Goal: Task Accomplishment & Management: Use online tool/utility

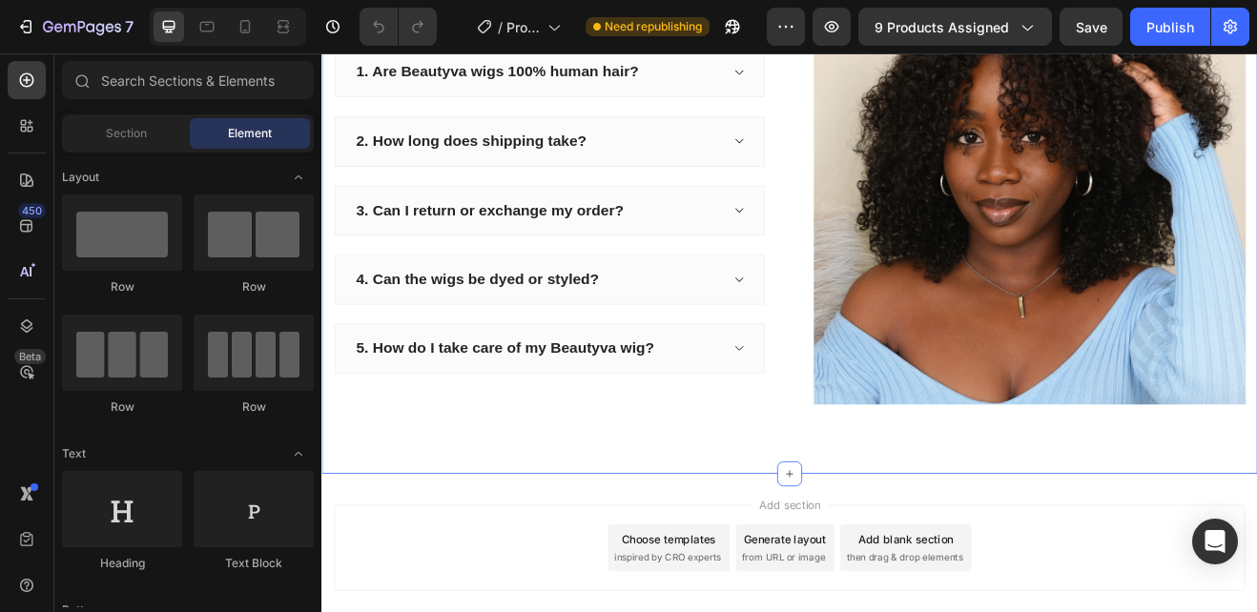
scroll to position [1739, 0]
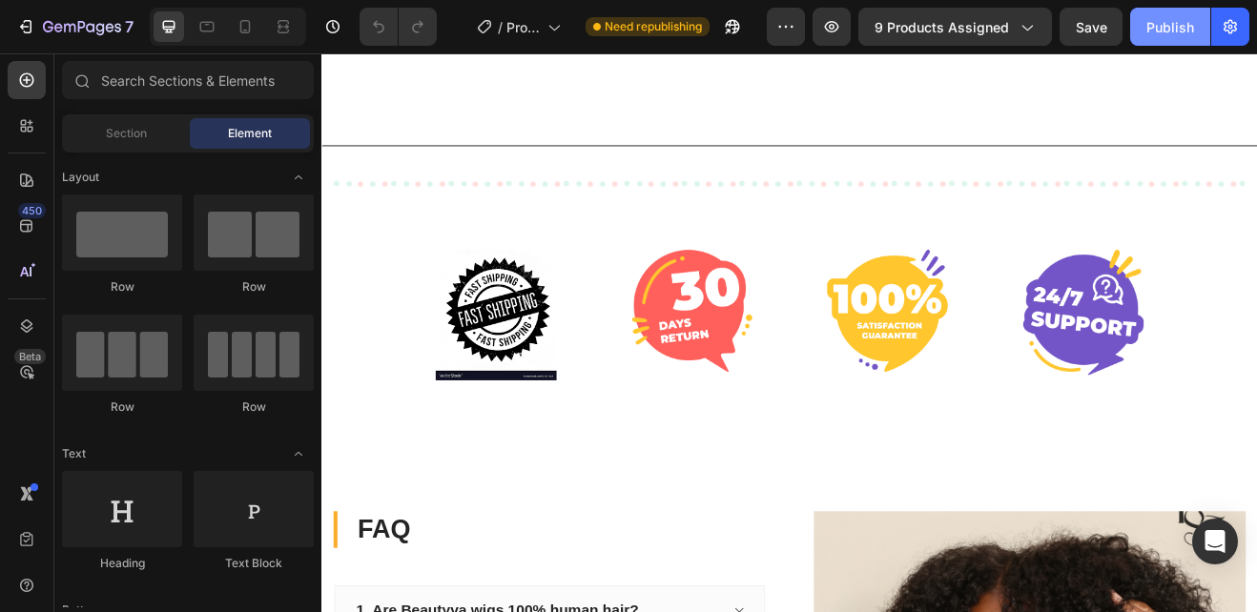
click at [1150, 22] on div "Publish" at bounding box center [1170, 27] width 48 height 20
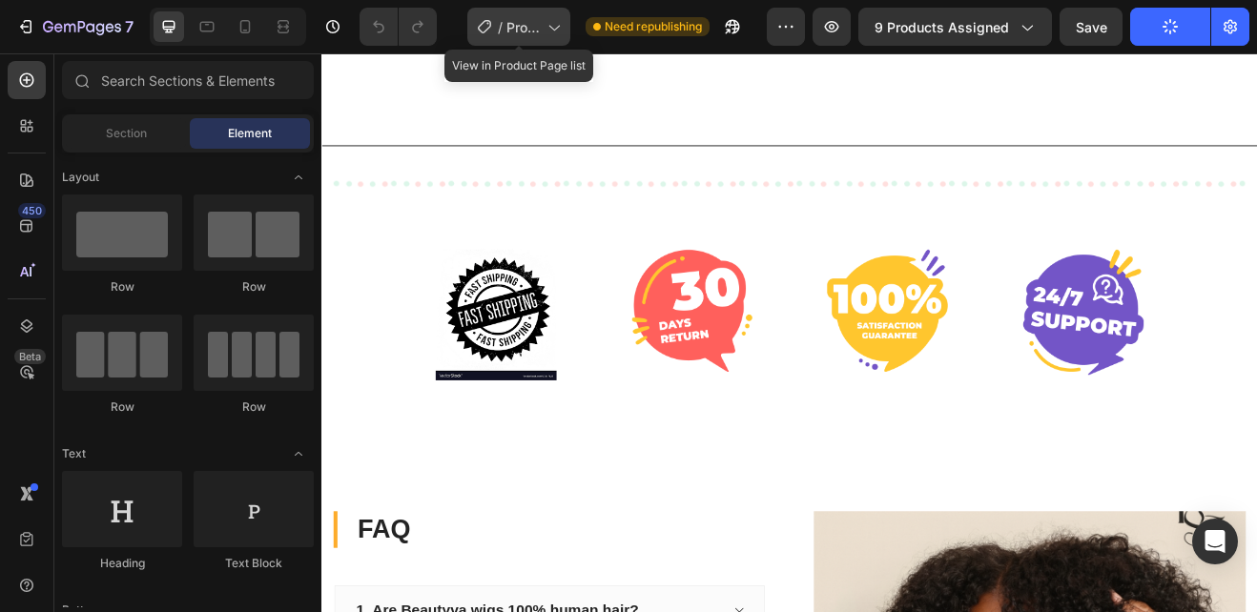
click at [555, 28] on icon at bounding box center [553, 26] width 19 height 19
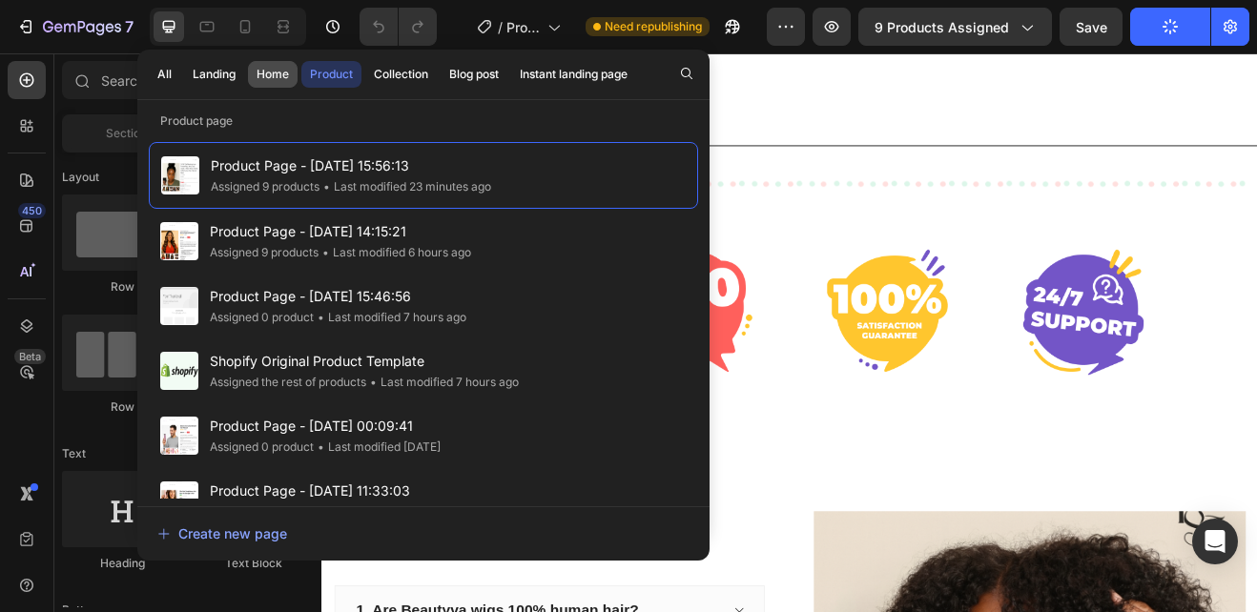
click at [269, 75] on div "Home" at bounding box center [273, 74] width 32 height 17
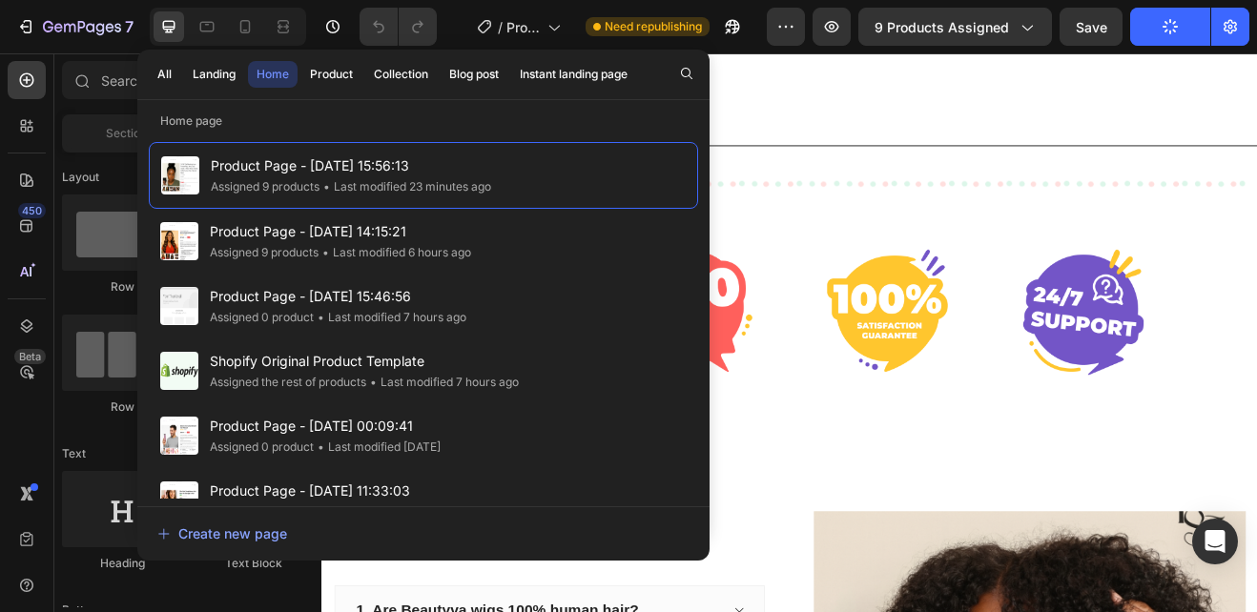
click at [269, 75] on div "Home" at bounding box center [273, 74] width 32 height 17
click at [321, 67] on div "Product" at bounding box center [331, 74] width 43 height 17
click at [279, 75] on div "Home" at bounding box center [273, 74] width 32 height 17
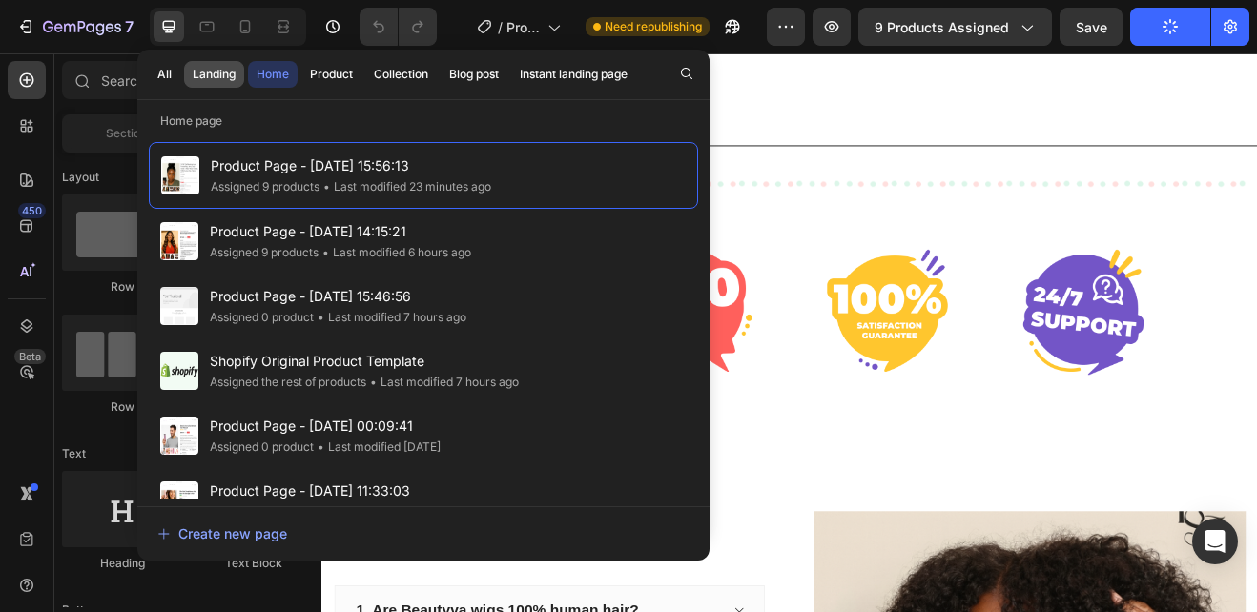
click at [226, 72] on div "Landing" at bounding box center [214, 74] width 43 height 17
click at [278, 69] on div "Home" at bounding box center [273, 74] width 32 height 17
click at [983, 176] on div "Title Line" at bounding box center [893, 166] width 1145 height 25
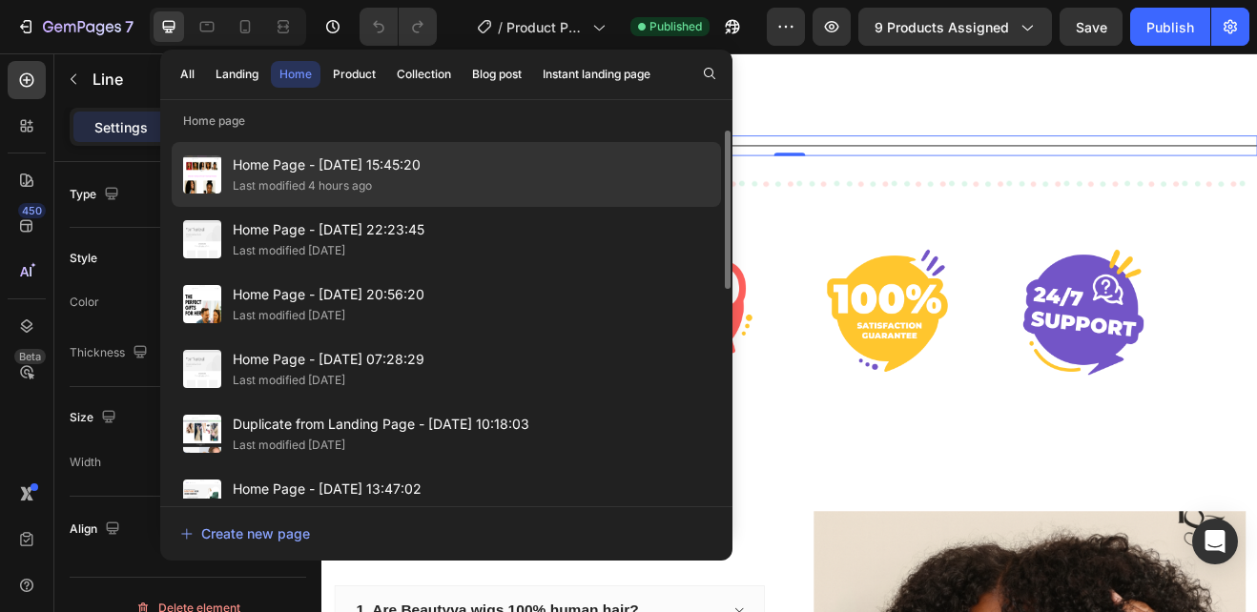
click at [483, 207] on div "Home Page - Aug 23, 15:45:20 Last modified 4 hours ago" at bounding box center [446, 239] width 549 height 65
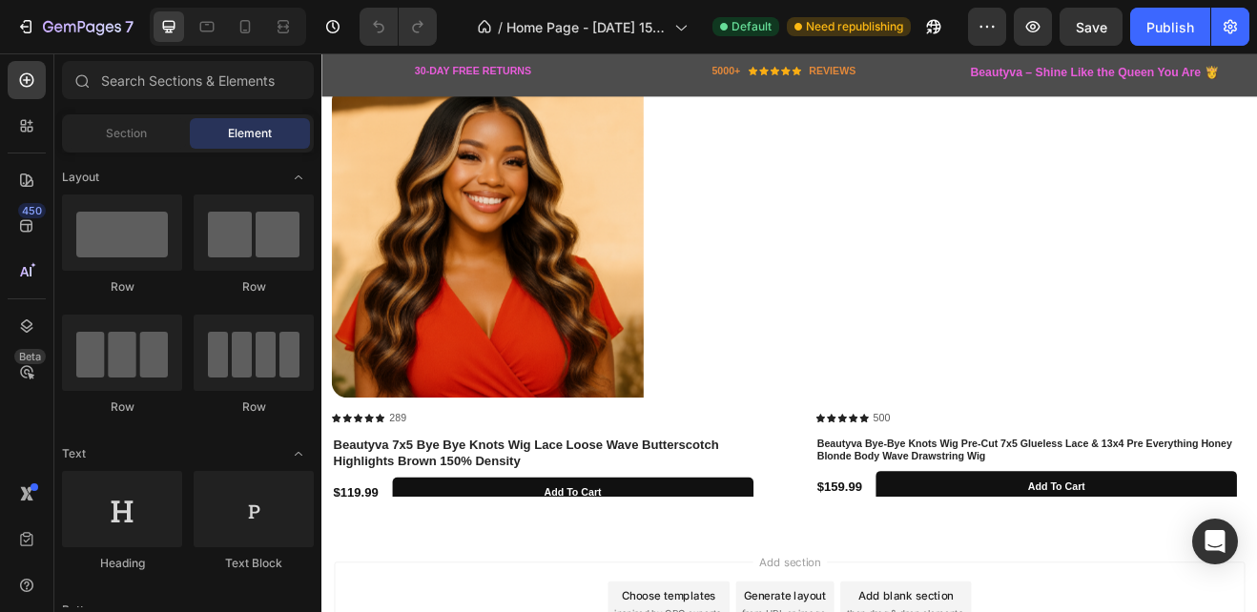
scroll to position [2679, 0]
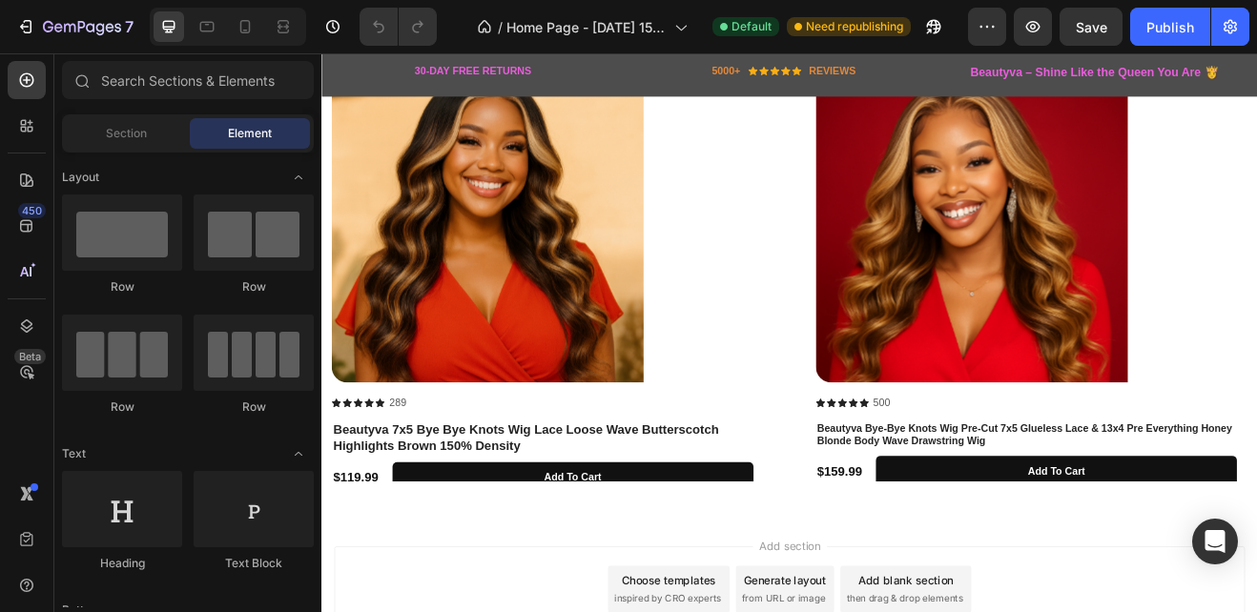
drag, startPoint x: 1456, startPoint y: 139, endPoint x: 1550, endPoint y: 576, distance: 446.7
click at [1176, 386] on img at bounding box center [1116, 265] width 382 height 382
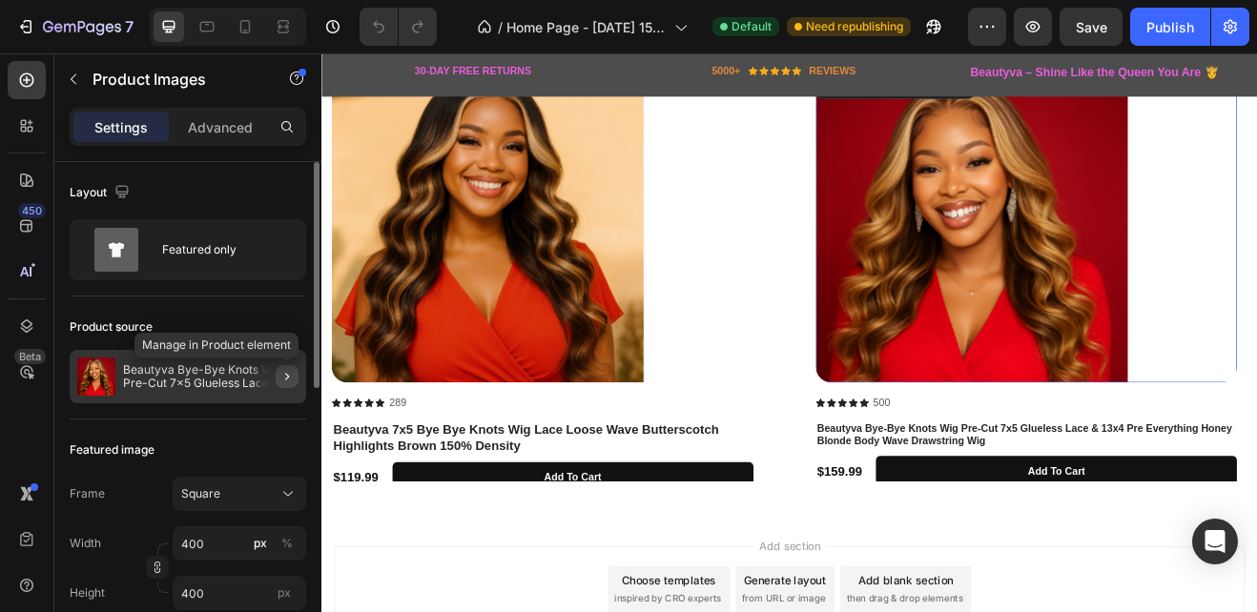
click at [284, 381] on icon "button" at bounding box center [286, 376] width 15 height 15
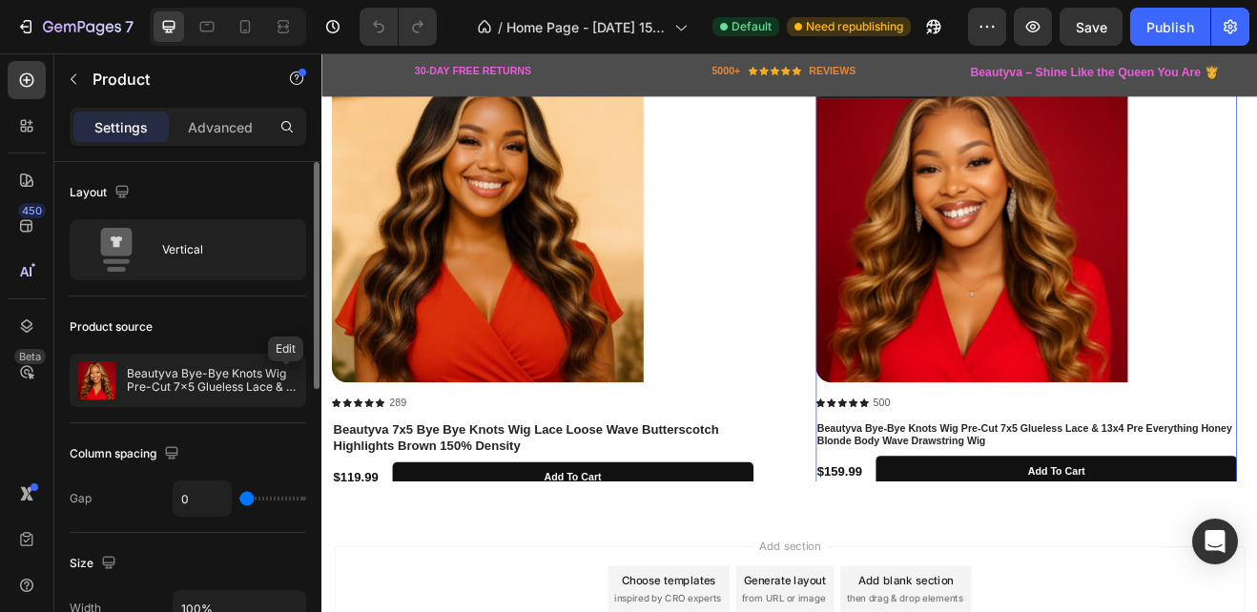
click at [0, 0] on icon "button" at bounding box center [0, 0] width 0 height 0
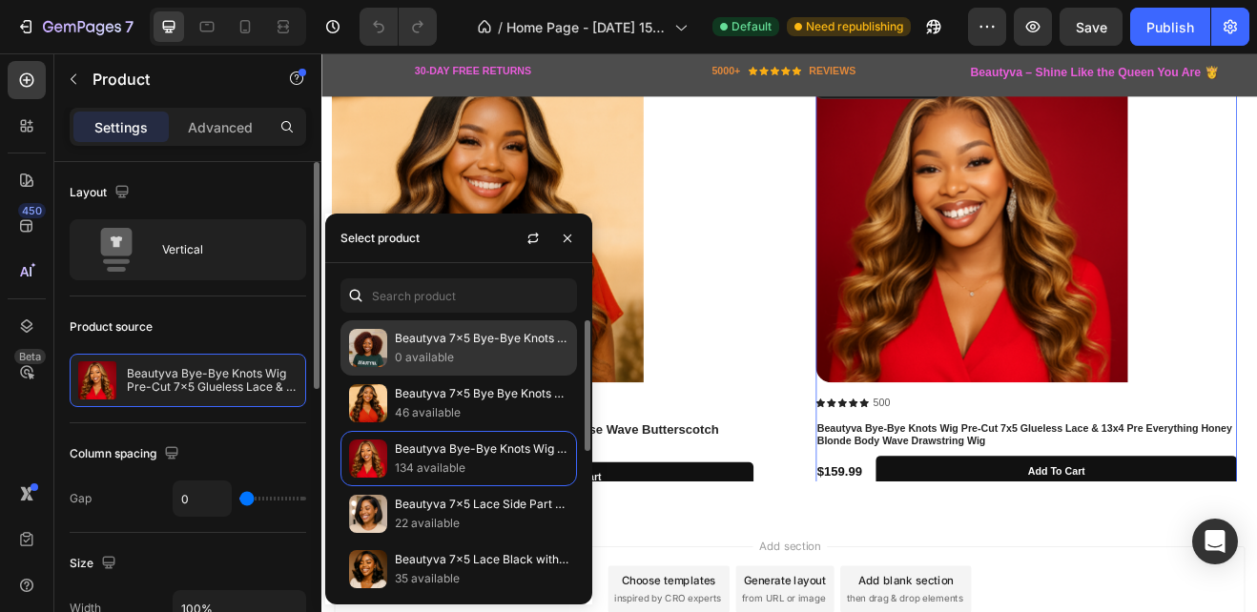
click at [400, 353] on p "0 available" at bounding box center [482, 357] width 174 height 19
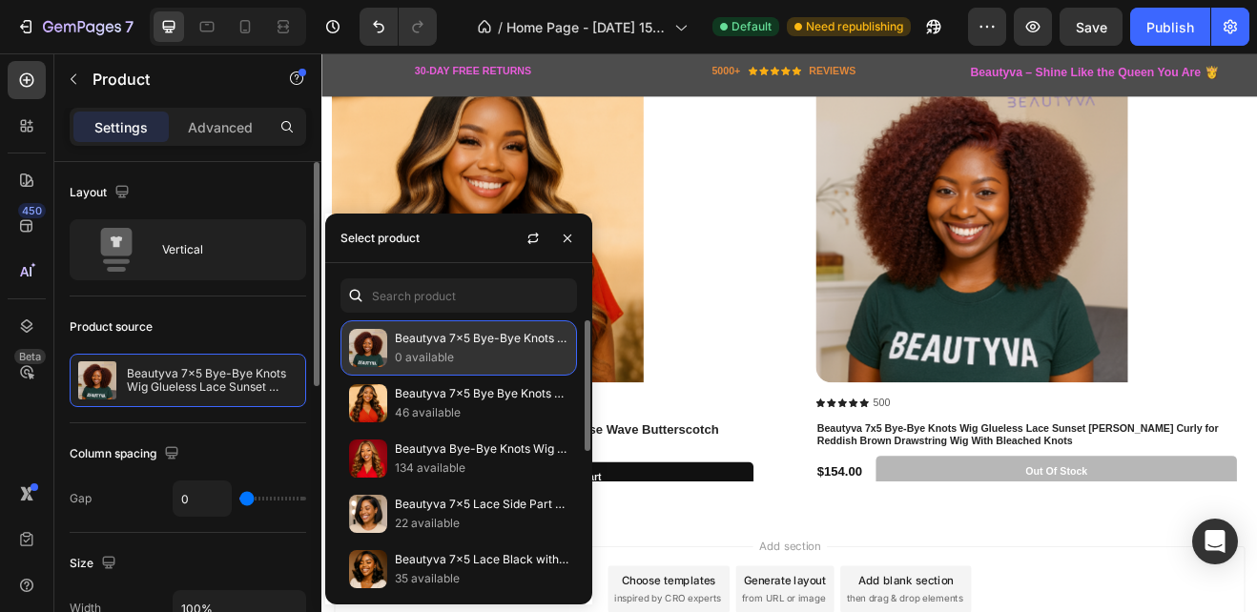
click at [381, 356] on img at bounding box center [368, 348] width 38 height 38
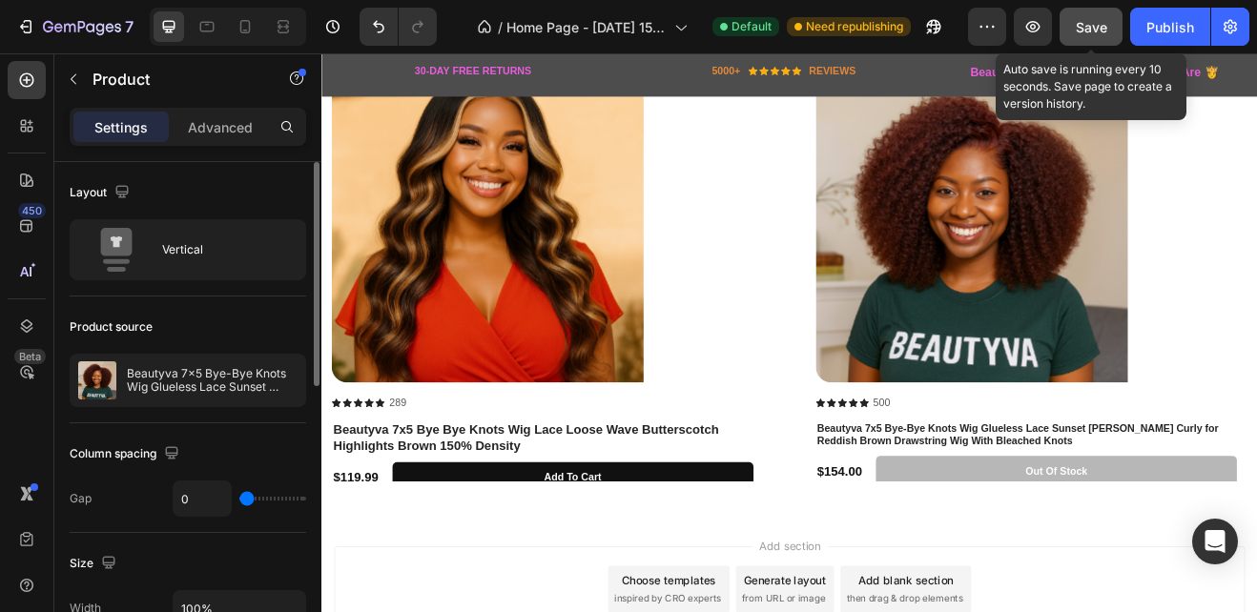
click at [1095, 28] on span "Save" at bounding box center [1091, 27] width 31 height 16
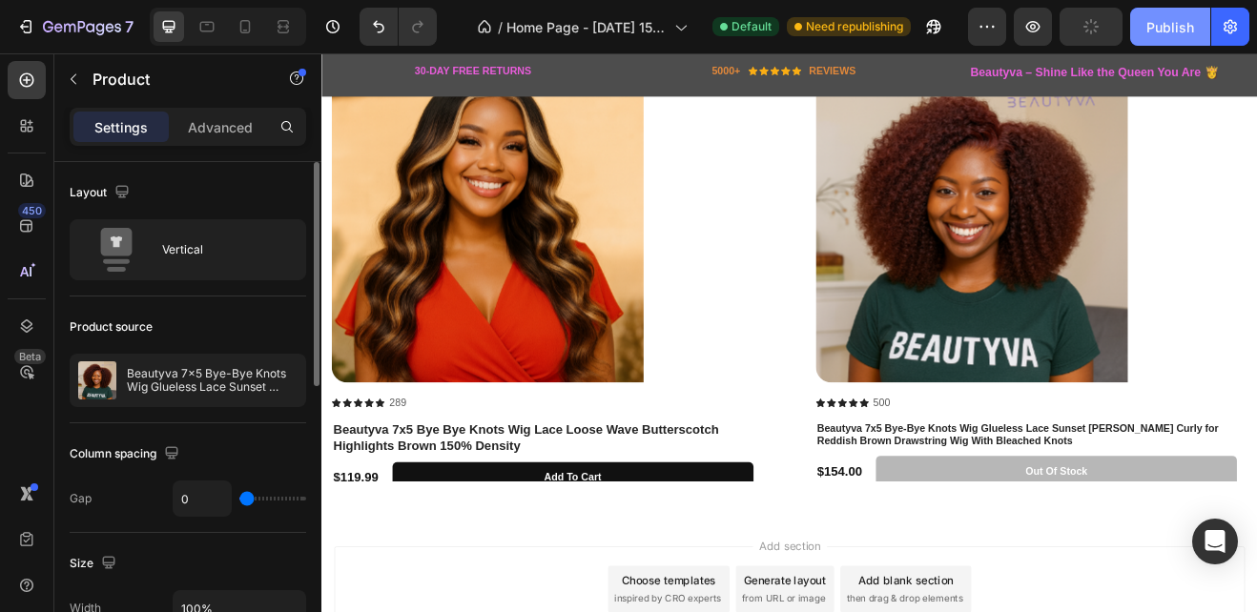
click at [1172, 38] on button "Publish" at bounding box center [1170, 27] width 80 height 38
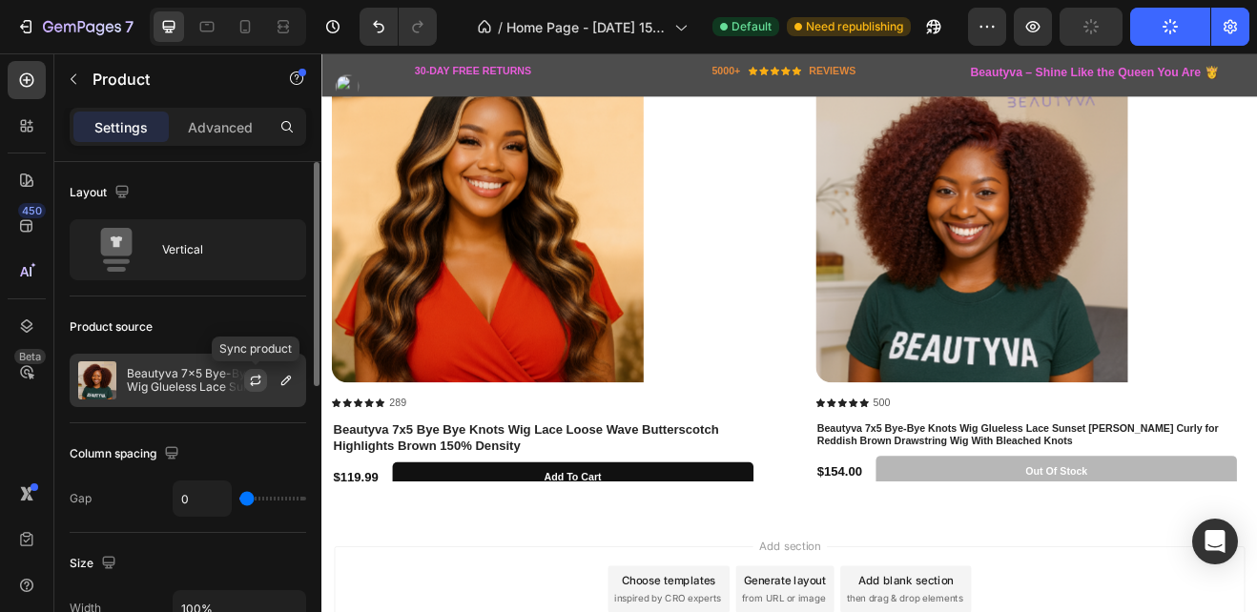
click at [251, 380] on icon "button" at bounding box center [256, 378] width 10 height 6
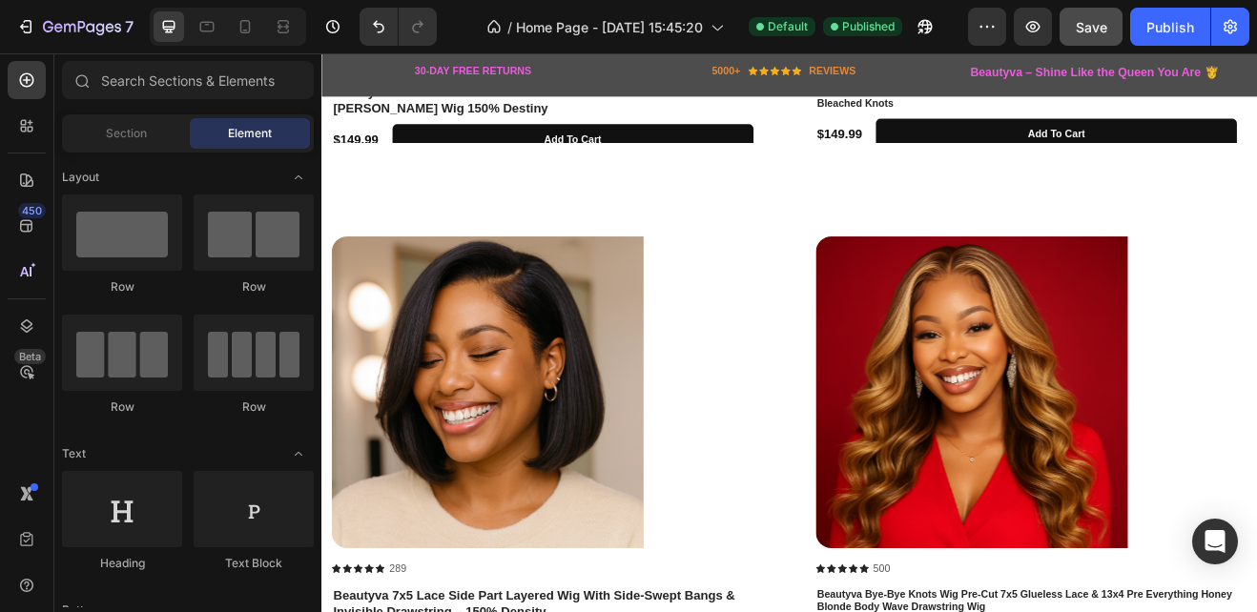
scroll to position [1996, 0]
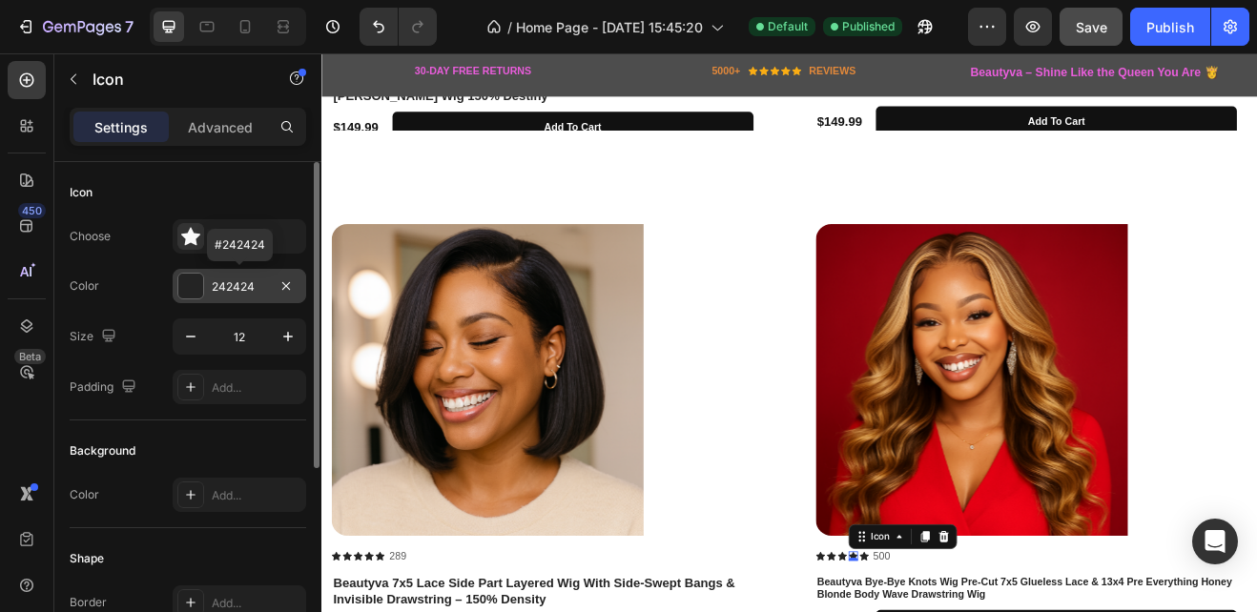
click at [201, 283] on div at bounding box center [190, 286] width 25 height 25
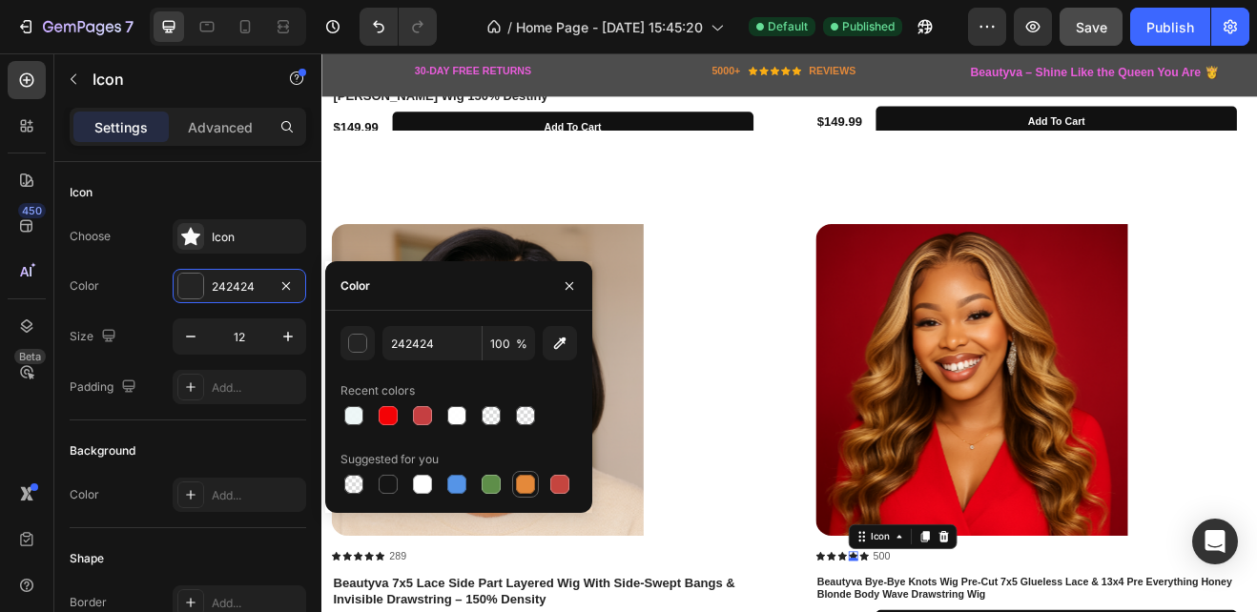
click at [532, 482] on div at bounding box center [525, 484] width 19 height 19
type input "E4893A"
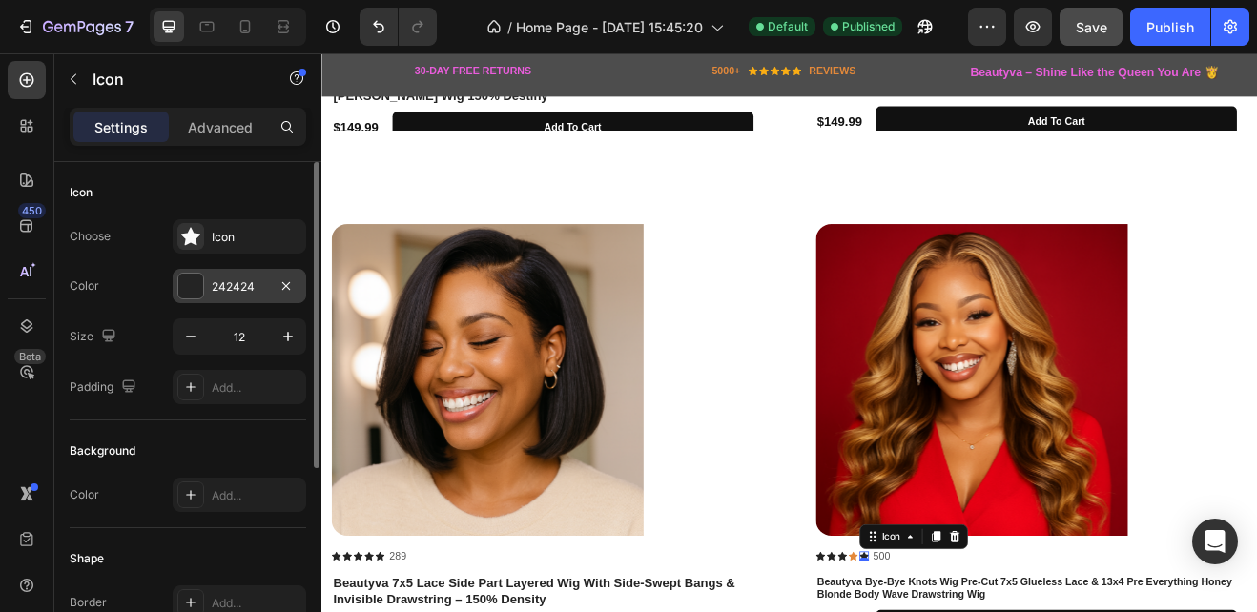
click at [191, 286] on div at bounding box center [190, 286] width 25 height 25
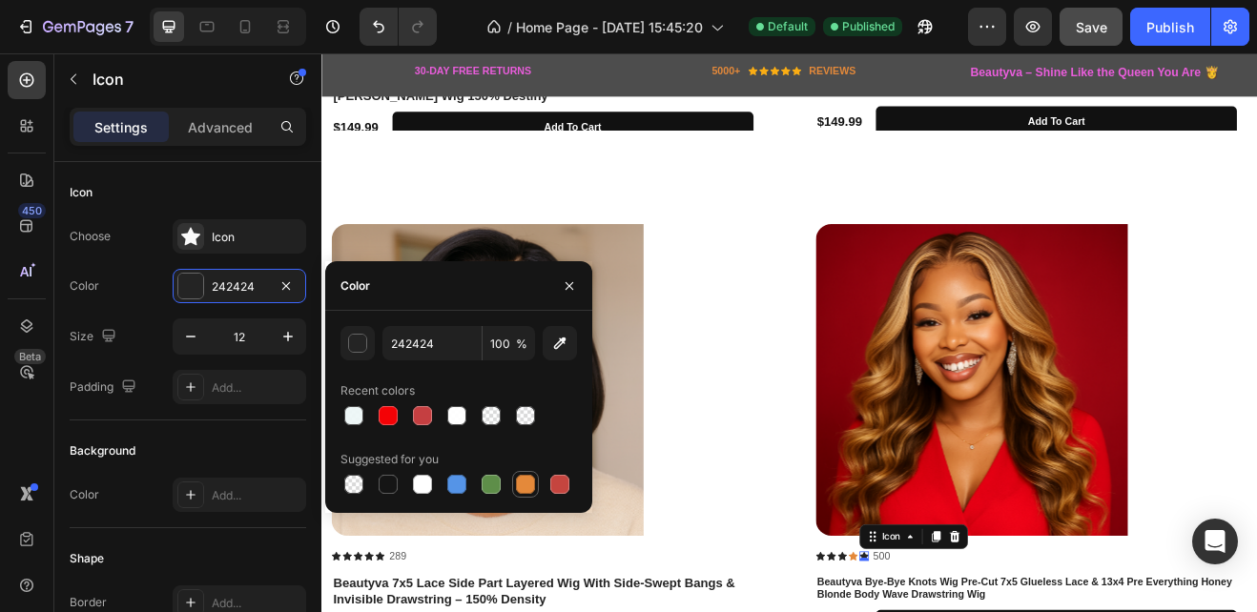
click at [529, 480] on div at bounding box center [525, 484] width 19 height 19
type input "E4893A"
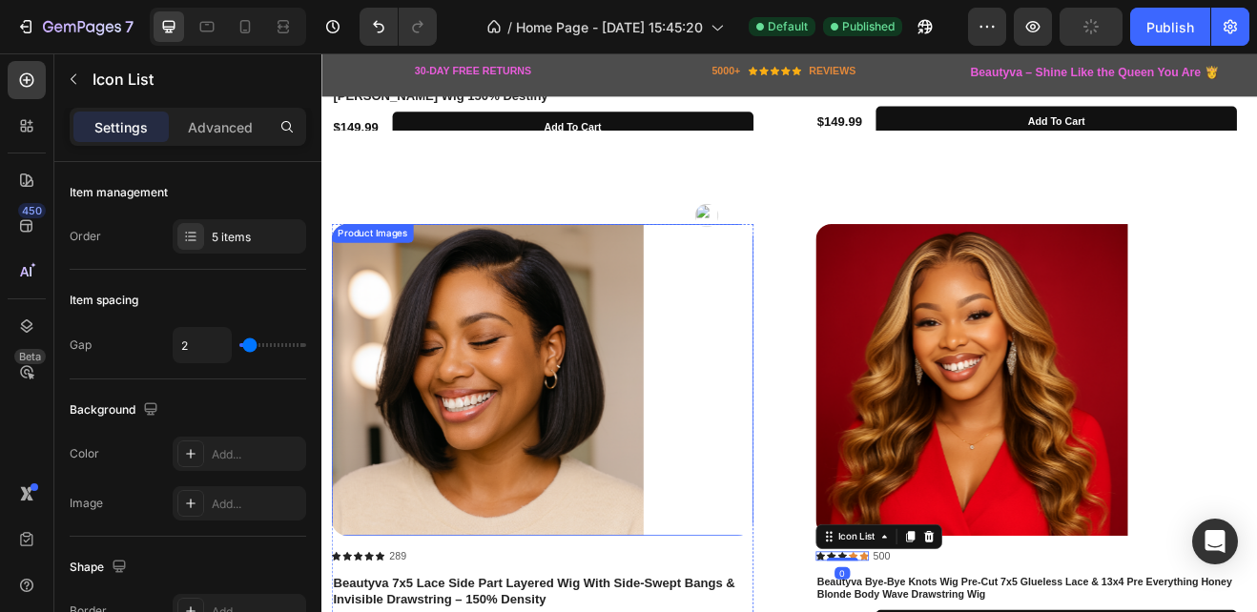
click at [742, 551] on div at bounding box center [591, 453] width 516 height 382
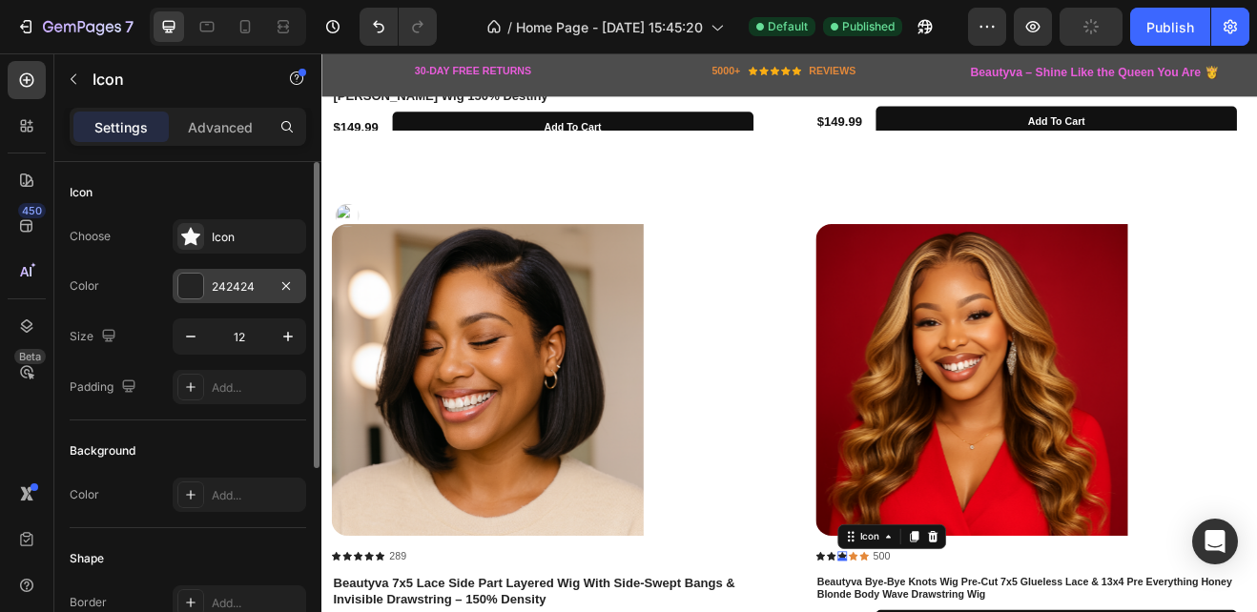
click at [192, 288] on div at bounding box center [190, 286] width 25 height 25
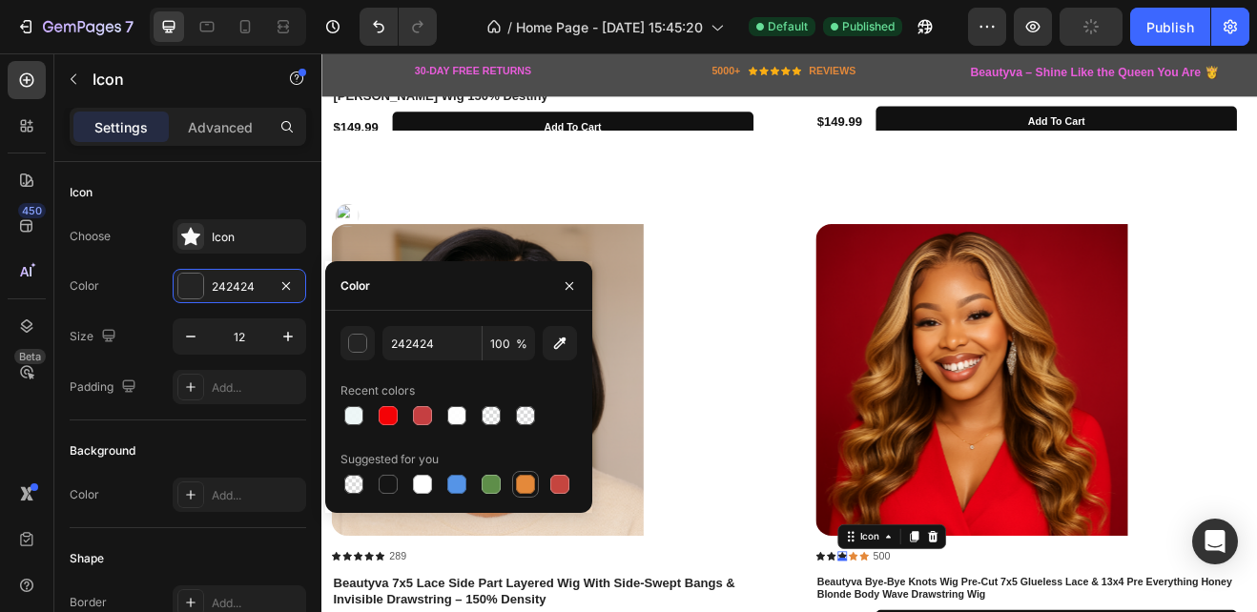
click at [523, 479] on div at bounding box center [525, 484] width 19 height 19
type input "E4893A"
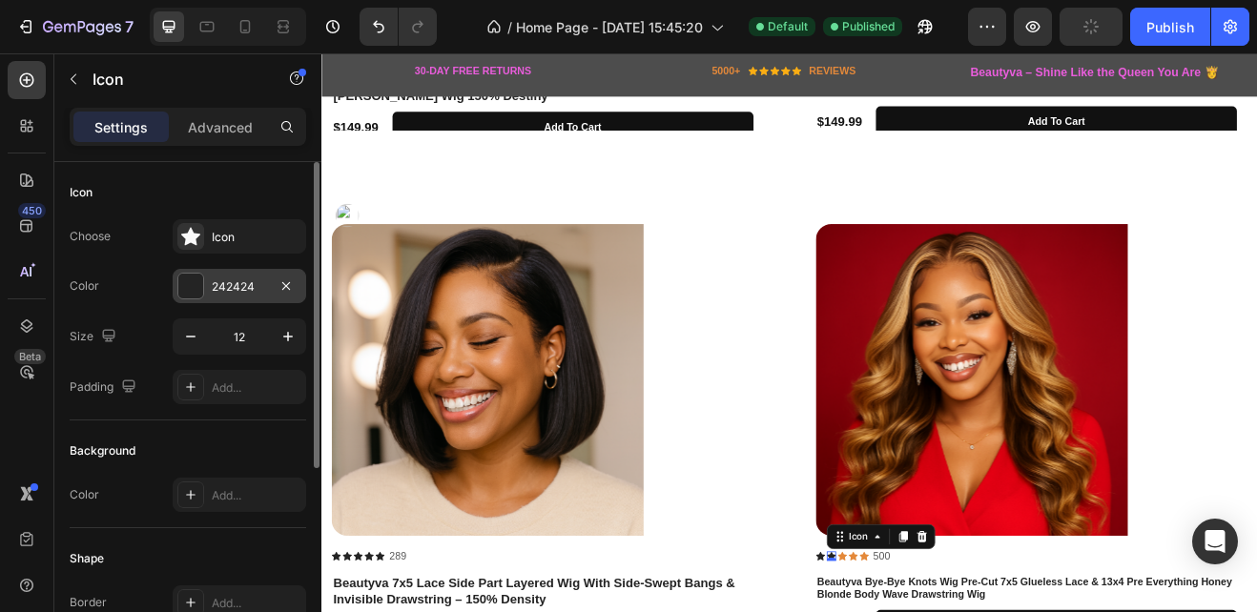
click at [198, 282] on div at bounding box center [190, 286] width 25 height 25
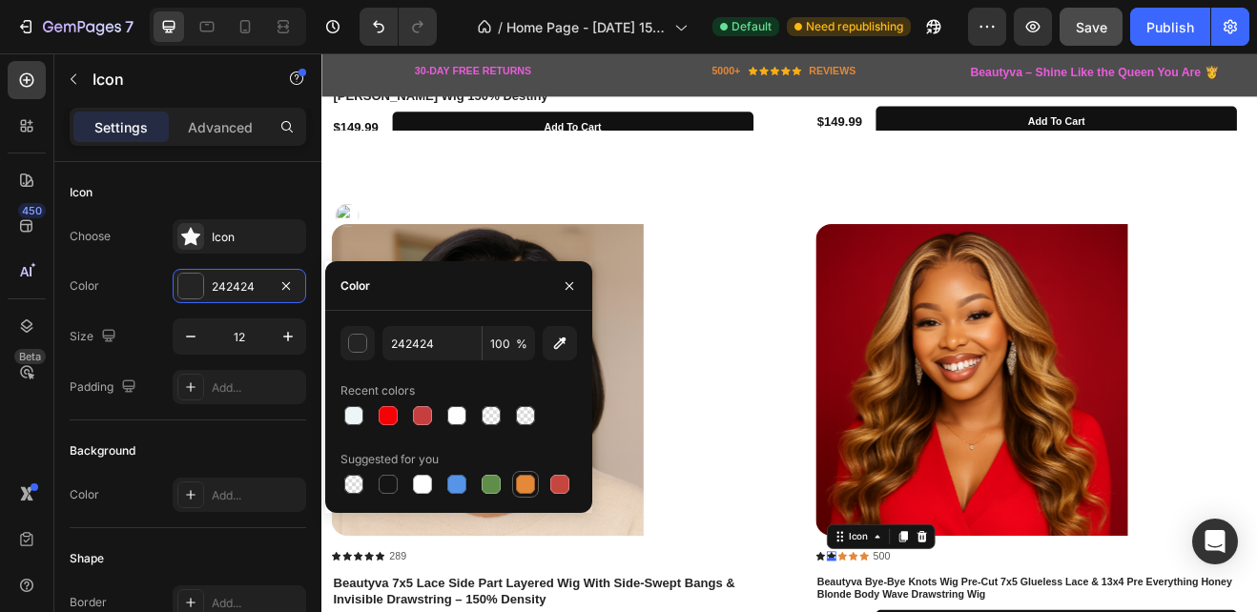
click at [527, 484] on div at bounding box center [525, 484] width 19 height 19
type input "E4893A"
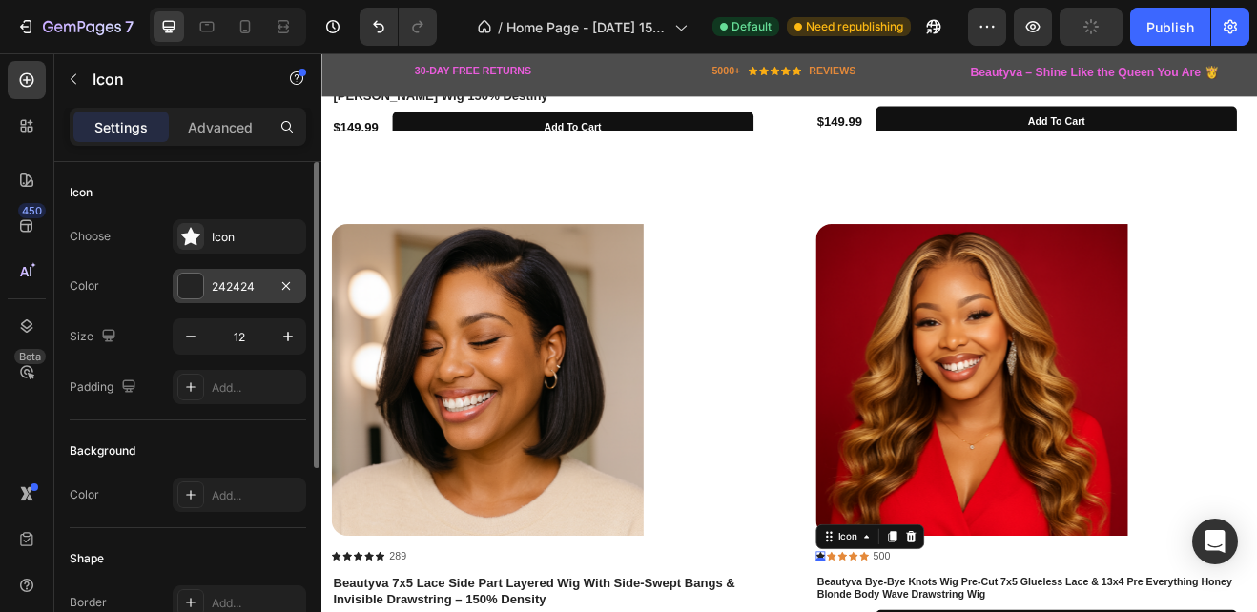
click at [189, 283] on div at bounding box center [190, 286] width 25 height 25
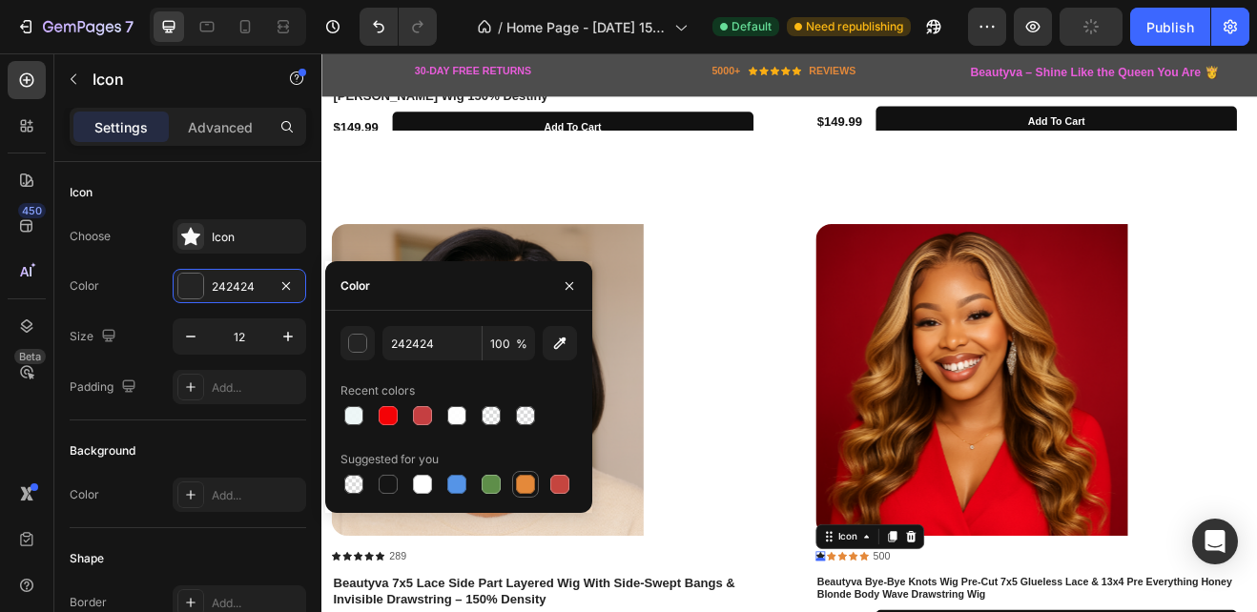
click at [521, 485] on div at bounding box center [525, 484] width 19 height 19
type input "E4893A"
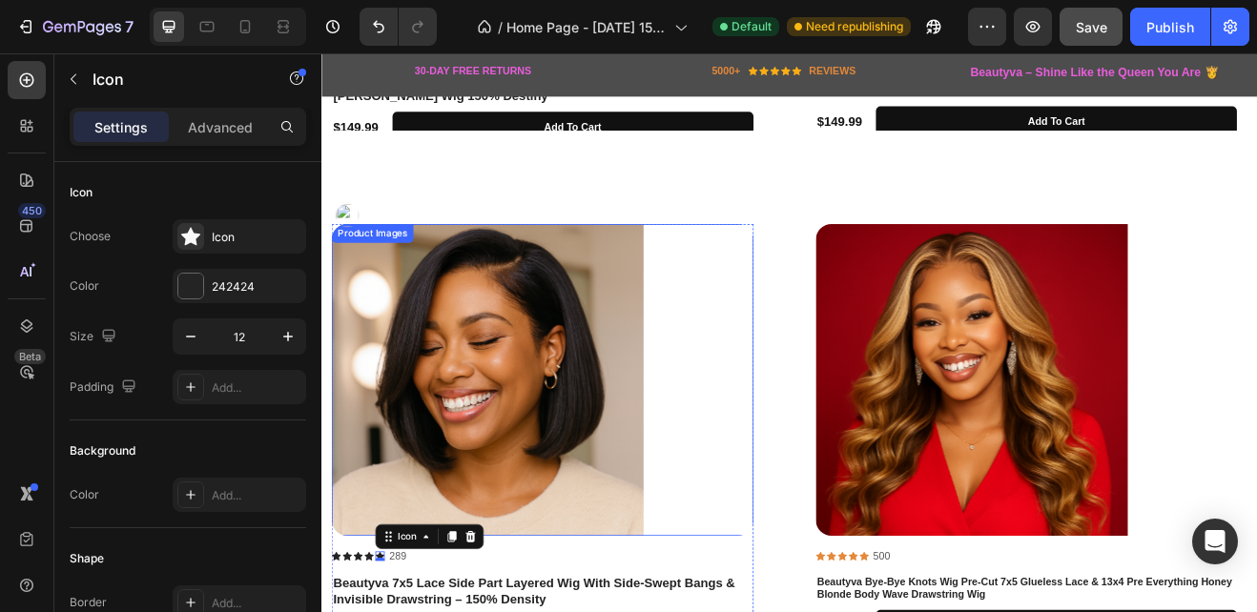
click at [646, 535] on img at bounding box center [524, 453] width 382 height 382
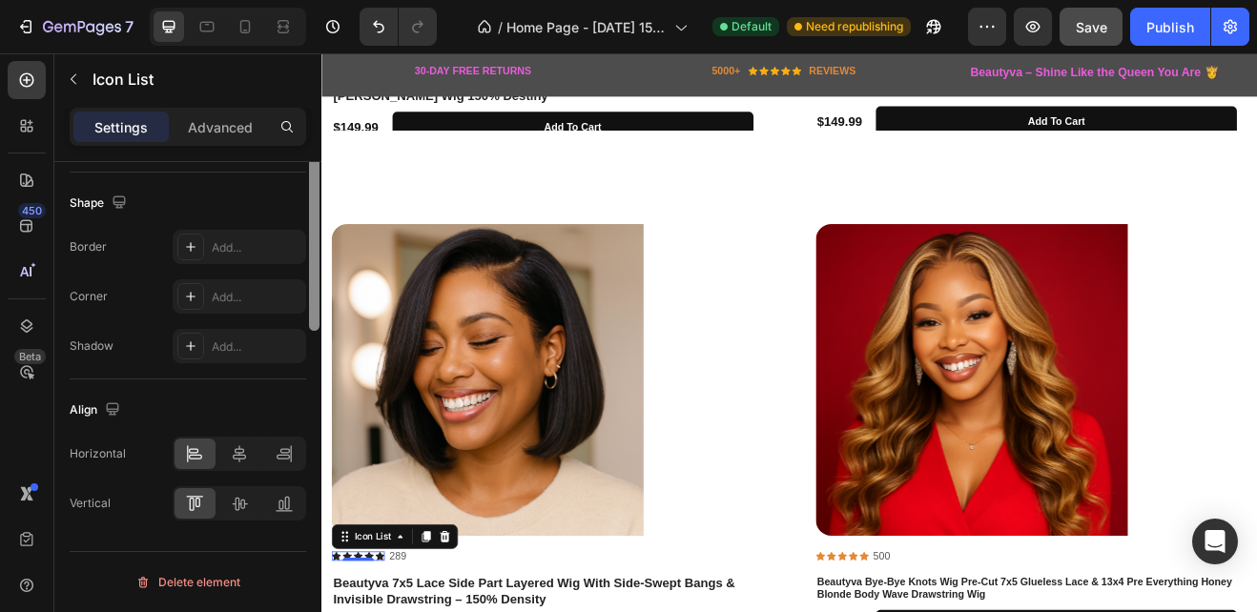
scroll to position [105, 0]
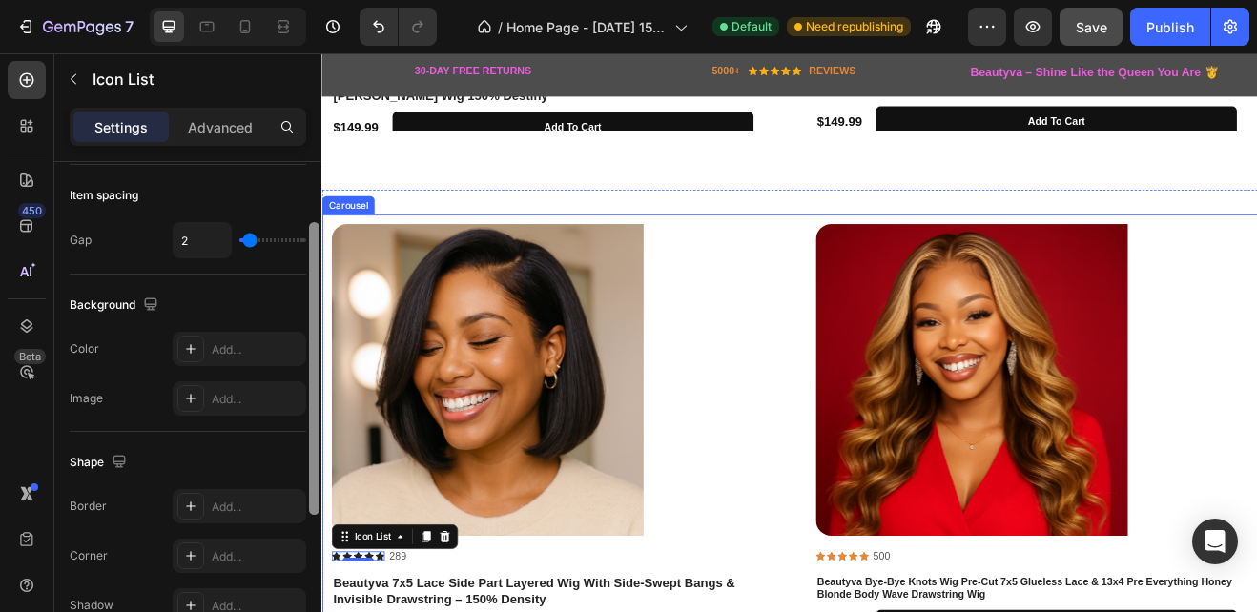
drag, startPoint x: 635, startPoint y: 410, endPoint x: 329, endPoint y: 313, distance: 321.3
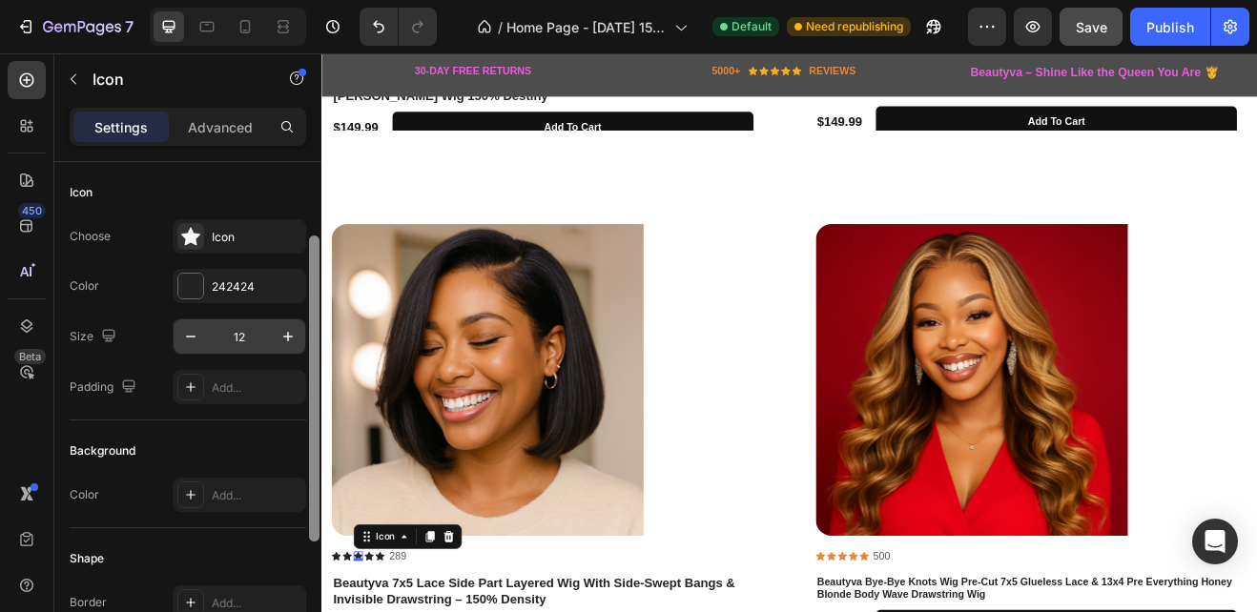
scroll to position [0, 0]
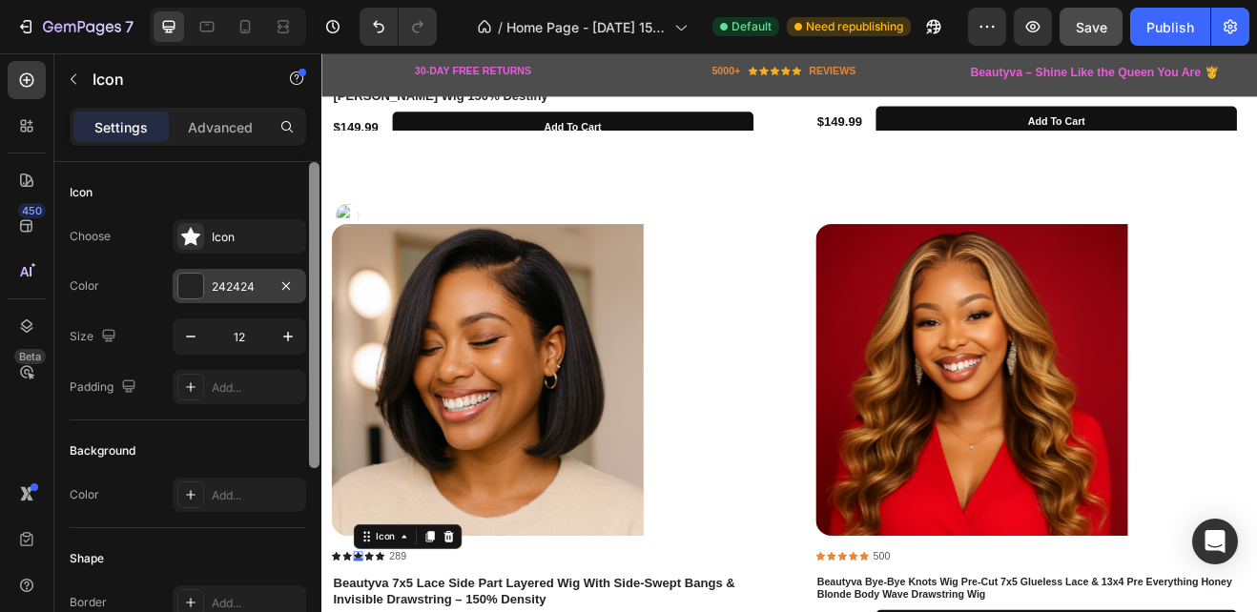
click at [192, 294] on div at bounding box center [190, 286] width 25 height 25
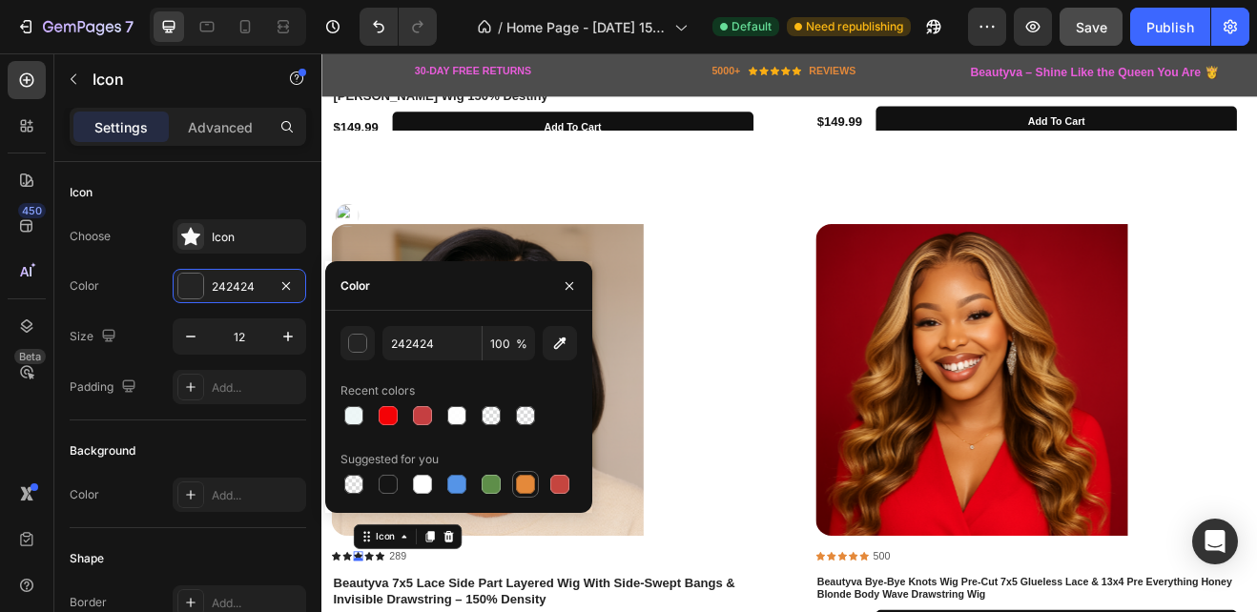
click at [528, 485] on div at bounding box center [525, 484] width 19 height 19
type input "E4893A"
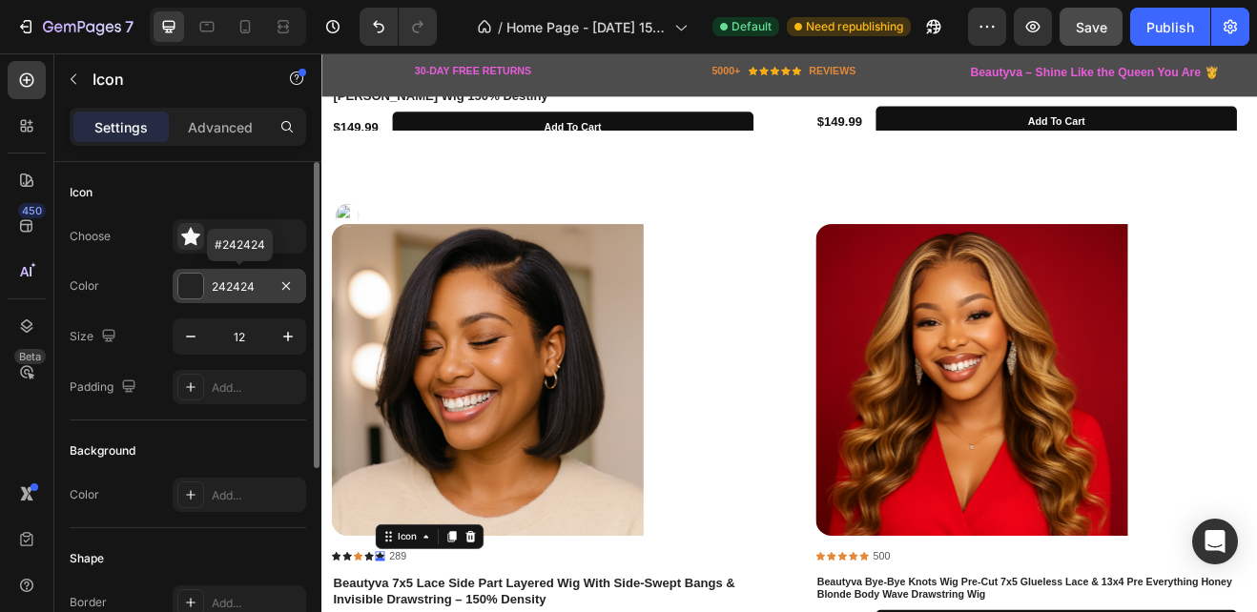
click at [195, 289] on div at bounding box center [190, 286] width 25 height 25
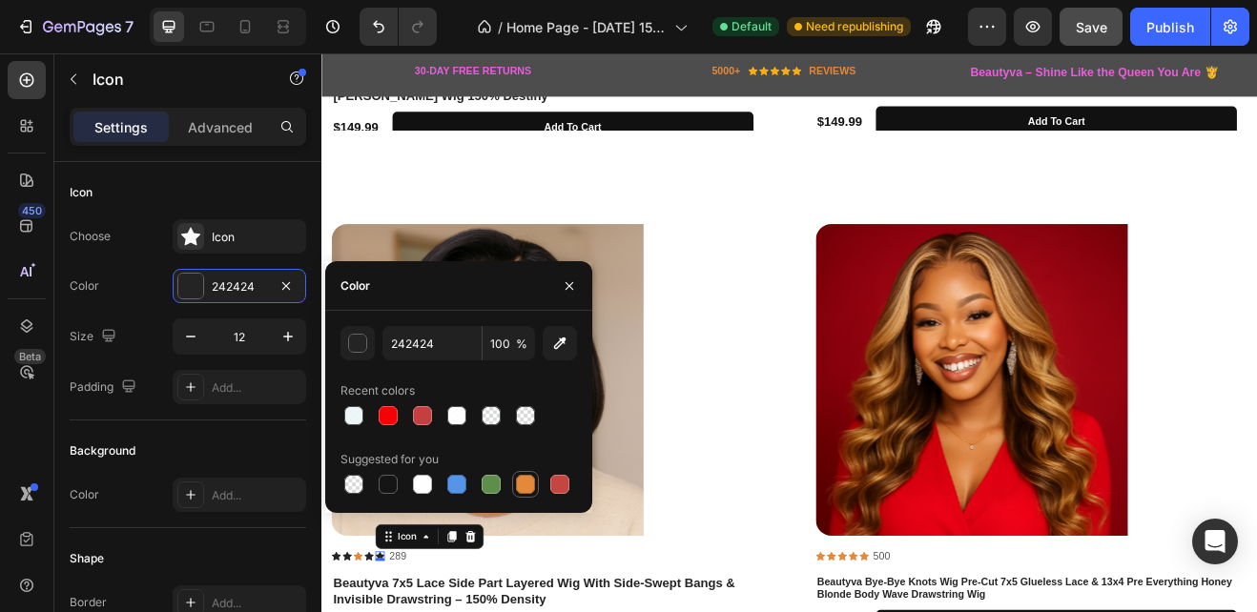
click at [527, 483] on div at bounding box center [525, 484] width 19 height 19
type input "E4893A"
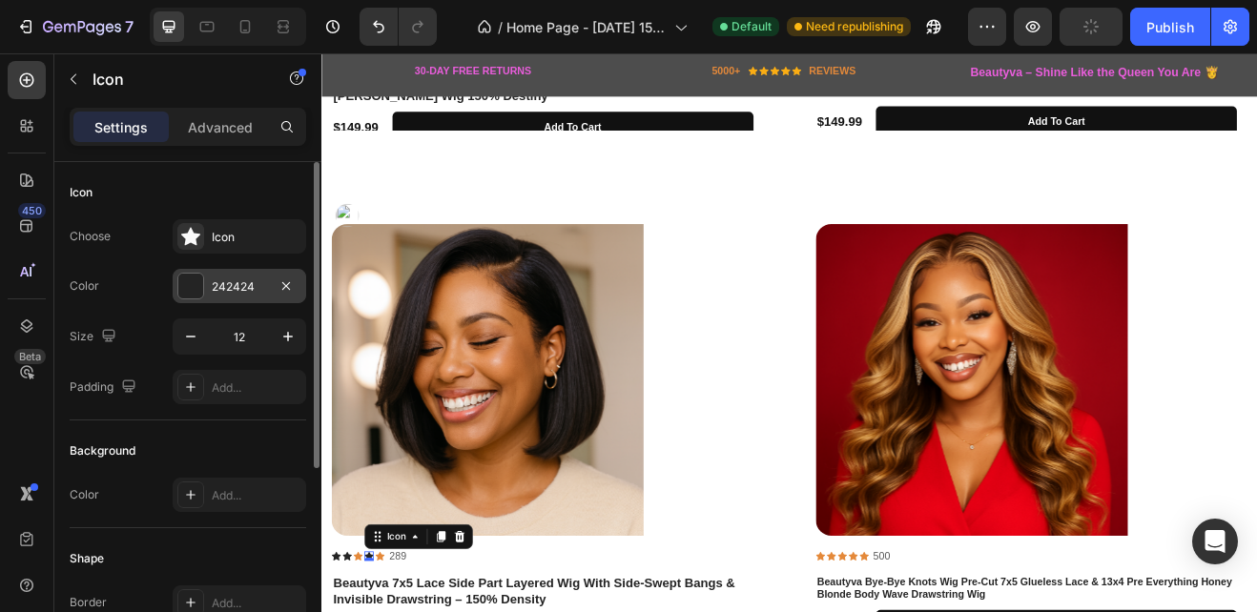
click at [193, 291] on div at bounding box center [190, 286] width 25 height 25
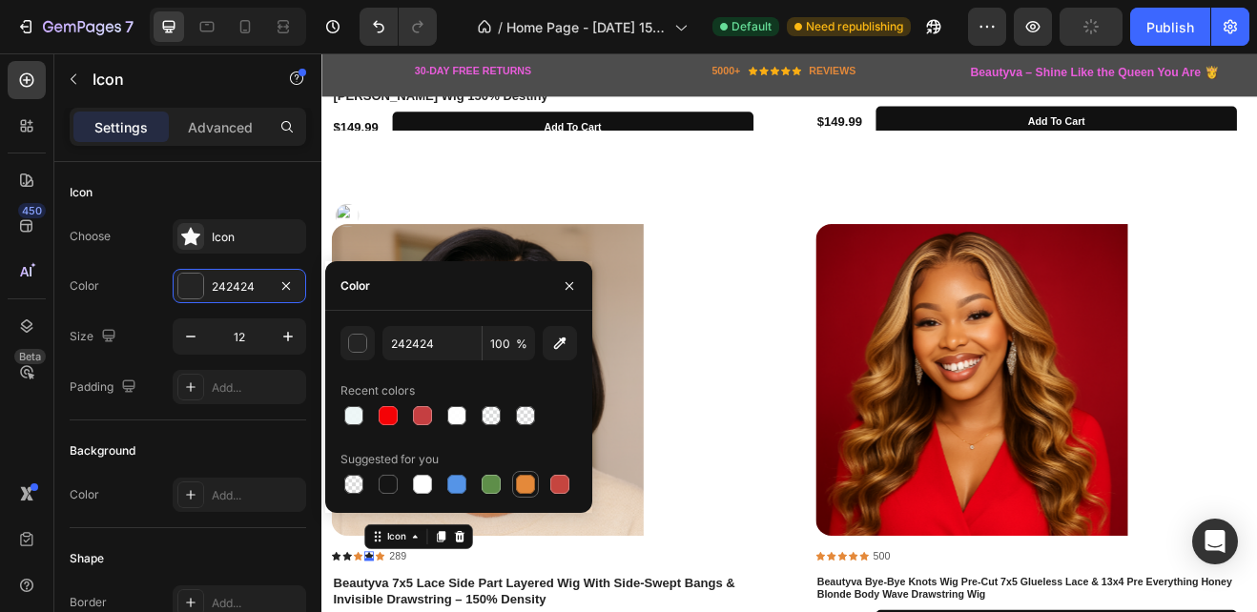
click at [524, 480] on div at bounding box center [525, 484] width 19 height 19
type input "E4893A"
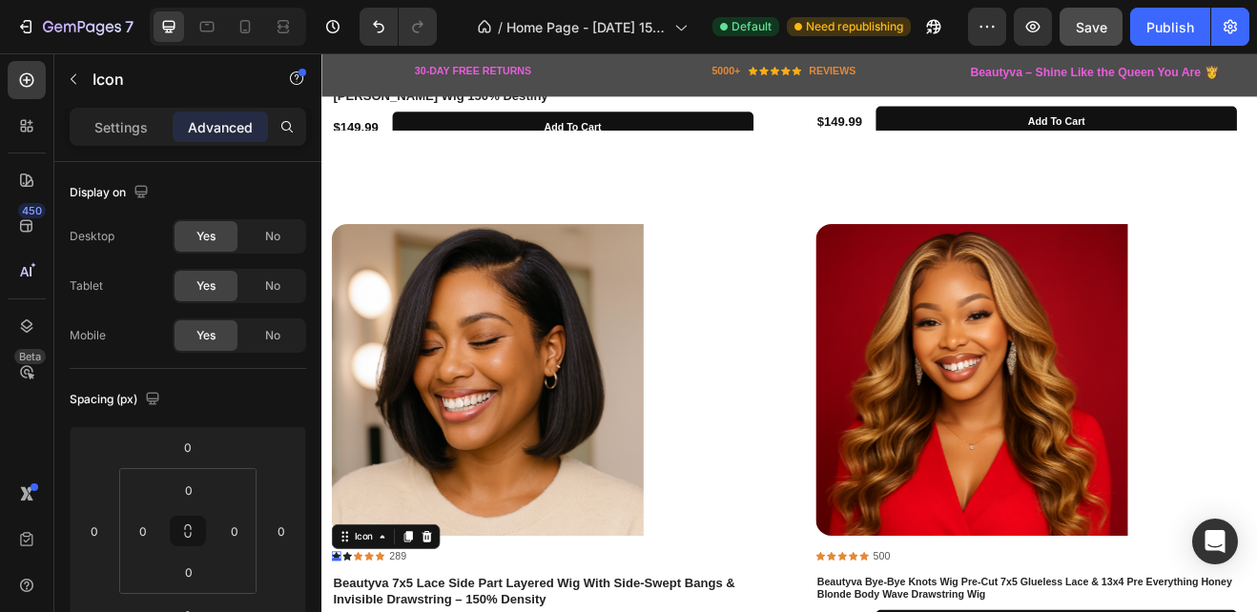
click at [140, 125] on p "Settings" at bounding box center [120, 127] width 53 height 20
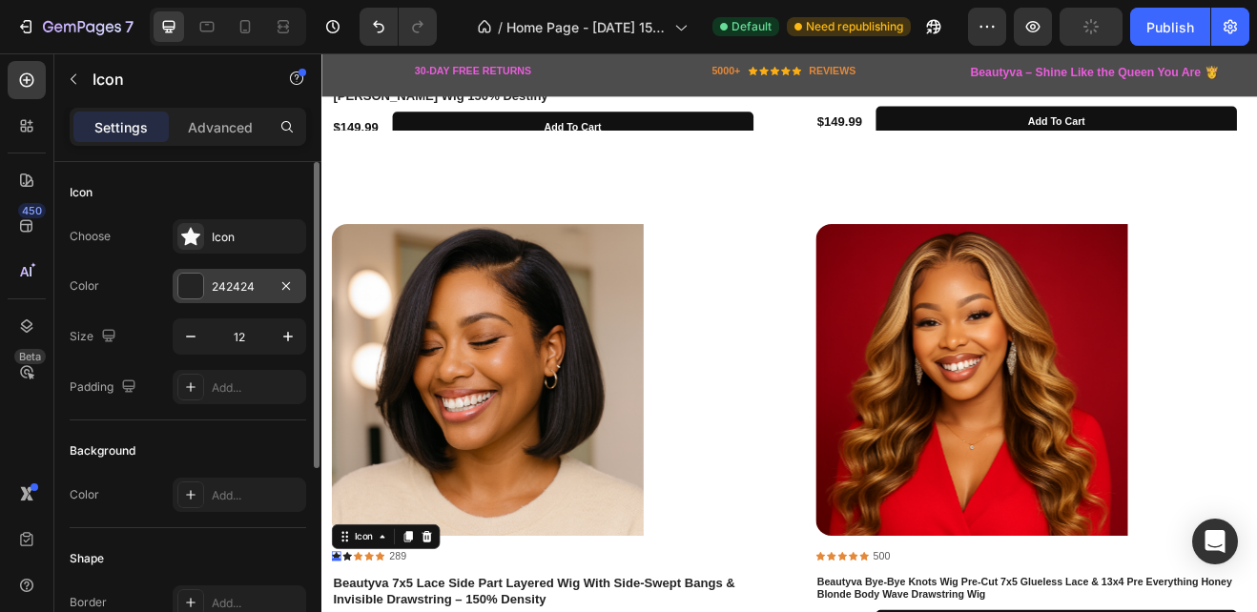
click at [187, 279] on div at bounding box center [190, 286] width 25 height 25
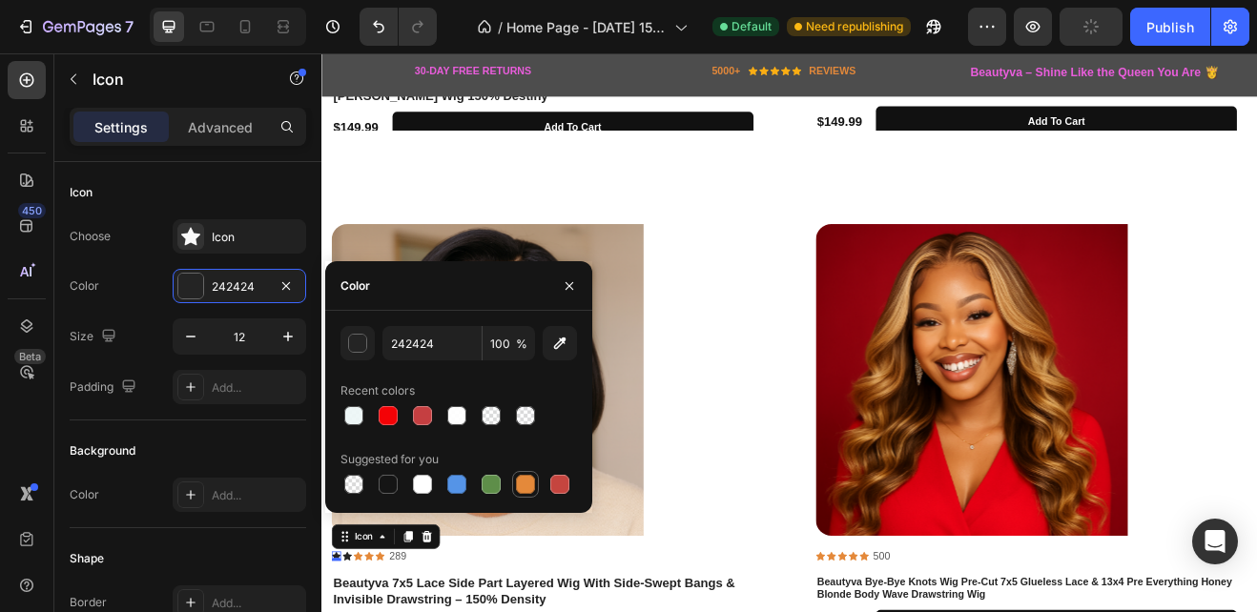
click at [521, 481] on div at bounding box center [525, 484] width 19 height 19
type input "E4893A"
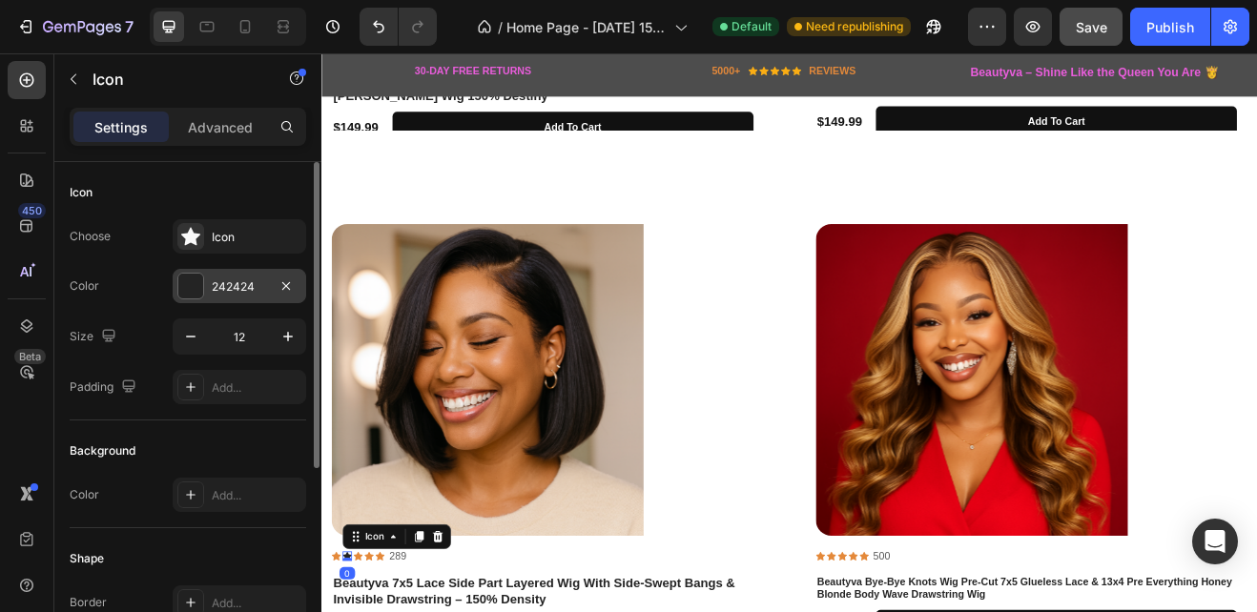
click at [198, 293] on div at bounding box center [190, 286] width 25 height 25
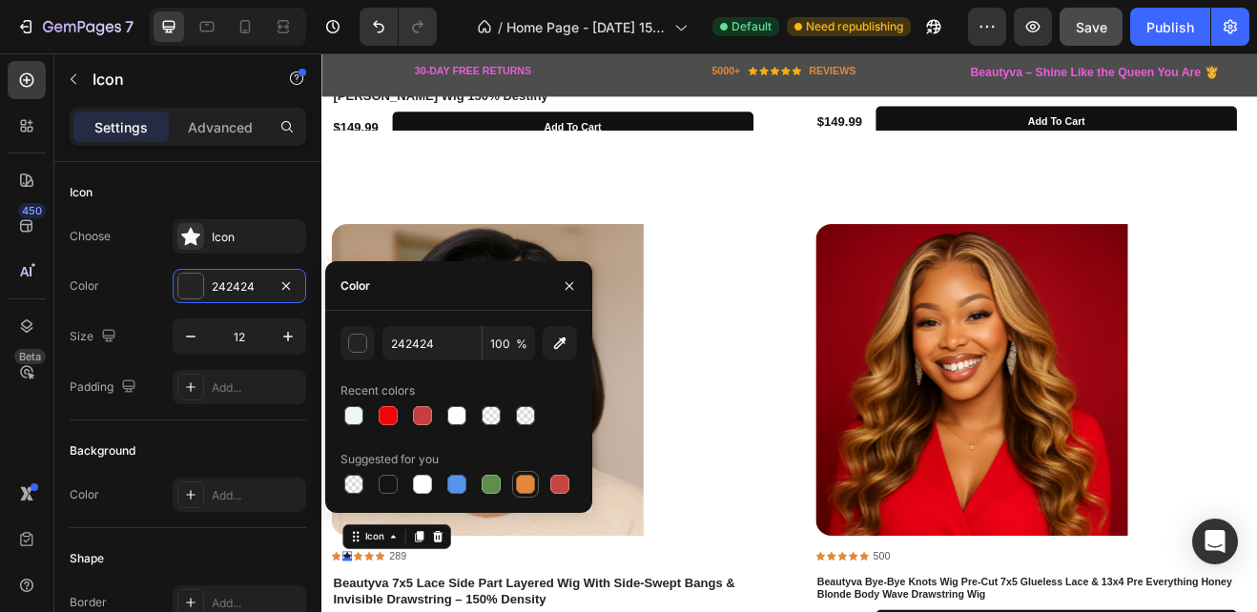
click at [522, 485] on div at bounding box center [525, 484] width 19 height 19
type input "E4893A"
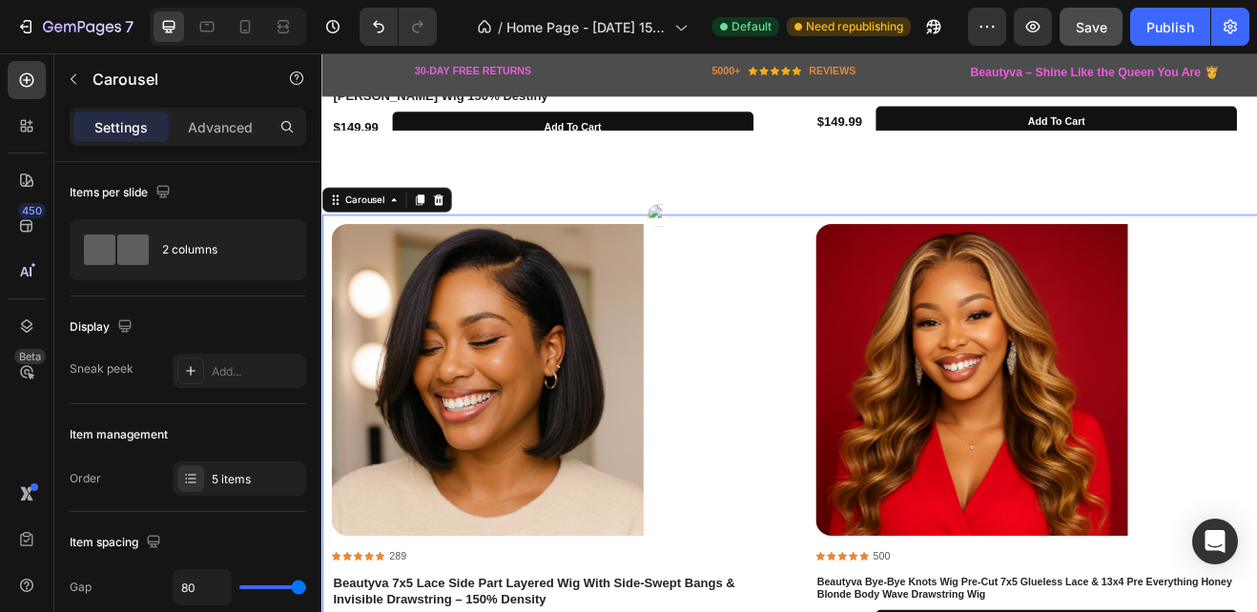
click at [866, 383] on div "Product Images Icon Icon Icon Icon Icon Icon List 289 Text Block Row Beautyva 7…" at bounding box center [894, 513] width 1122 height 502
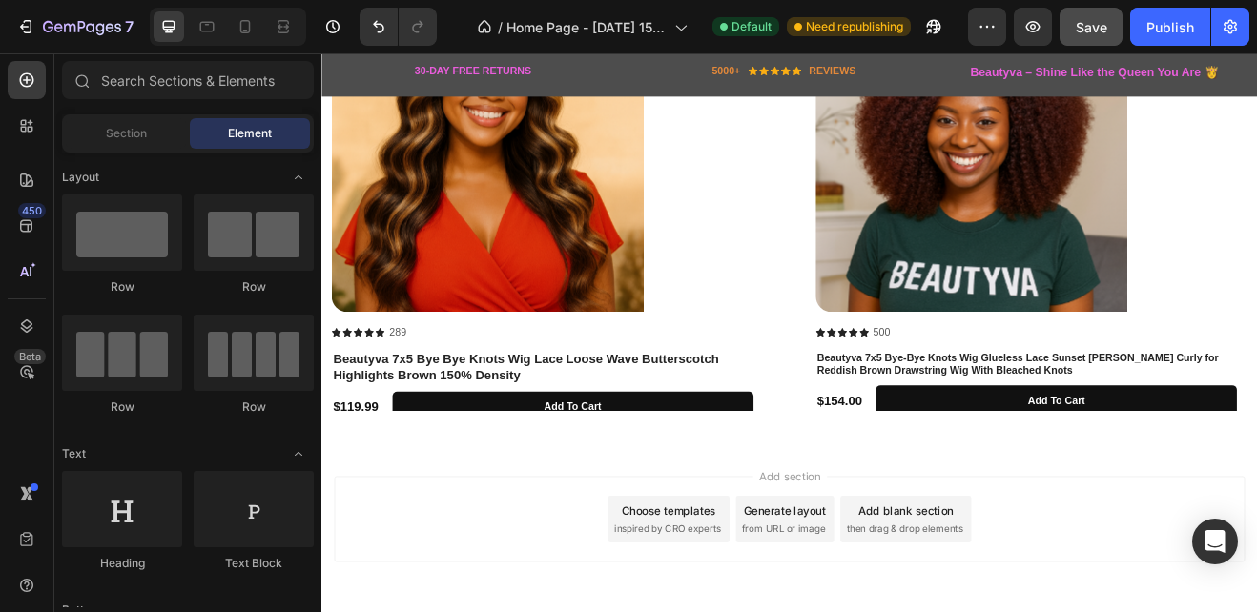
scroll to position [2778, 0]
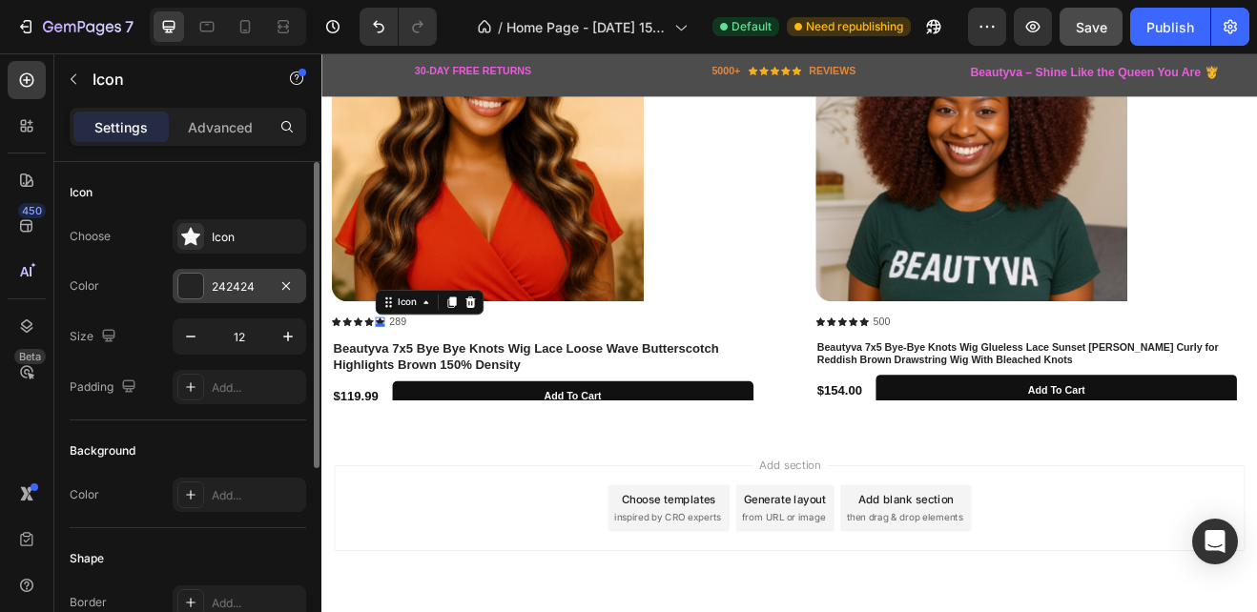
click at [197, 279] on div at bounding box center [190, 286] width 25 height 25
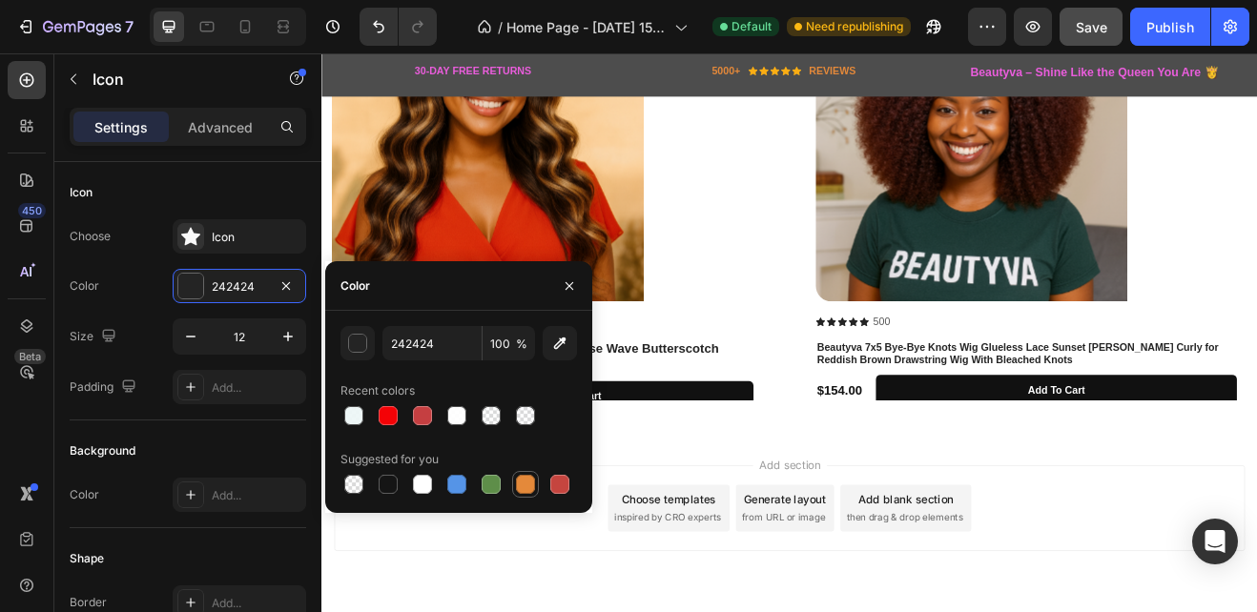
click at [526, 478] on div at bounding box center [525, 484] width 19 height 19
type input "E4893A"
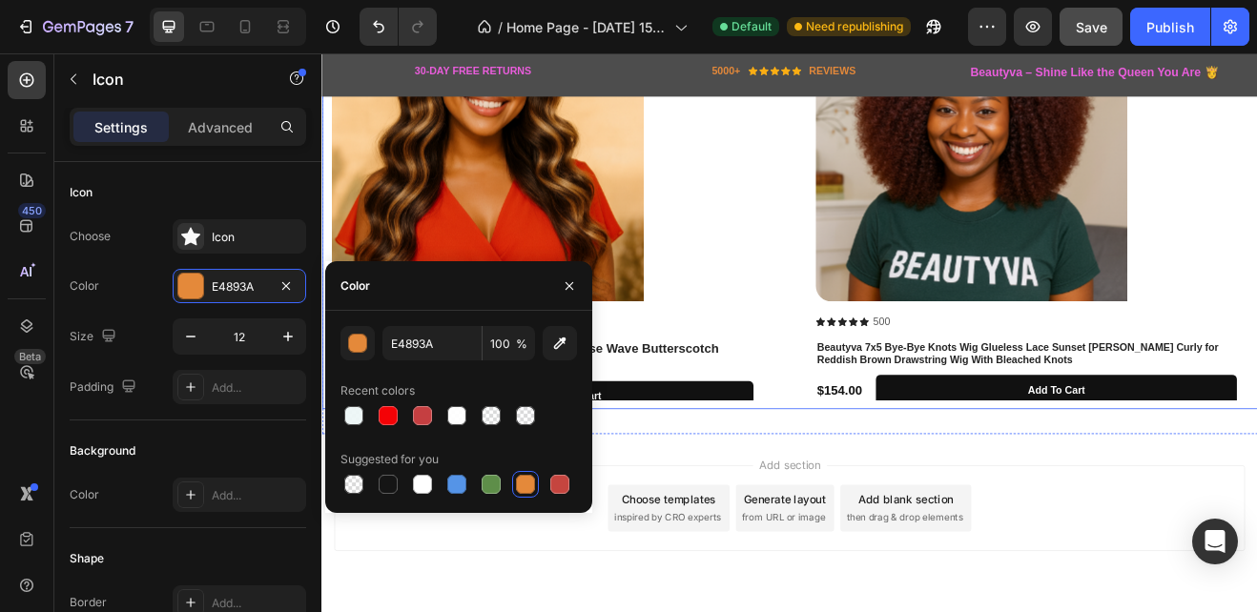
click at [327, 265] on div "Product Images Icon Icon Icon Icon Icon 0 Icon List 289 Text Block Row Beautyva…" at bounding box center [893, 226] width 1145 height 525
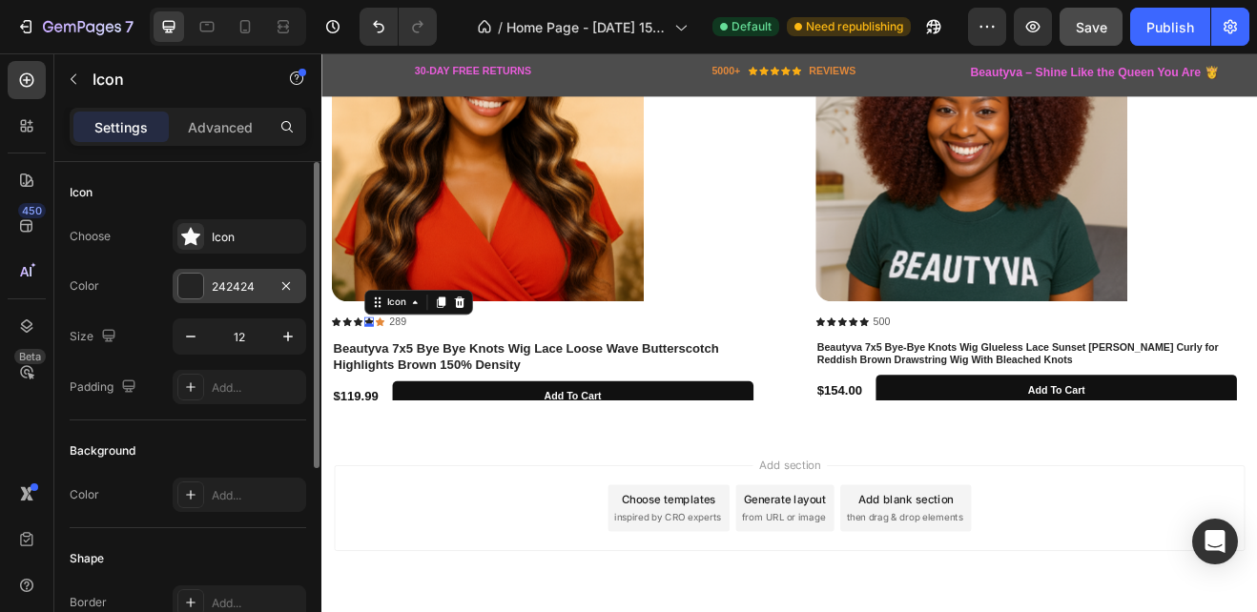
click at [197, 286] on div at bounding box center [190, 286] width 25 height 25
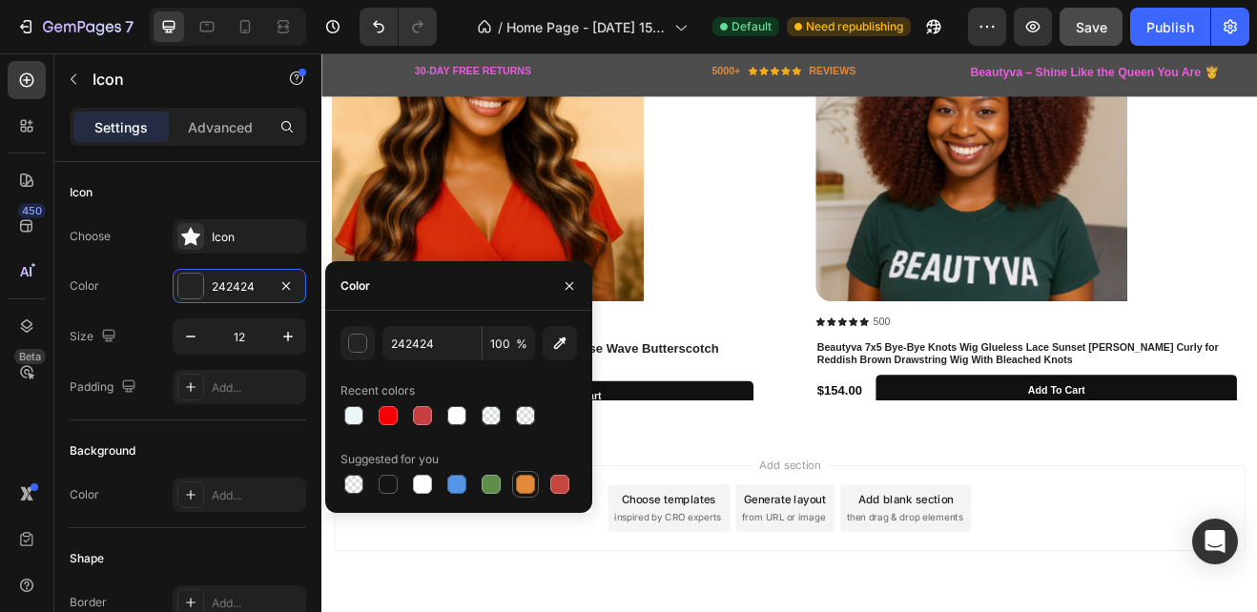
click at [525, 481] on div at bounding box center [525, 484] width 19 height 19
type input "E4893A"
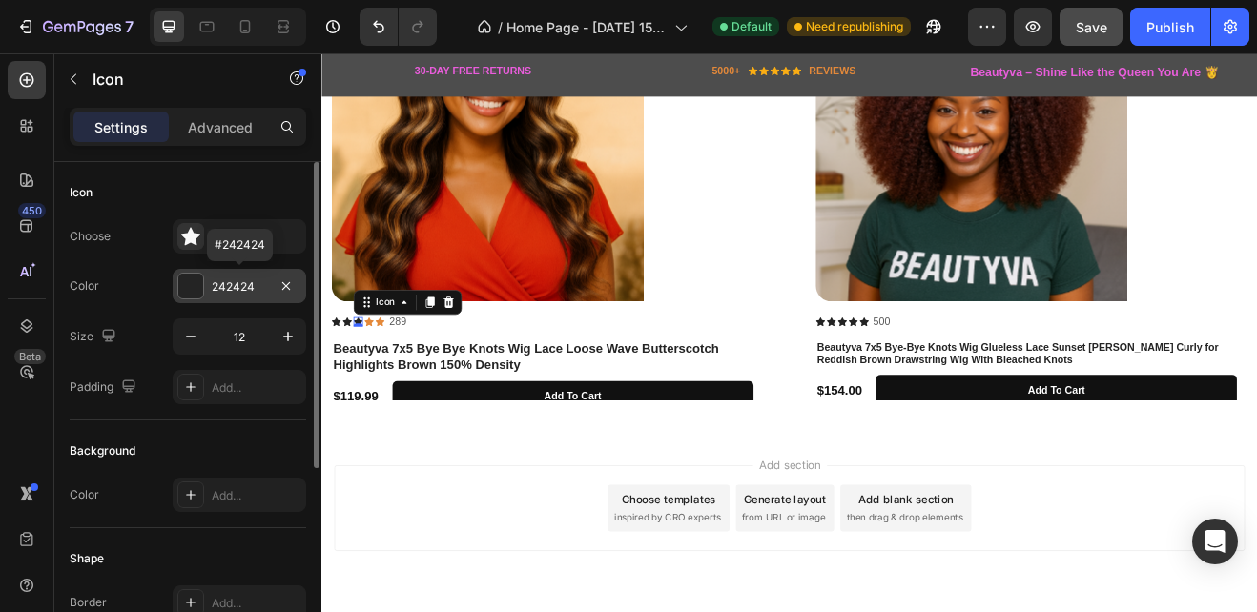
click at [189, 288] on div at bounding box center [190, 286] width 25 height 25
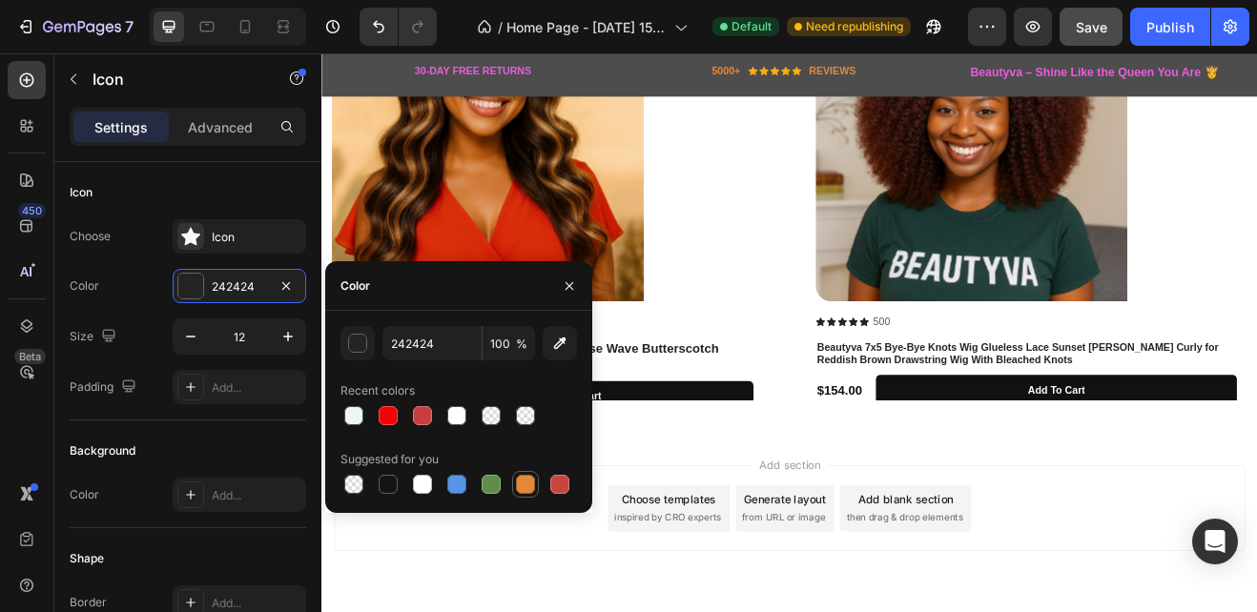
click at [523, 483] on div at bounding box center [525, 484] width 19 height 19
type input "E4893A"
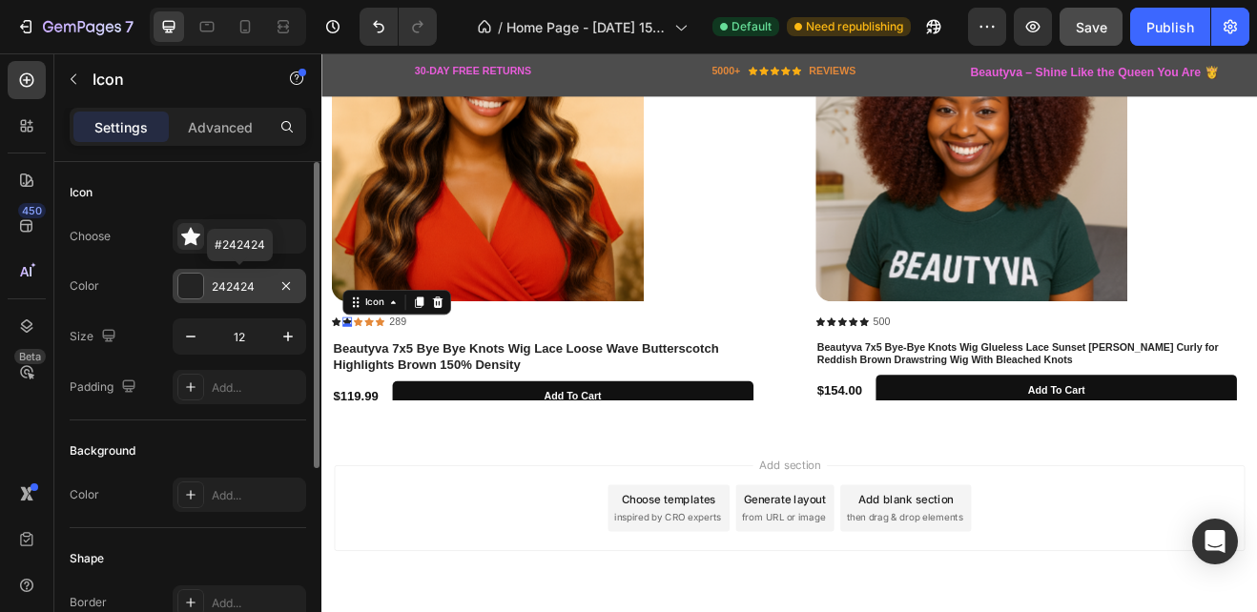
click at [192, 282] on div at bounding box center [190, 286] width 25 height 25
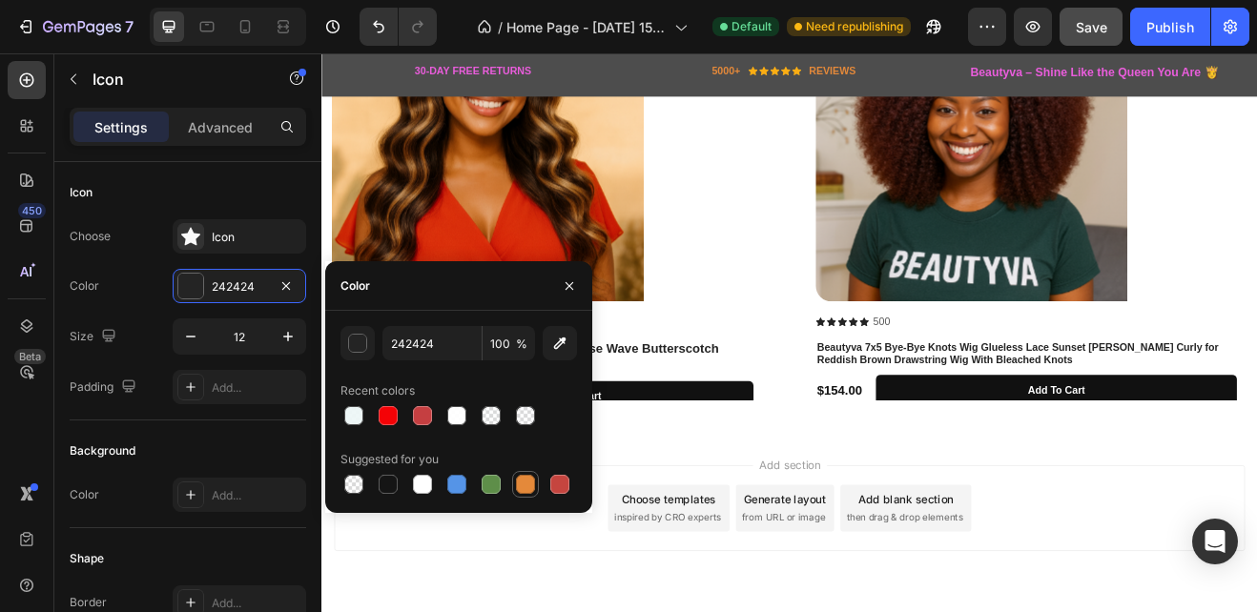
click at [523, 474] on div at bounding box center [525, 484] width 23 height 23
type input "E4893A"
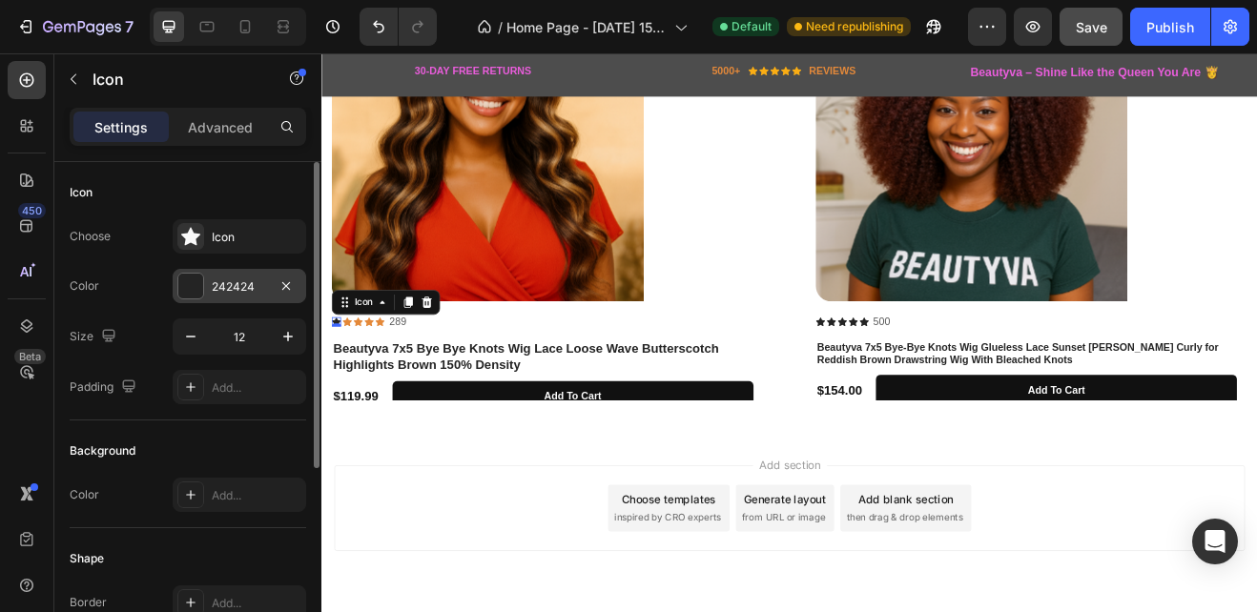
click at [198, 284] on div at bounding box center [190, 286] width 25 height 25
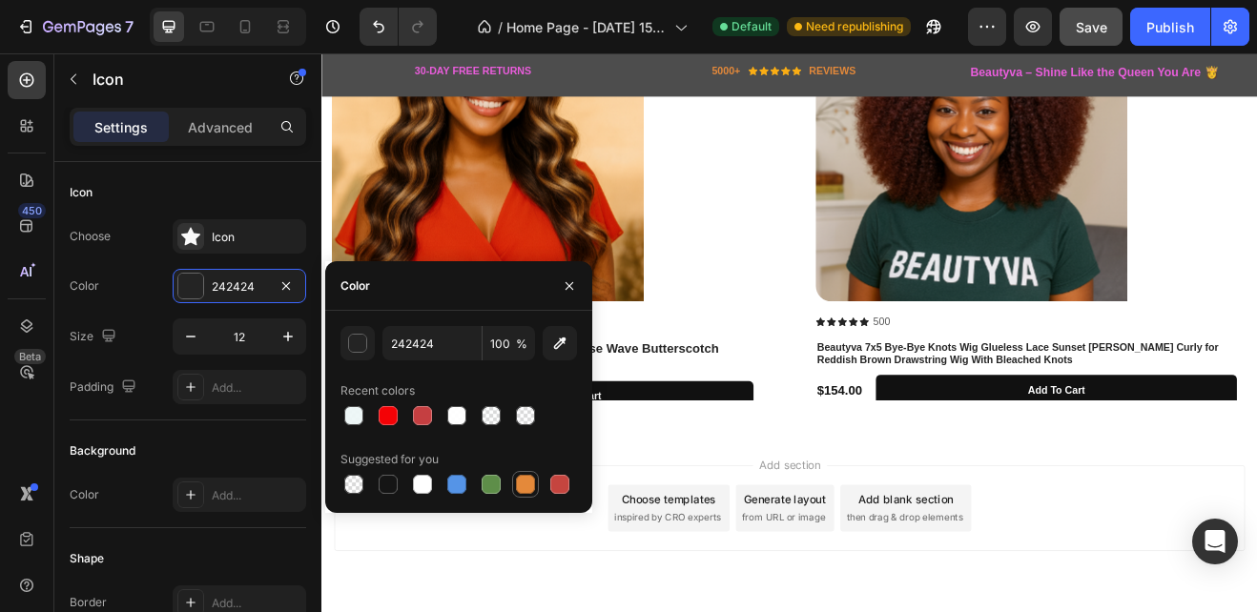
click at [520, 478] on div at bounding box center [525, 484] width 19 height 19
type input "E4893A"
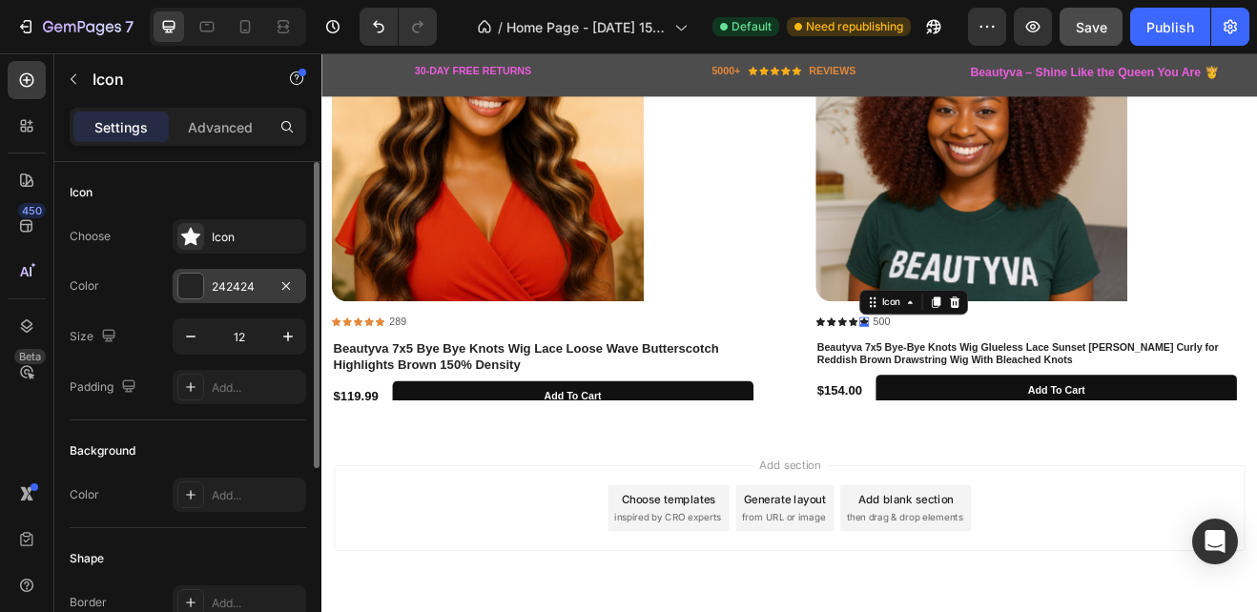
click at [194, 293] on div at bounding box center [190, 286] width 25 height 25
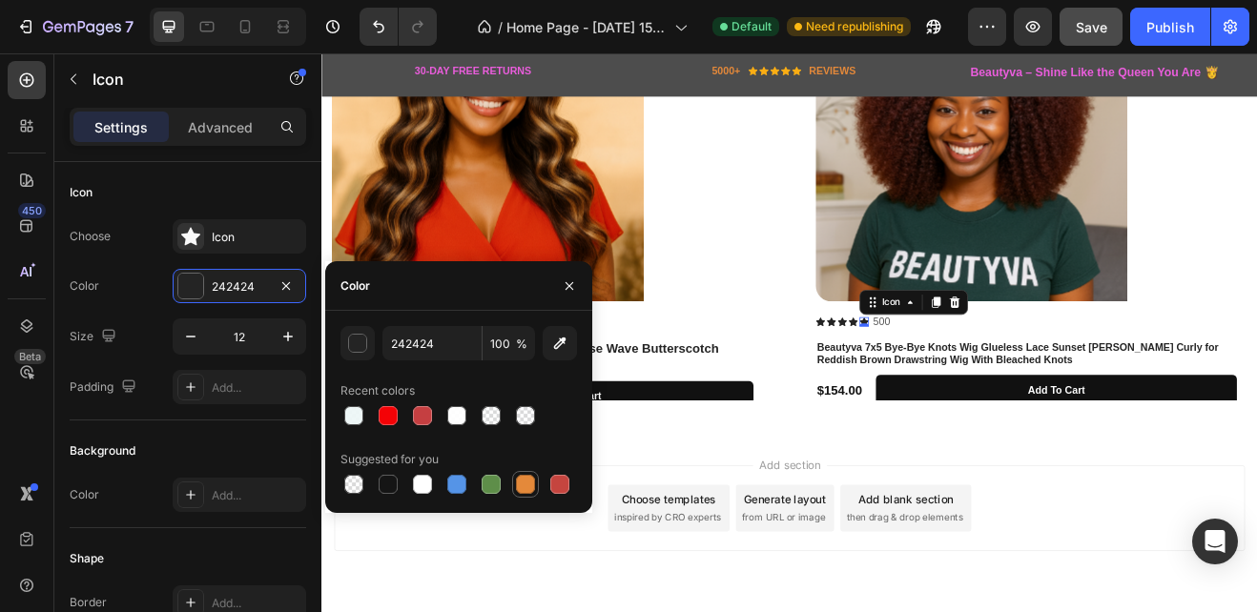
click at [530, 487] on div at bounding box center [525, 484] width 19 height 19
type input "E4893A"
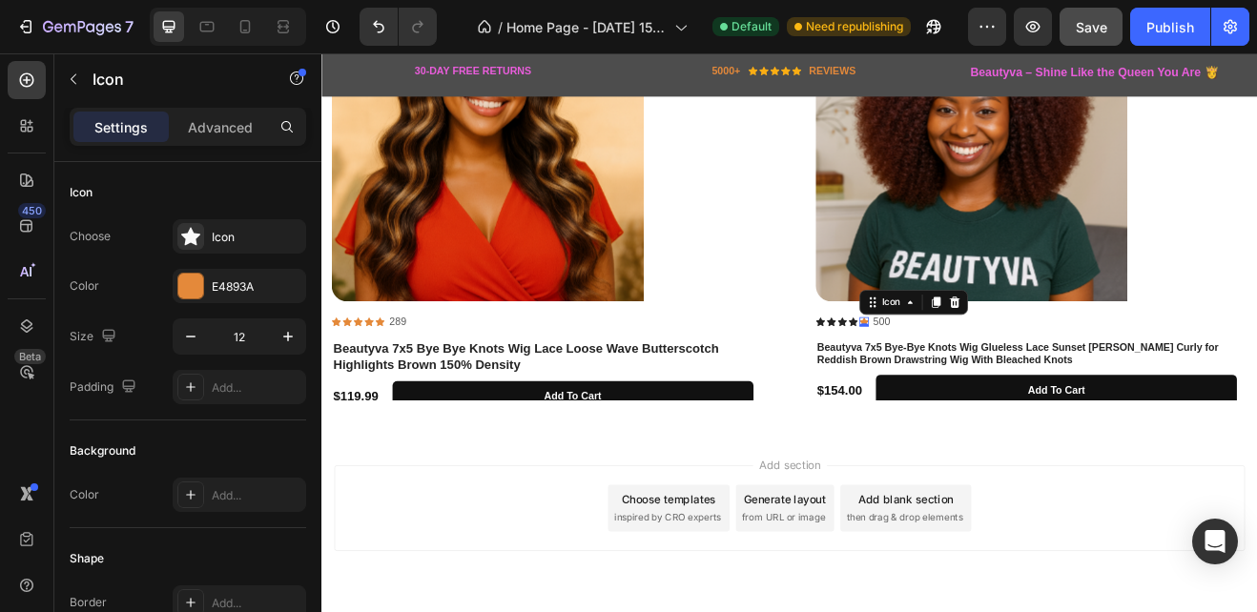
click at [976, 381] on div "0" at bounding box center [984, 387] width 19 height 15
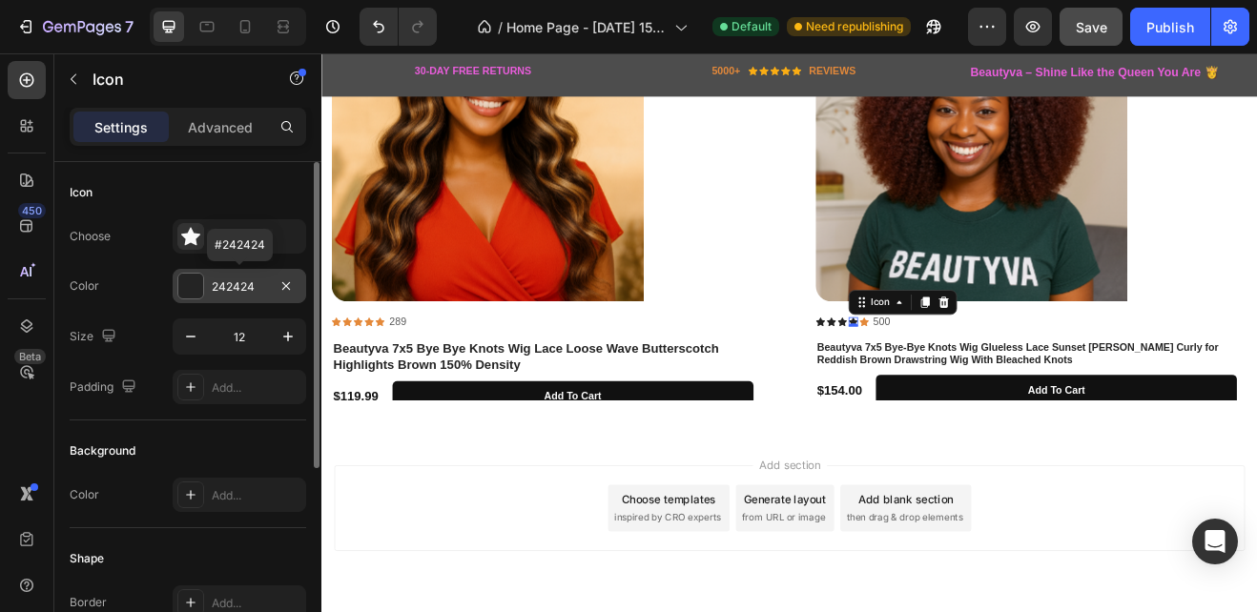
click at [195, 288] on div at bounding box center [190, 286] width 25 height 25
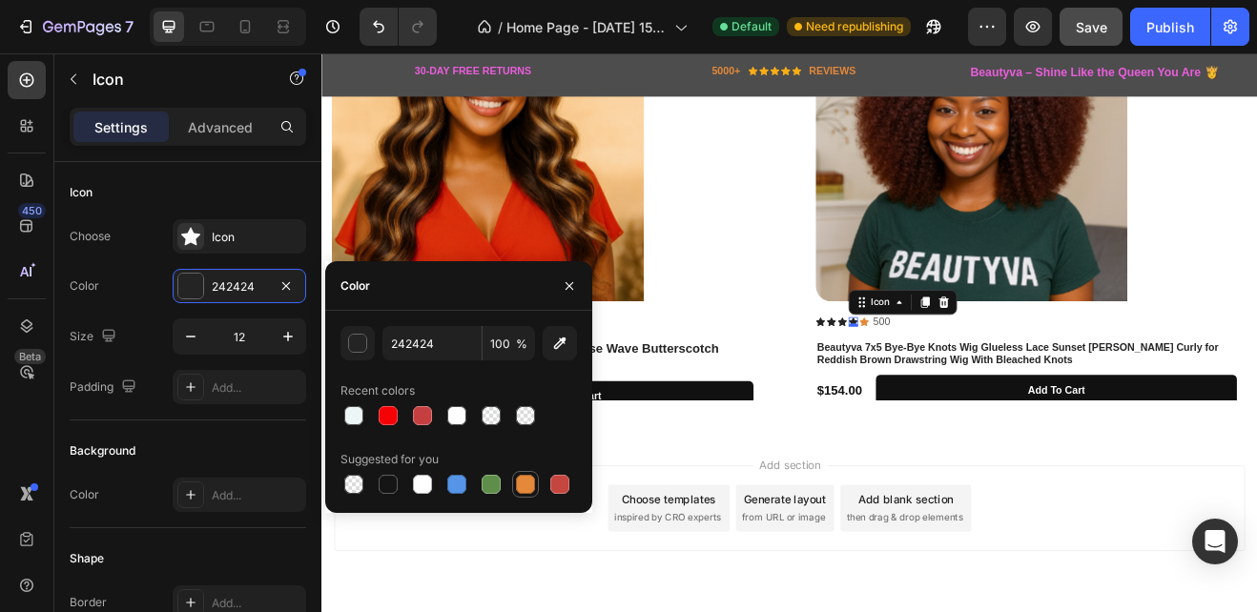
click at [523, 477] on div at bounding box center [525, 484] width 19 height 19
type input "E4893A"
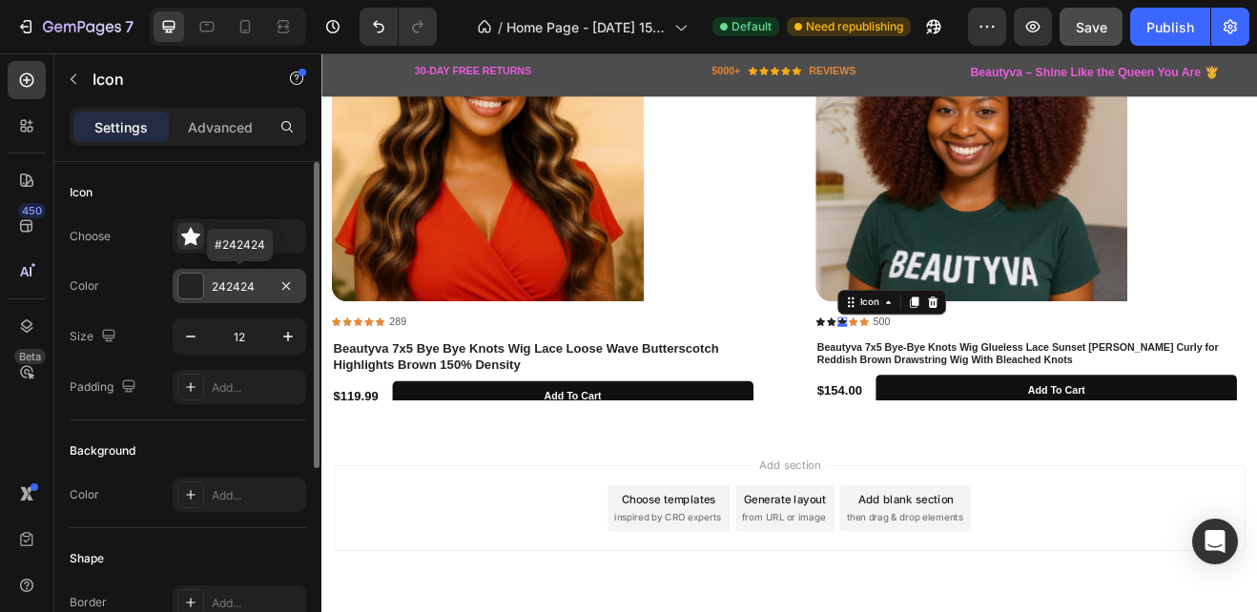
click at [189, 290] on div at bounding box center [190, 286] width 25 height 25
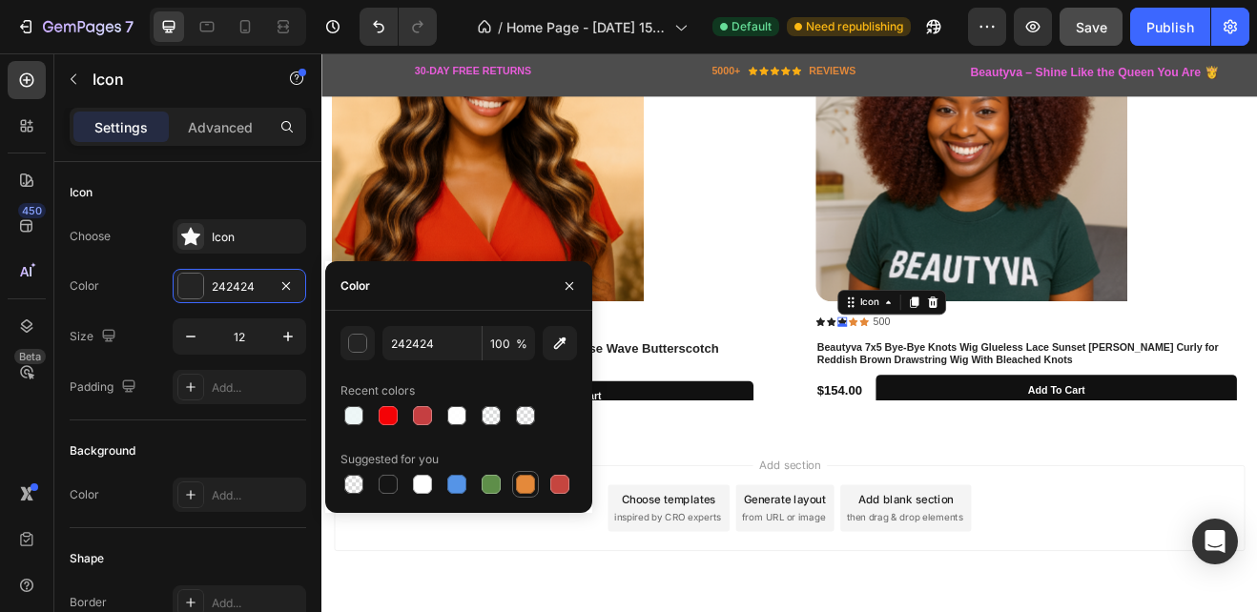
click at [523, 479] on div at bounding box center [525, 484] width 19 height 19
type input "E4893A"
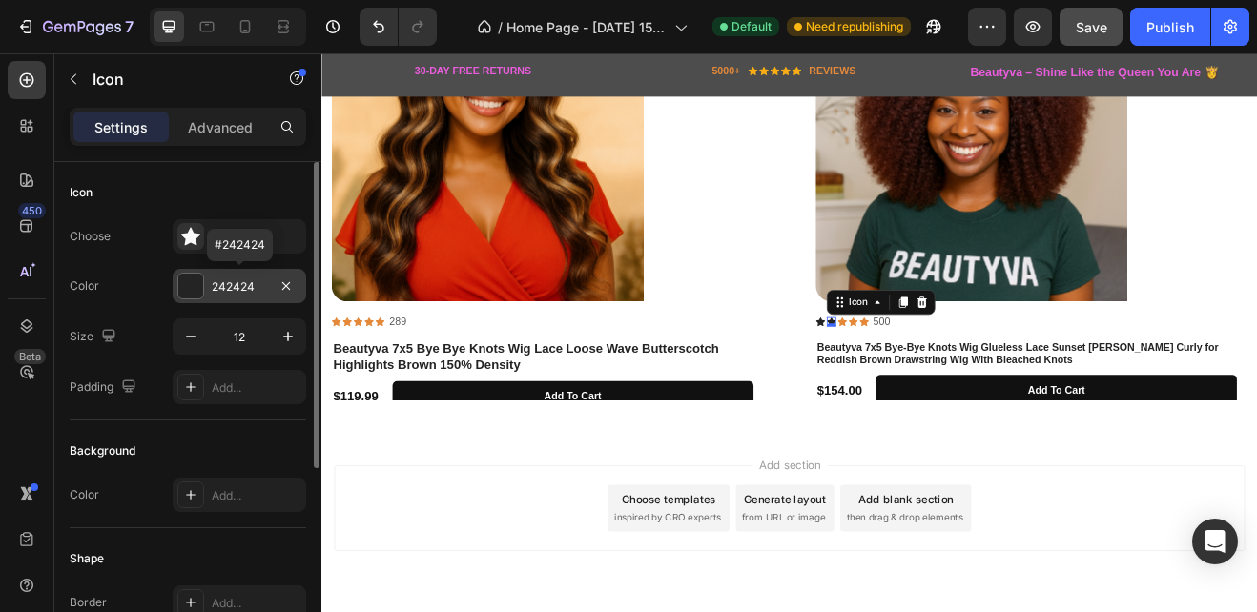
click at [191, 284] on div at bounding box center [190, 286] width 25 height 25
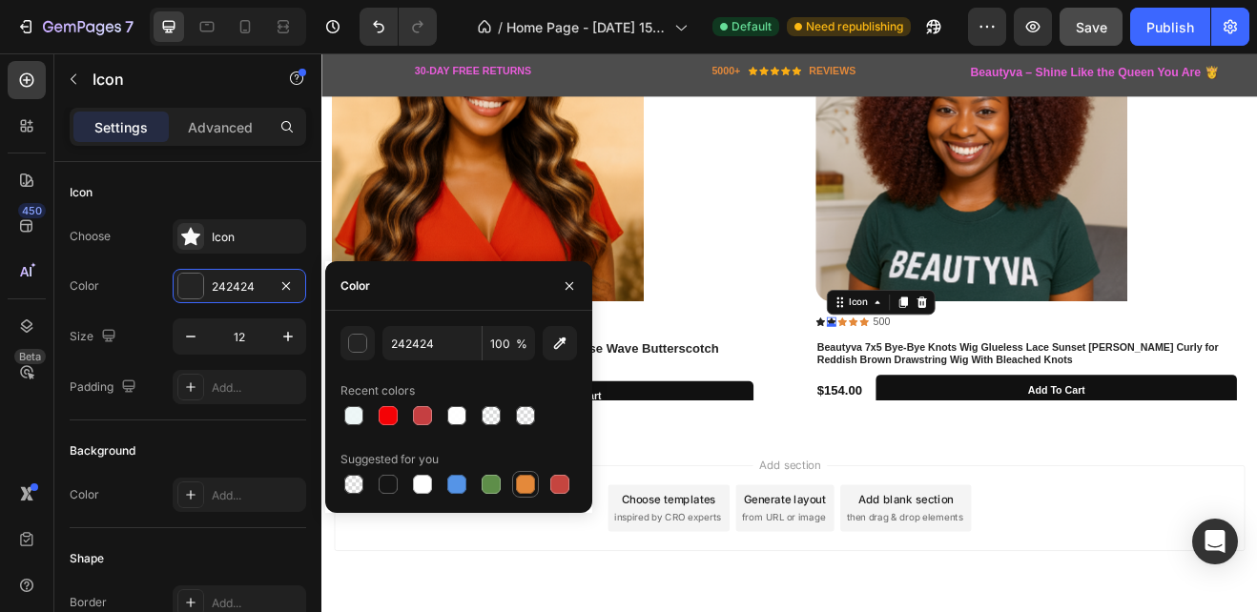
click at [526, 481] on div at bounding box center [525, 484] width 19 height 19
type input "E4893A"
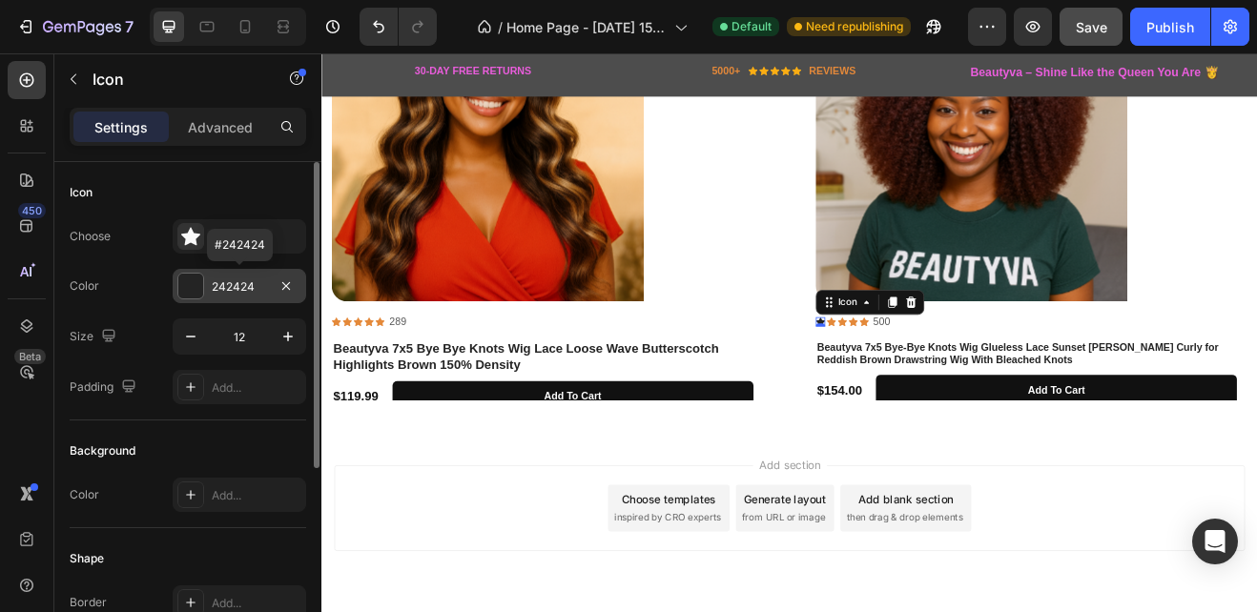
click at [194, 279] on div at bounding box center [190, 286] width 25 height 25
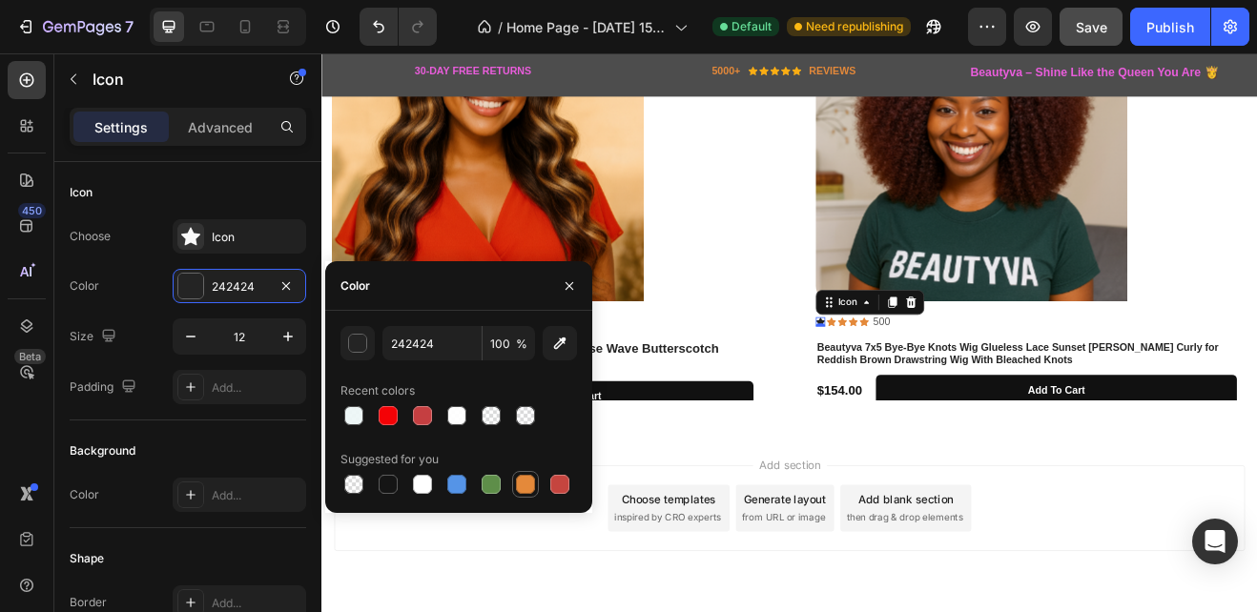
click at [529, 481] on div at bounding box center [525, 484] width 19 height 19
type input "E4893A"
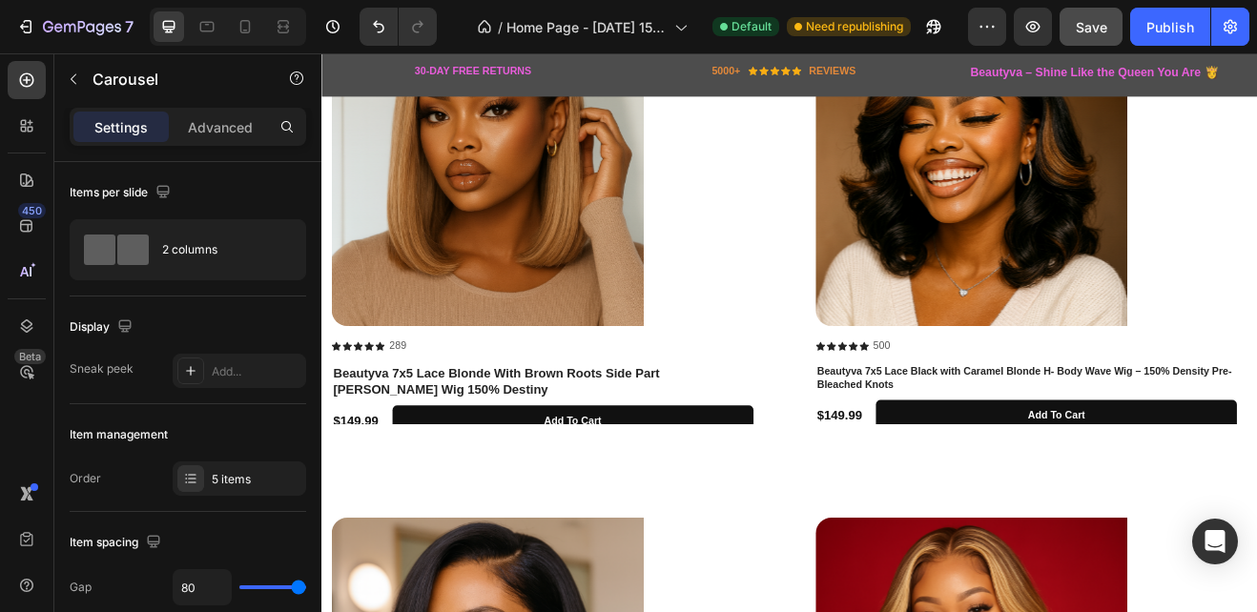
scroll to position [1634, 0]
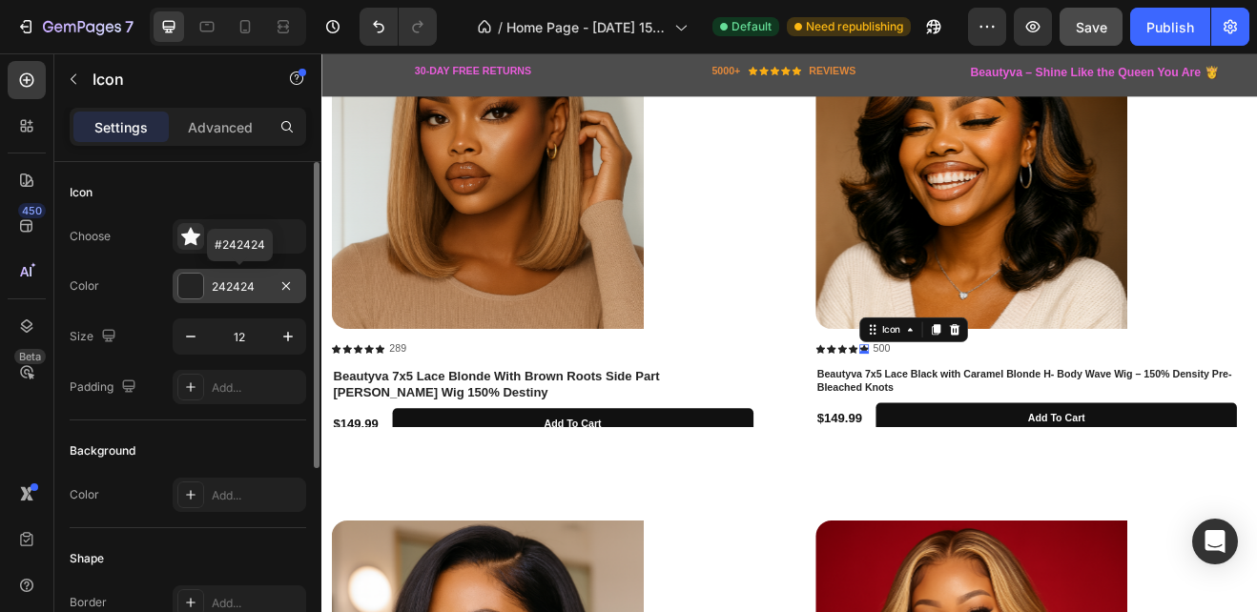
click at [193, 283] on div at bounding box center [190, 286] width 25 height 25
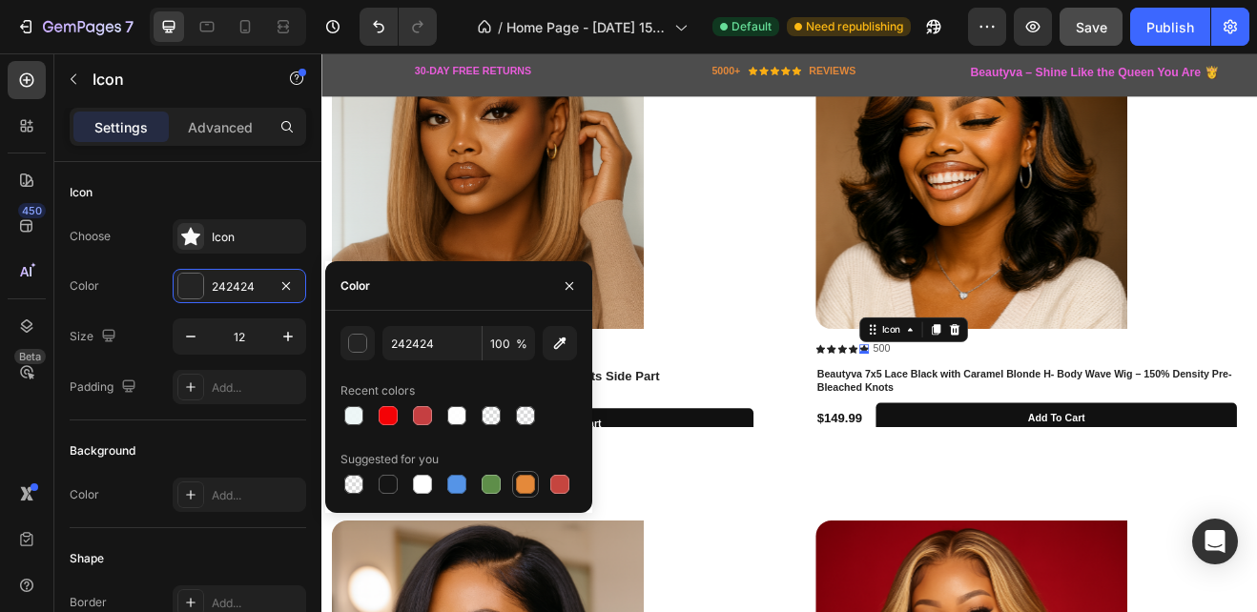
click at [524, 481] on div at bounding box center [525, 484] width 19 height 19
type input "E4893A"
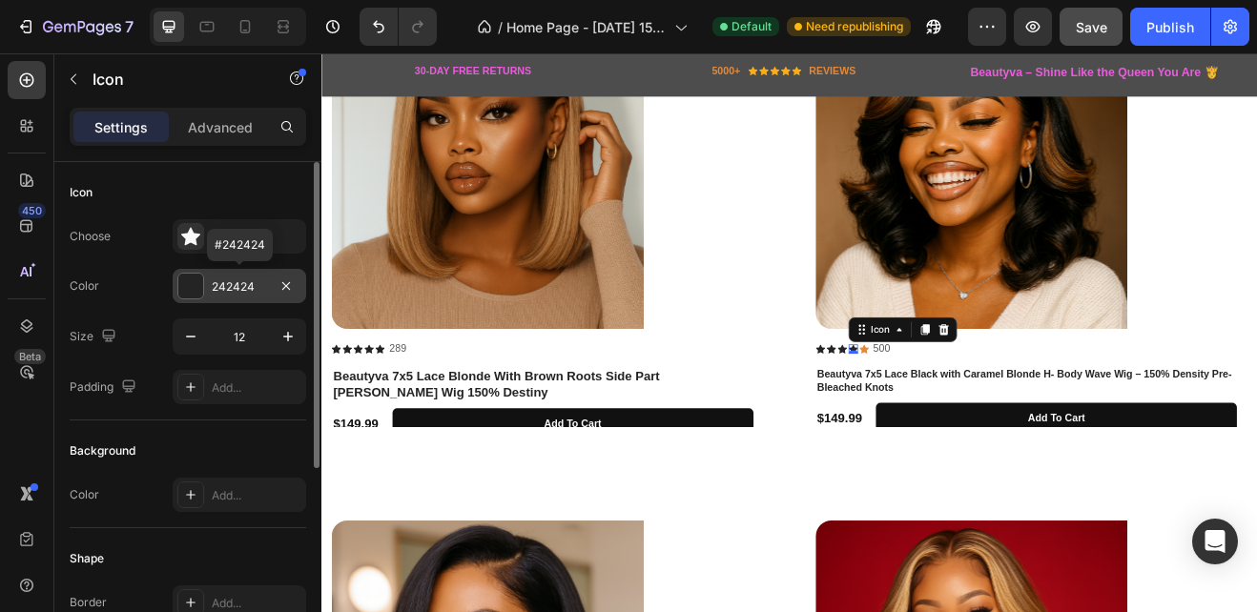
click at [187, 281] on div at bounding box center [190, 286] width 25 height 25
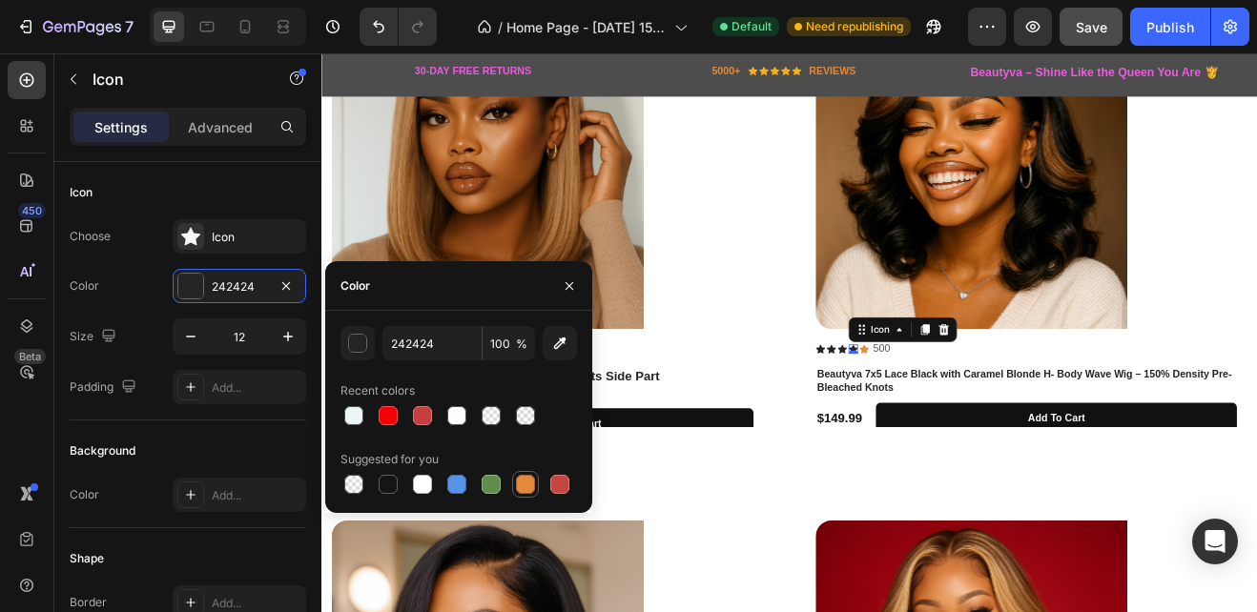
click at [524, 477] on div at bounding box center [525, 484] width 19 height 19
type input "E4893A"
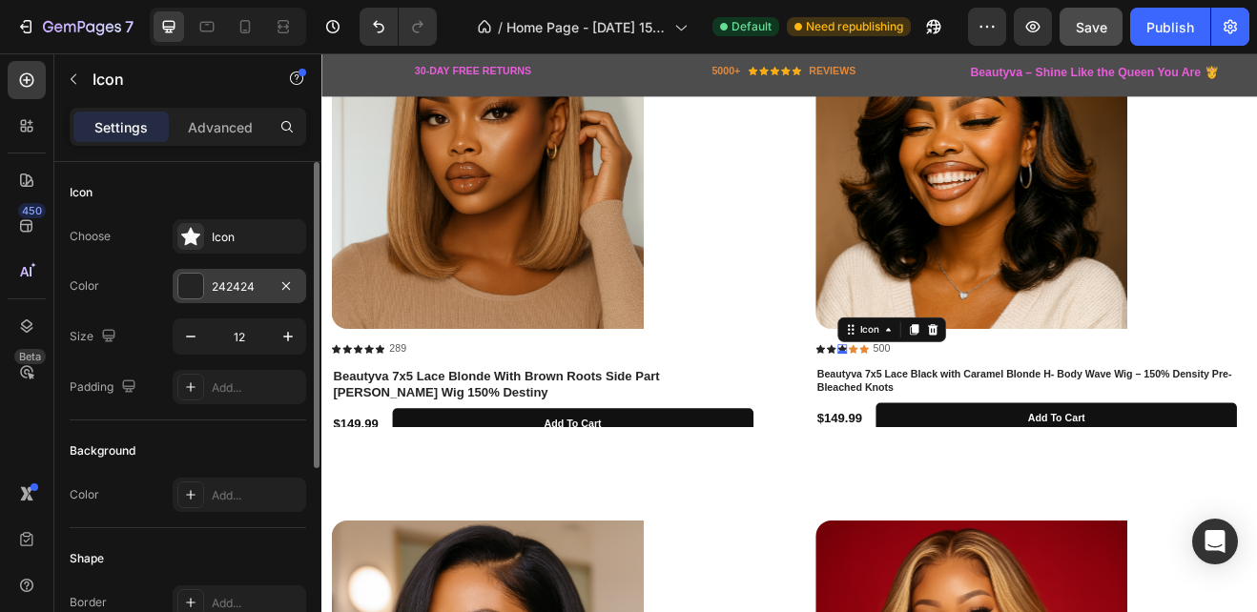
click at [204, 277] on div "242424" at bounding box center [240, 286] width 134 height 34
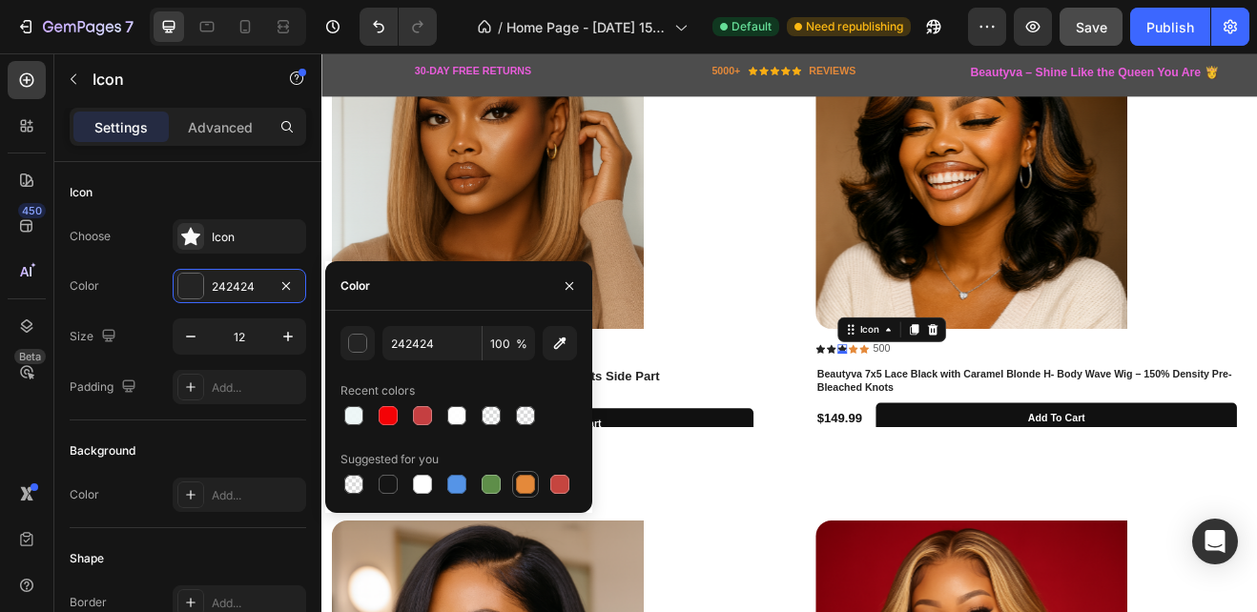
click at [527, 479] on div at bounding box center [525, 484] width 19 height 19
type input "E4893A"
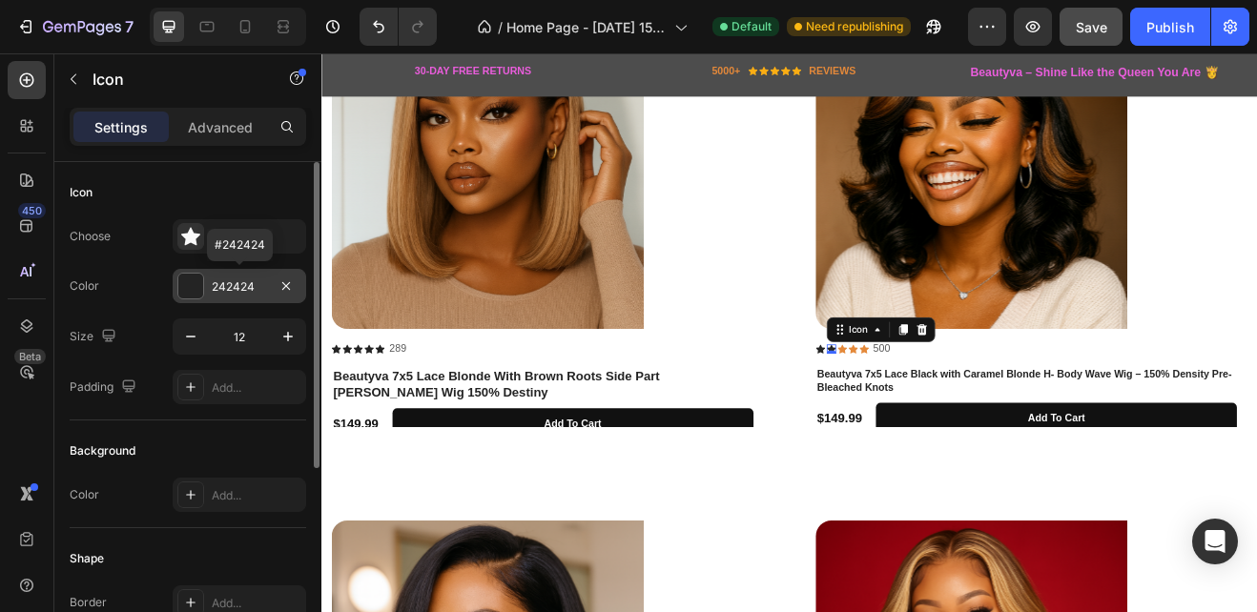
click at [194, 279] on div at bounding box center [190, 286] width 25 height 25
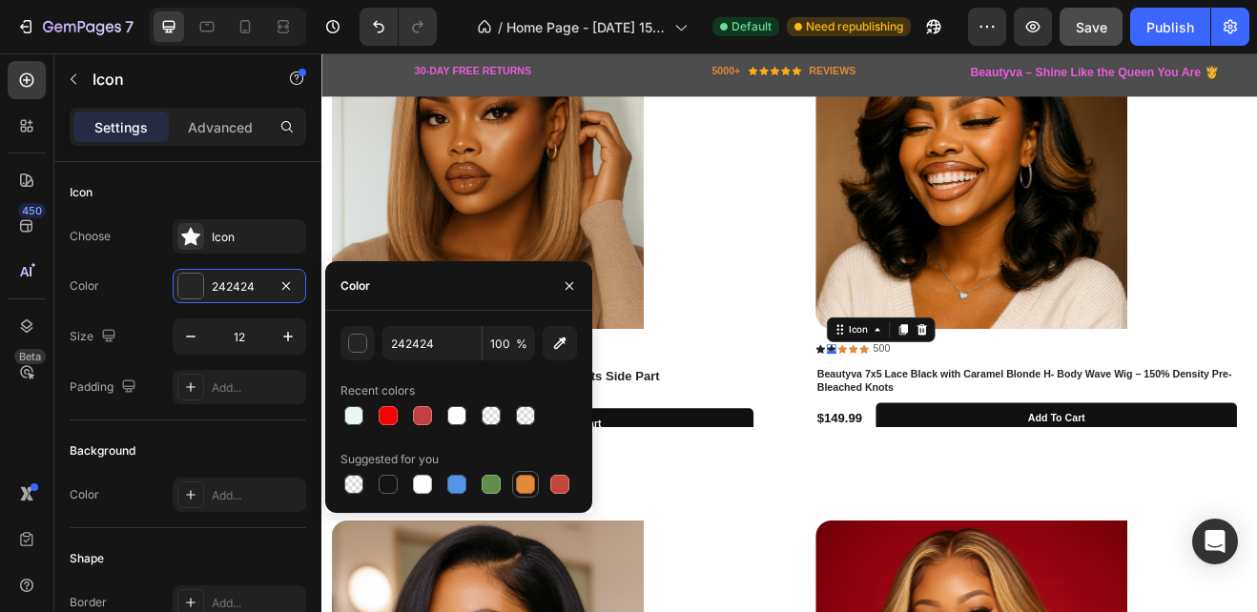
click at [523, 485] on div at bounding box center [525, 484] width 19 height 19
type input "E4893A"
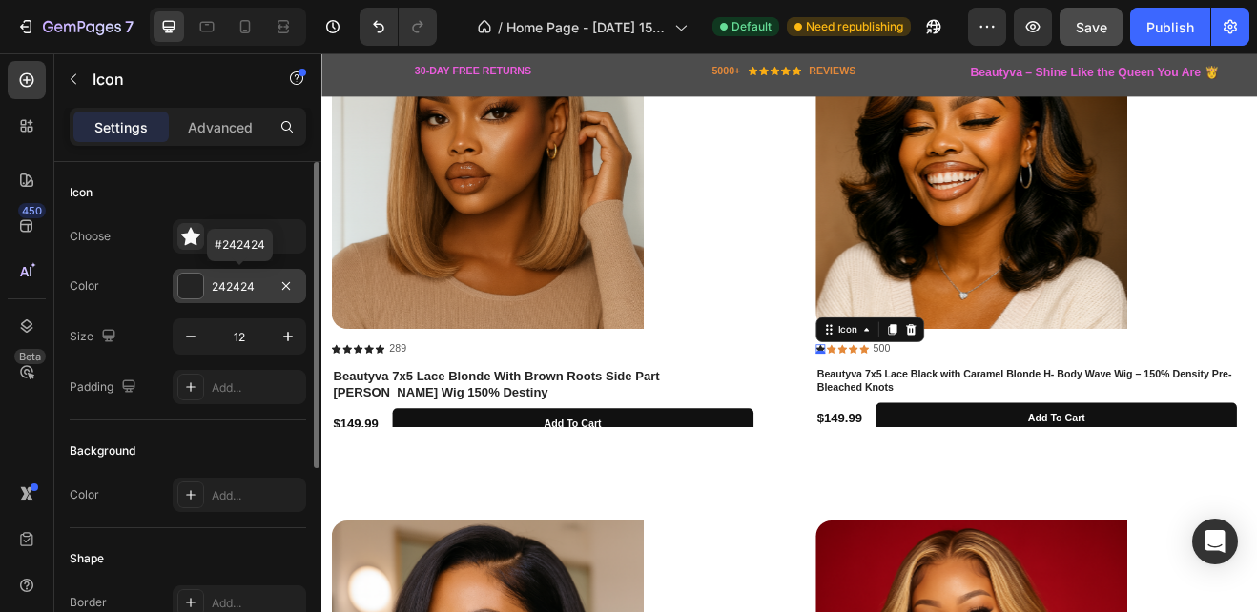
click at [189, 284] on div at bounding box center [190, 286] width 25 height 25
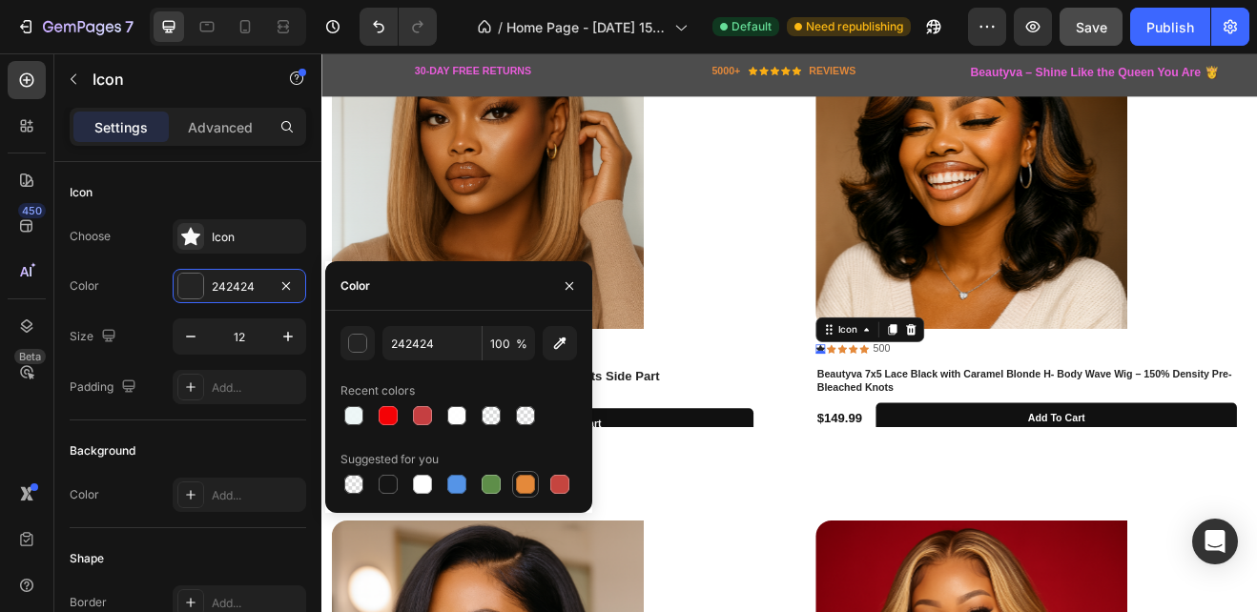
click at [524, 481] on div at bounding box center [525, 484] width 19 height 19
type input "E4893A"
click at [846, 311] on div at bounding box center [591, 200] width 516 height 382
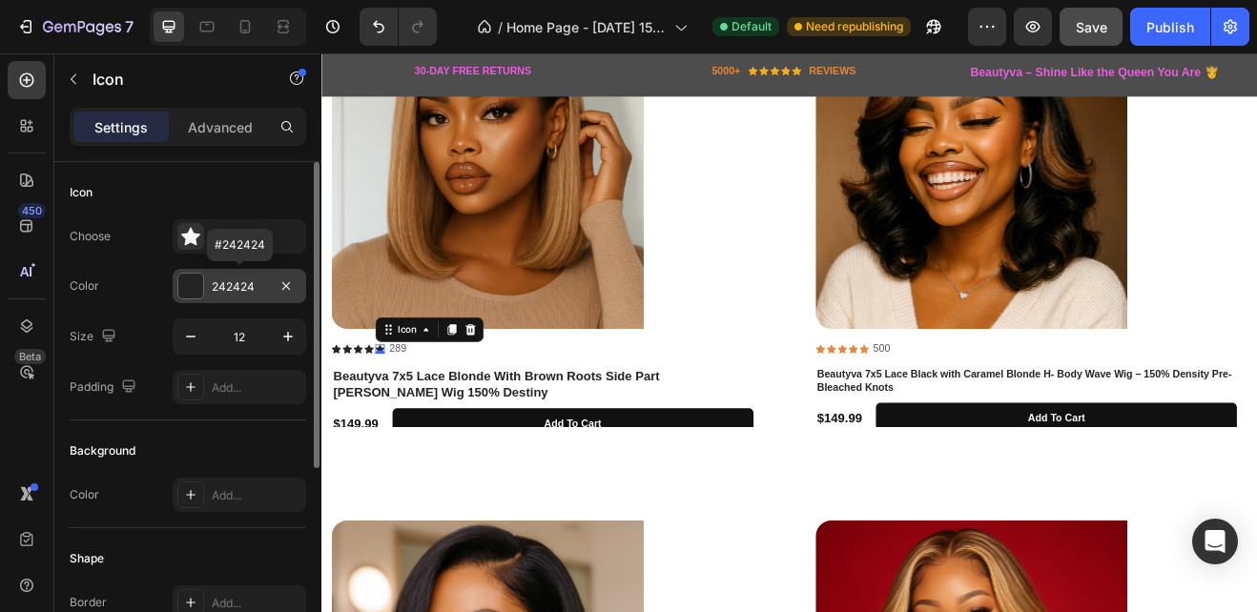
click at [184, 286] on div at bounding box center [190, 286] width 25 height 25
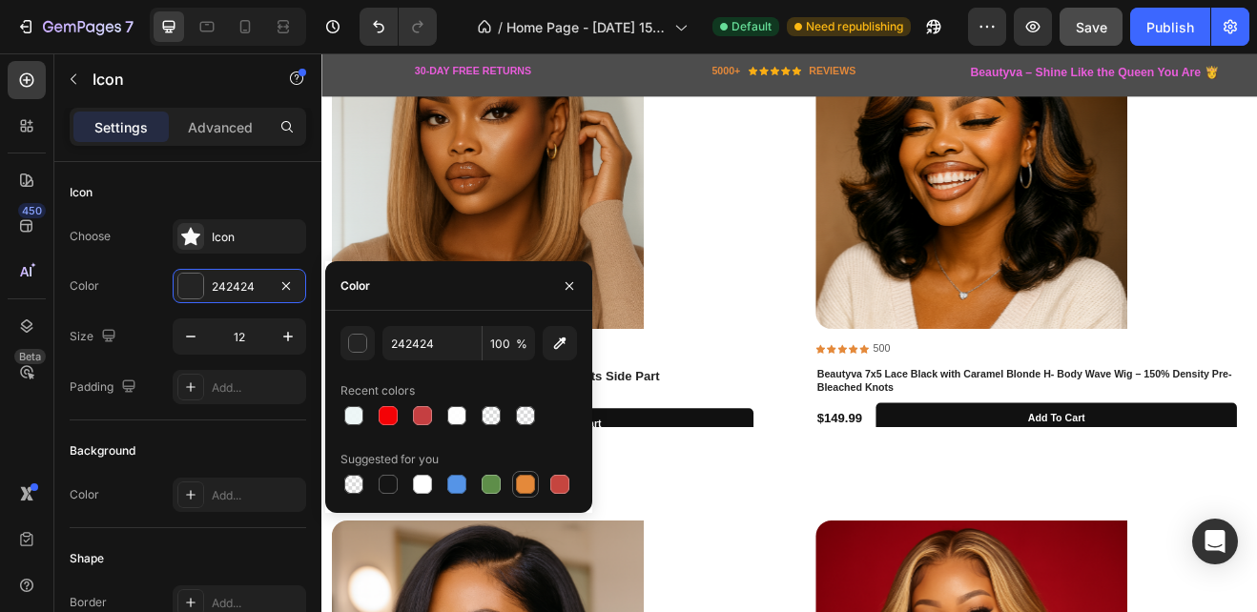
click at [520, 477] on div at bounding box center [525, 484] width 19 height 19
type input "E4893A"
click at [380, 282] on img at bounding box center [524, 200] width 382 height 382
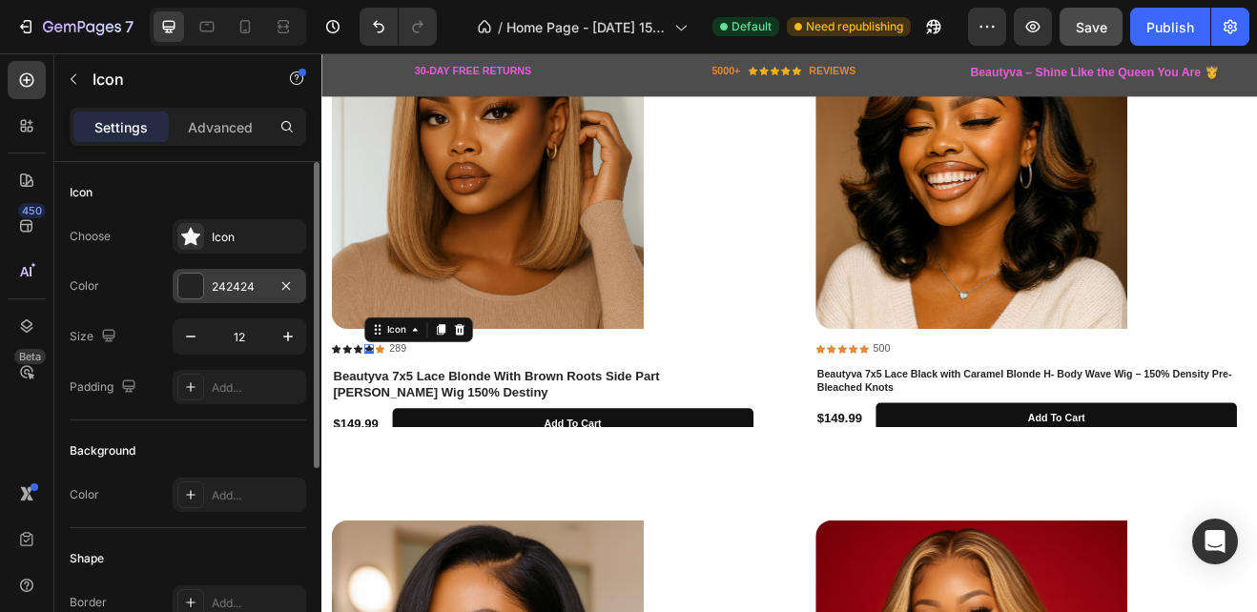
click at [191, 279] on div at bounding box center [190, 286] width 25 height 25
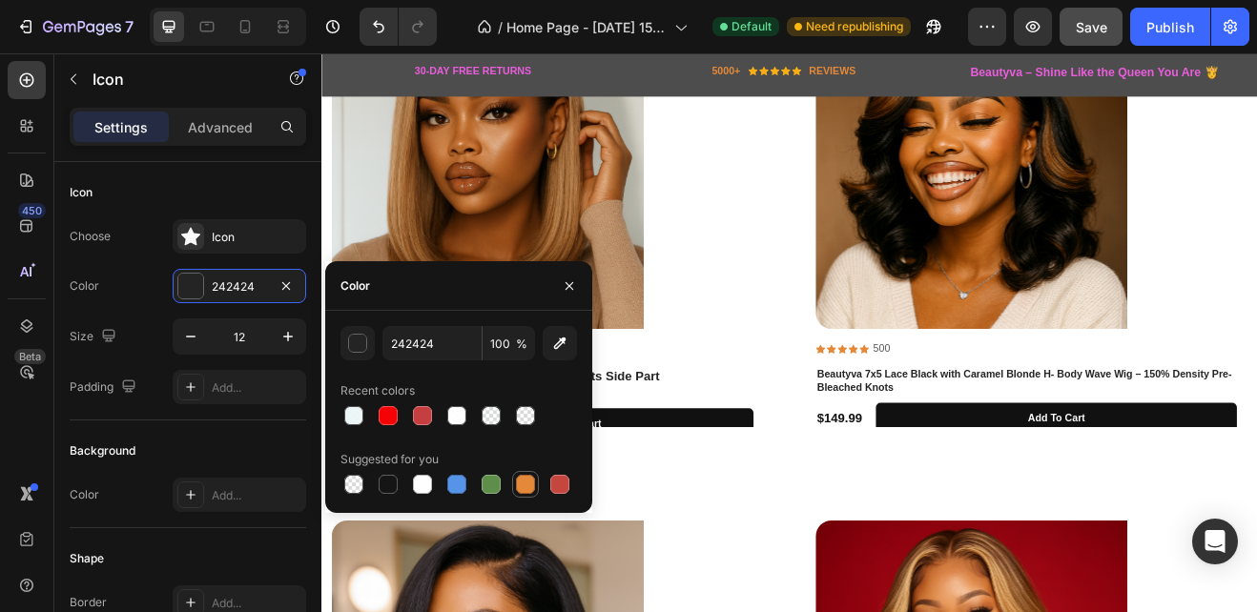
click at [520, 478] on div at bounding box center [525, 484] width 19 height 19
type input "E4893A"
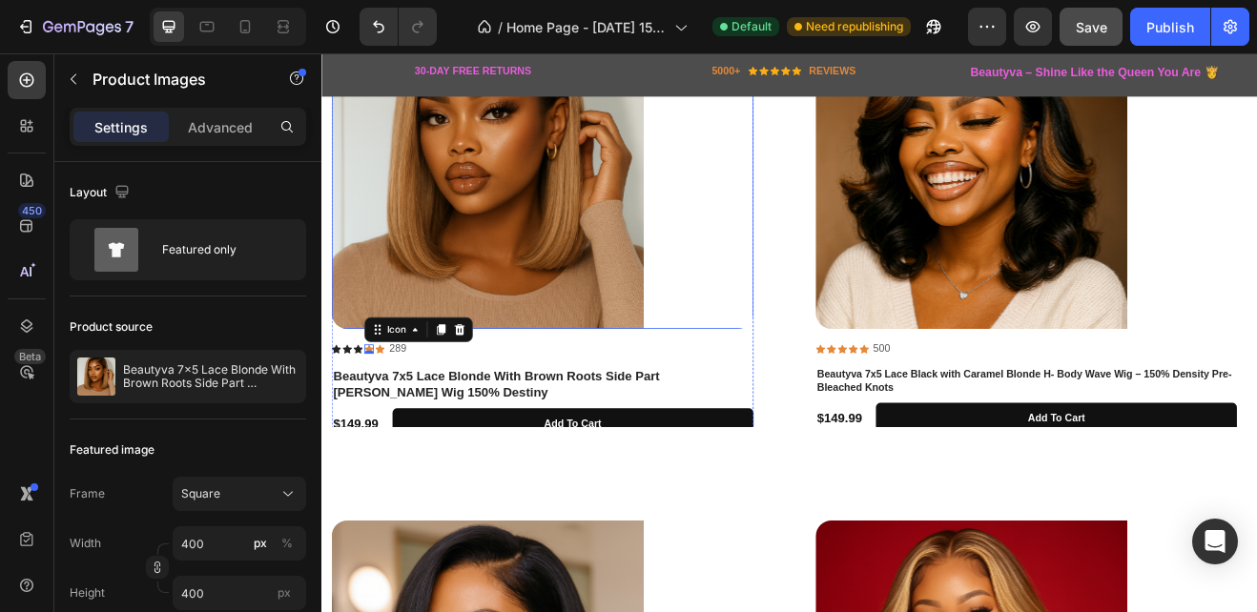
click at [378, 268] on img at bounding box center [524, 200] width 382 height 382
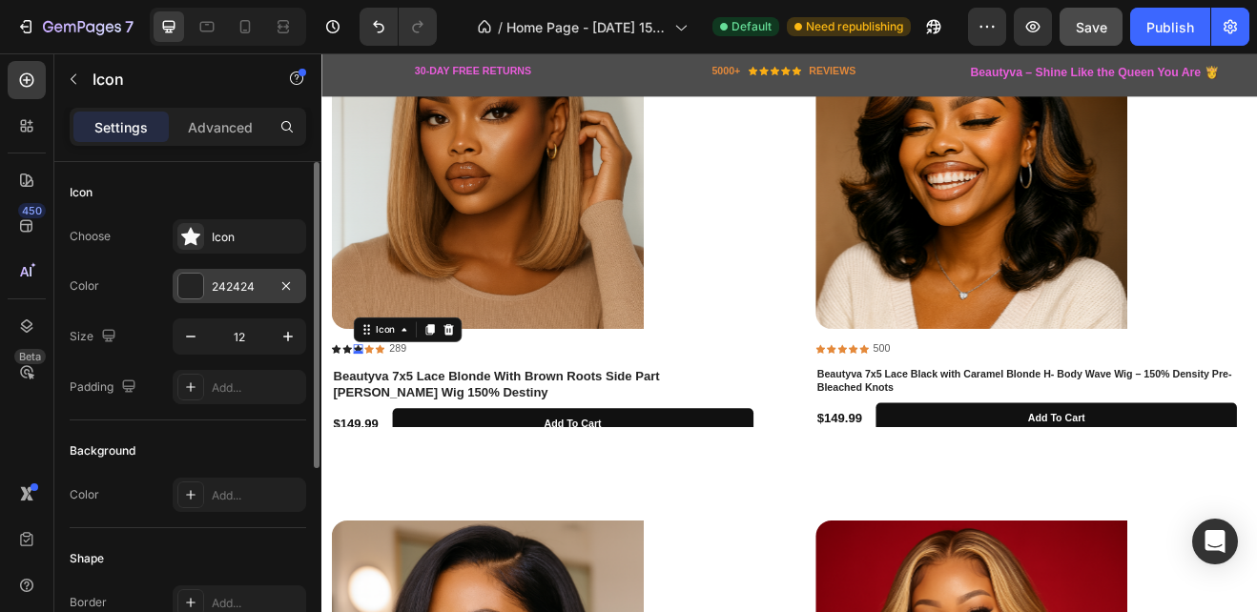
click at [196, 279] on div at bounding box center [190, 286] width 25 height 25
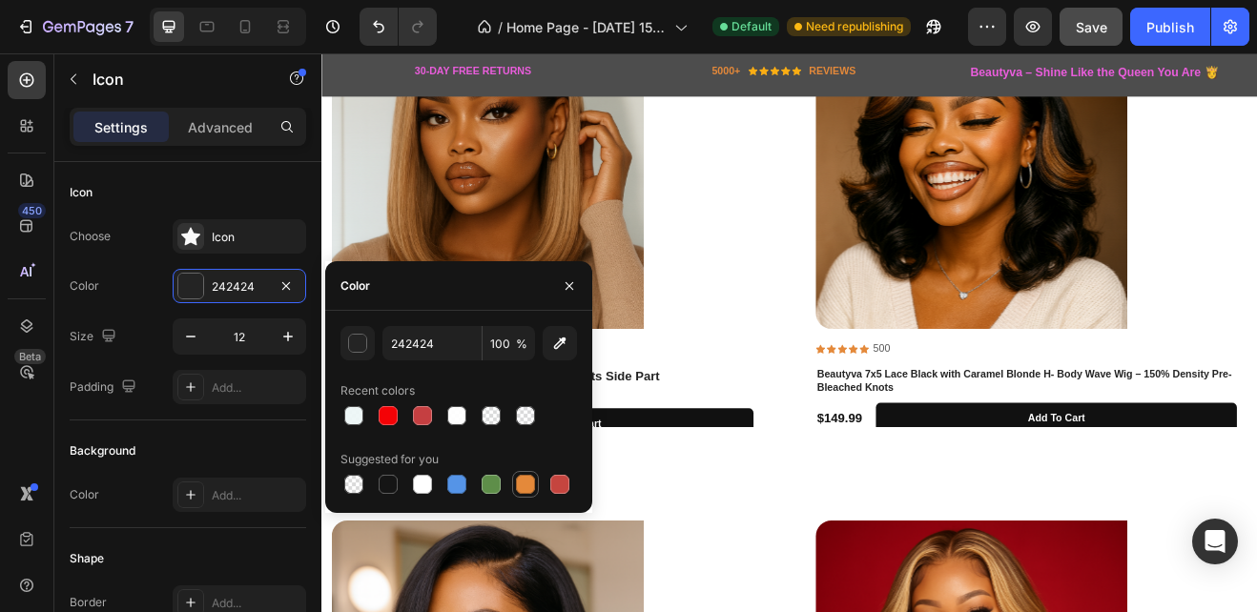
click at [535, 479] on div at bounding box center [525, 484] width 23 height 23
type input "E4893A"
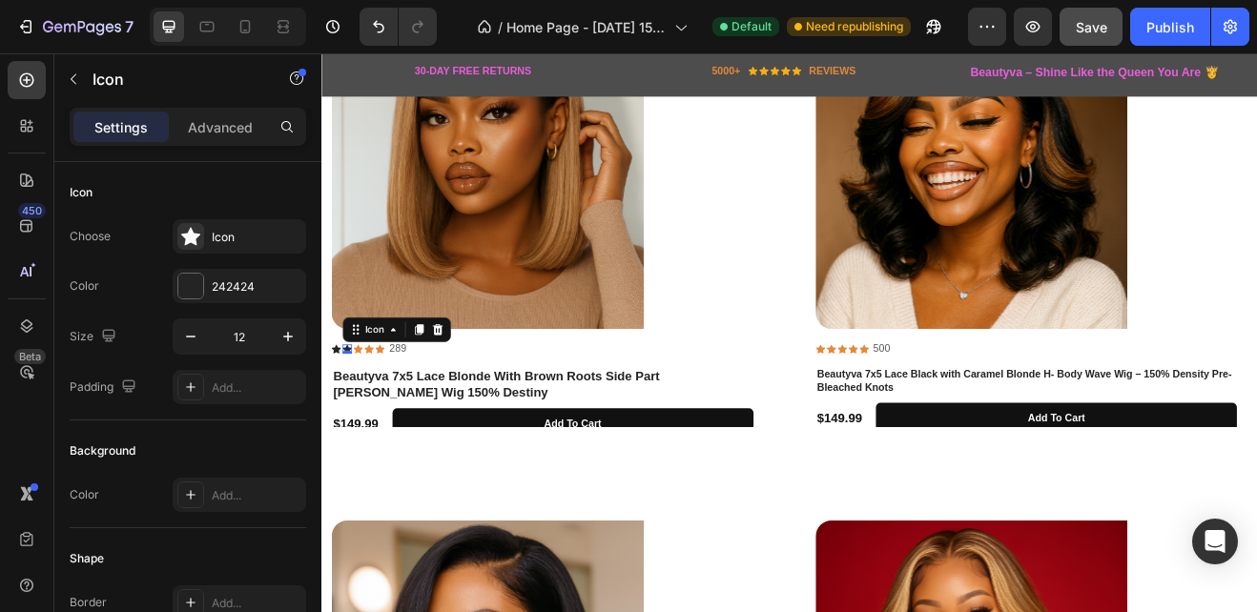
click at [349, 409] on div "Icon 0" at bounding box center [351, 414] width 11 height 11
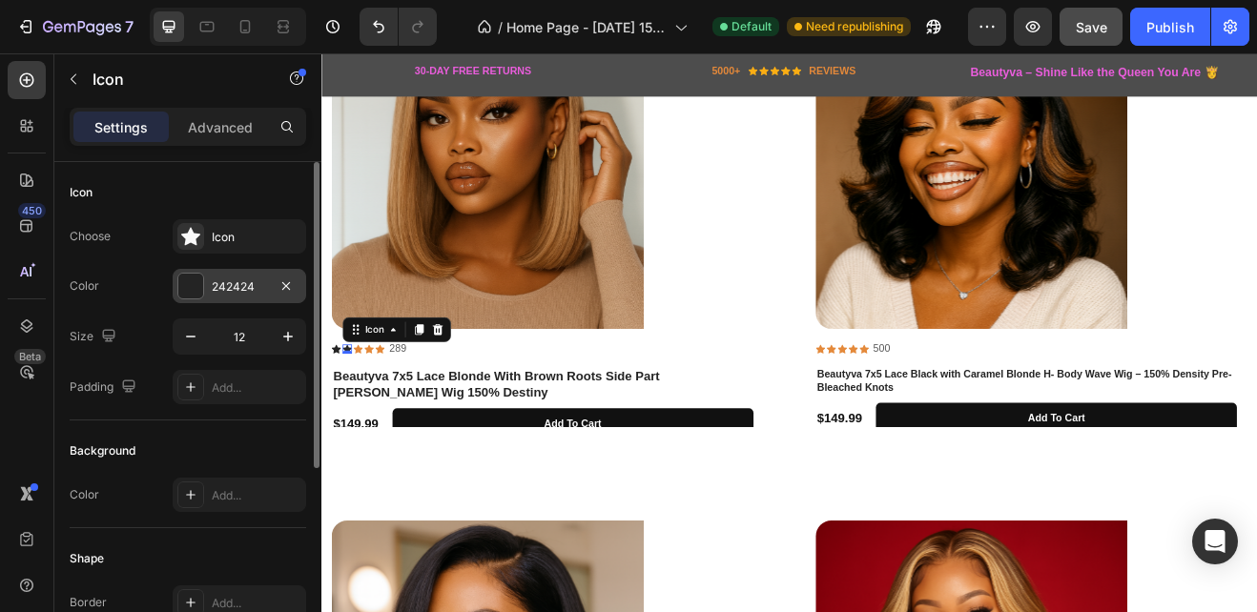
click at [198, 286] on div at bounding box center [190, 286] width 25 height 25
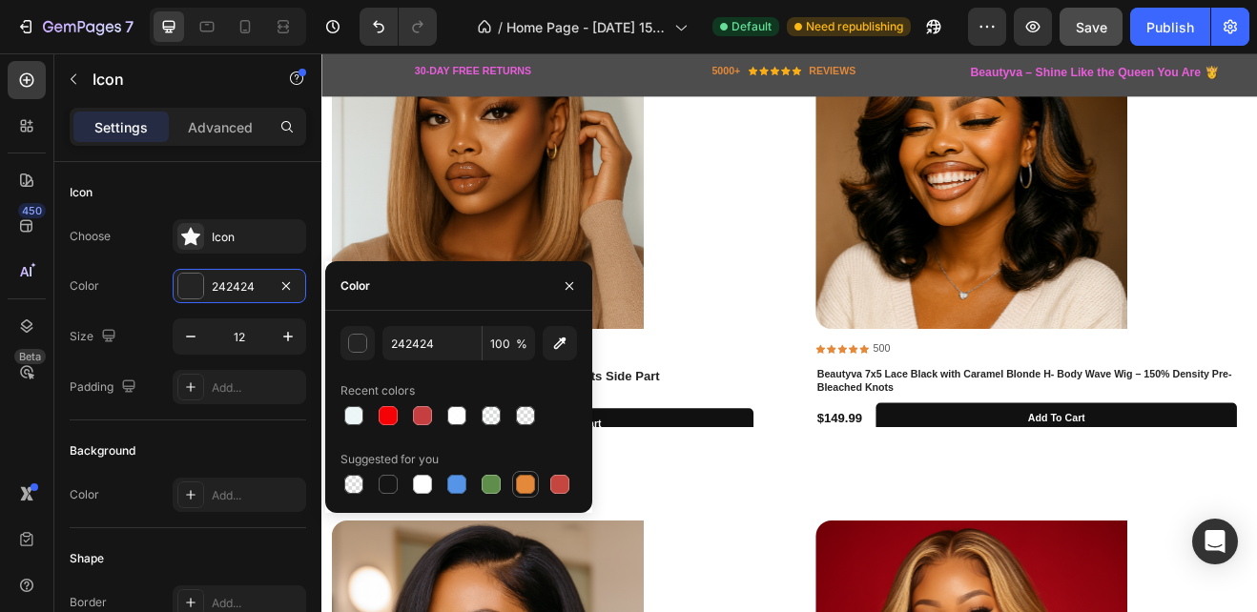
click at [523, 481] on div at bounding box center [525, 484] width 19 height 19
type input "E4893A"
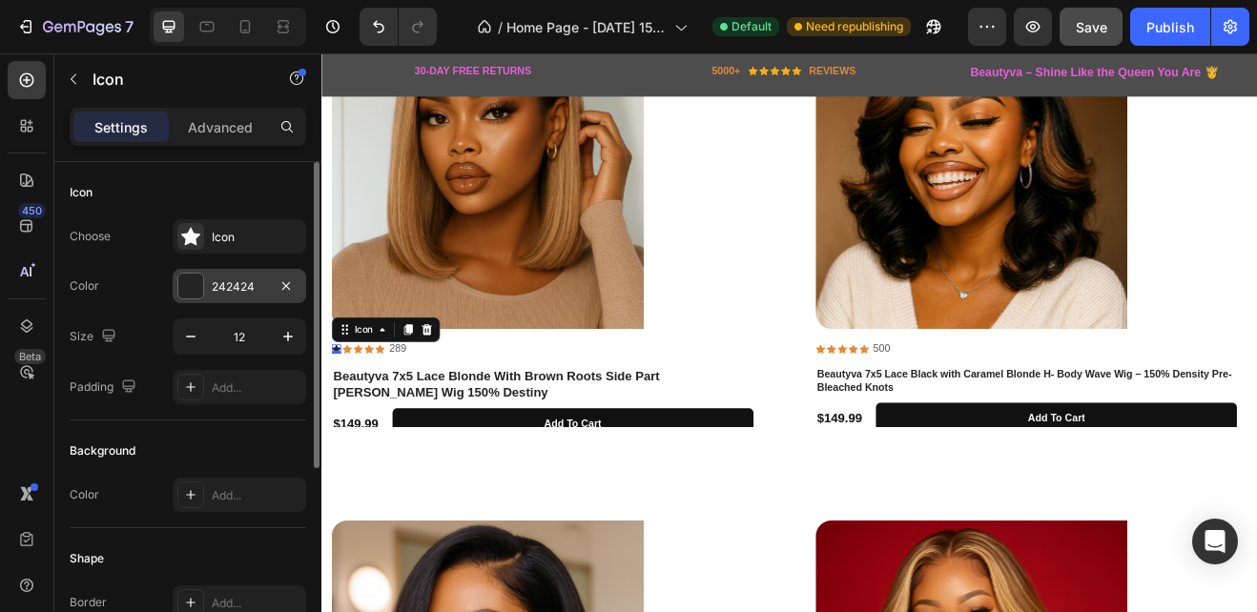
click at [196, 284] on div at bounding box center [190, 286] width 25 height 25
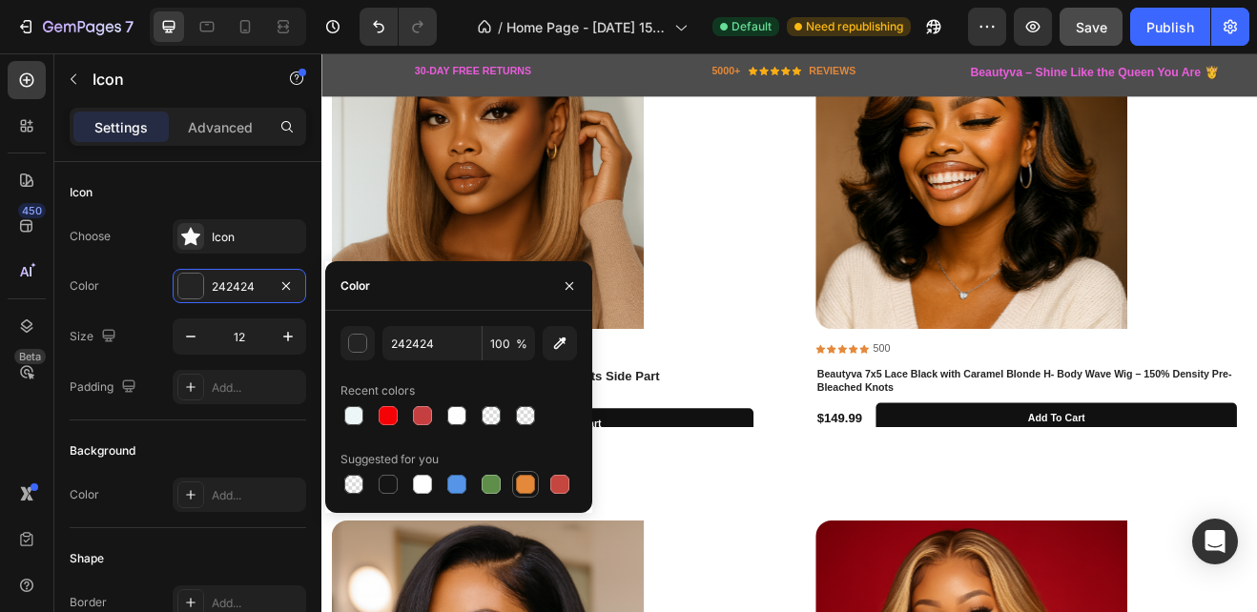
click at [528, 482] on div at bounding box center [525, 484] width 19 height 19
type input "E4893A"
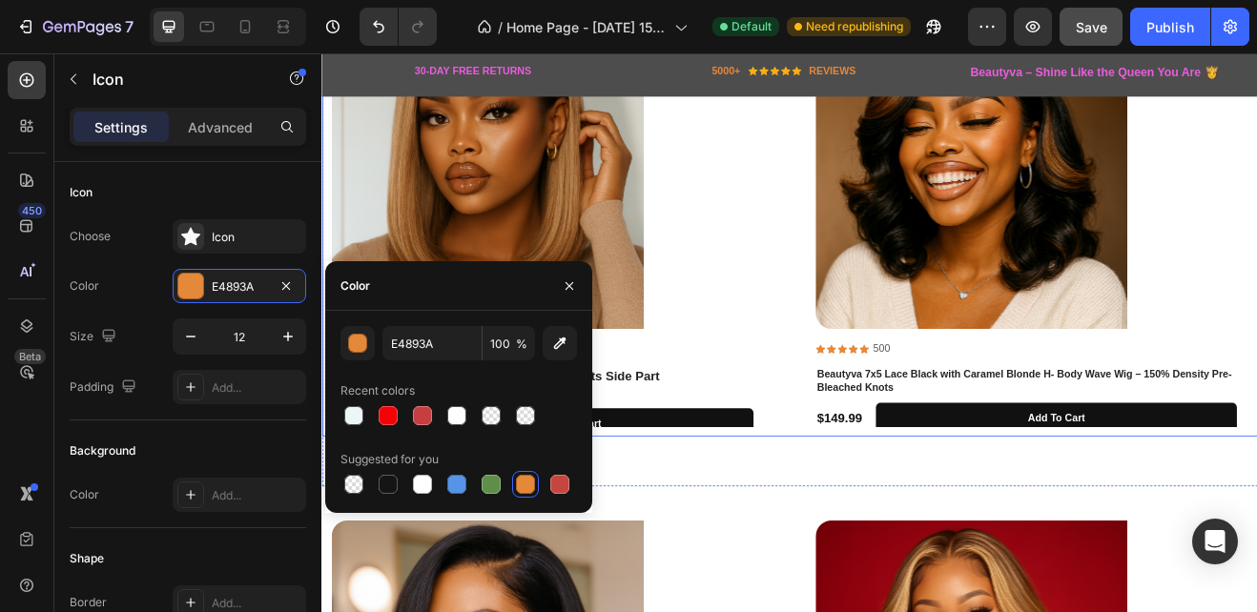
click at [876, 459] on div "Product Images Icon 0 Icon Icon Icon Icon Icon List 289 Text Block Row Beautyva…" at bounding box center [894, 260] width 1122 height 502
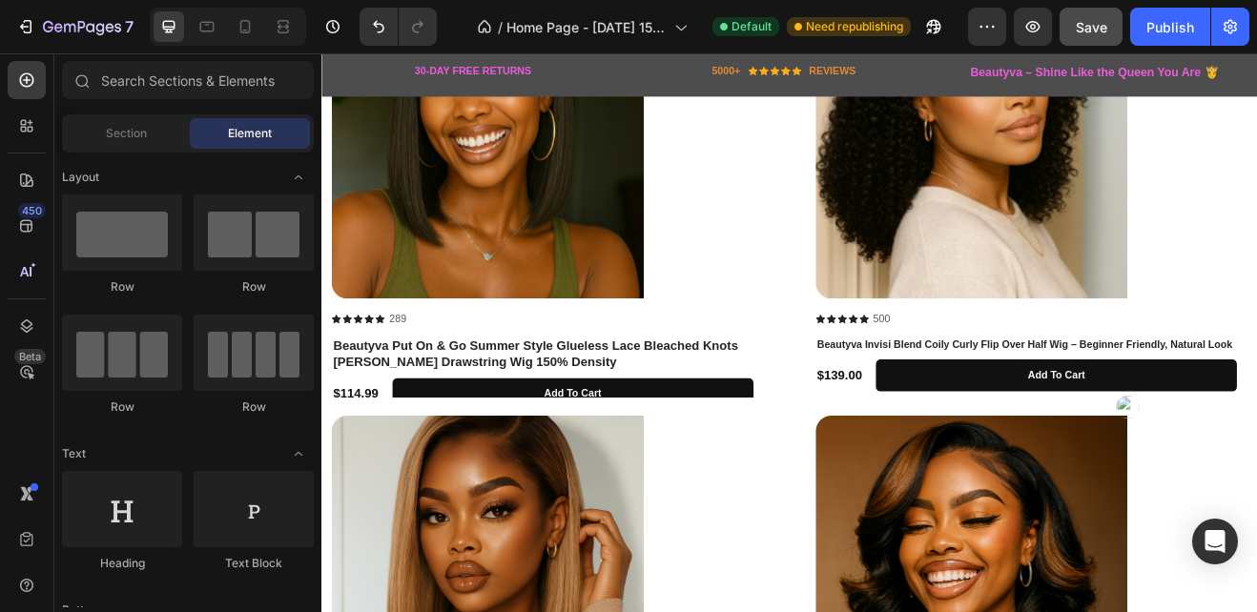
scroll to position [1140, 0]
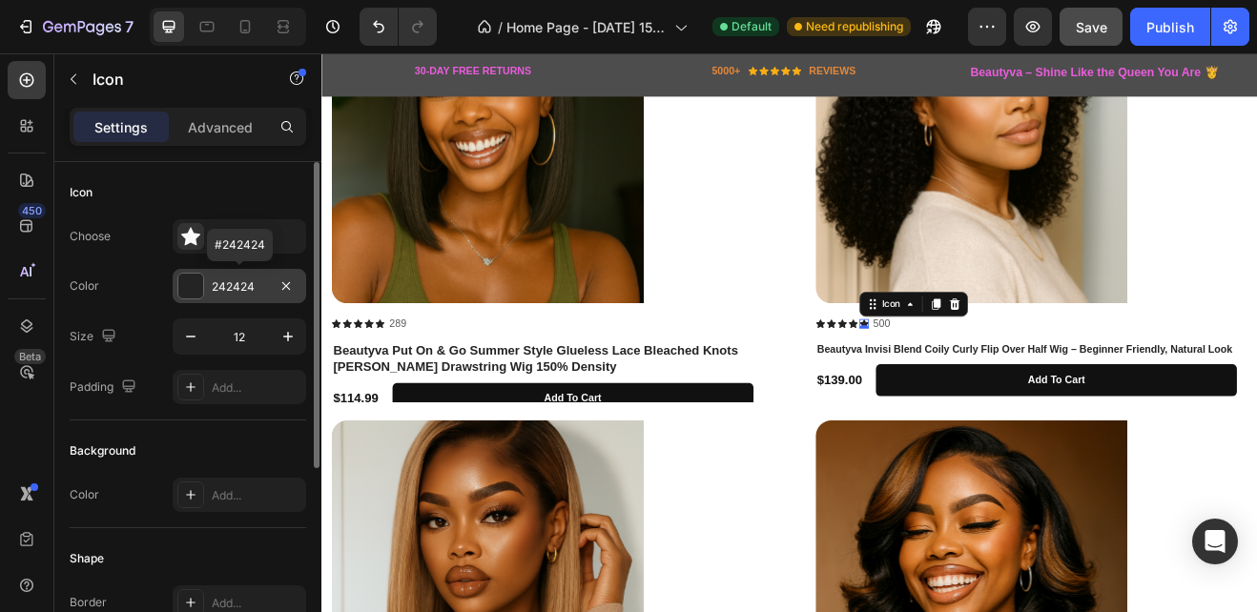
click at [194, 284] on div at bounding box center [190, 286] width 25 height 25
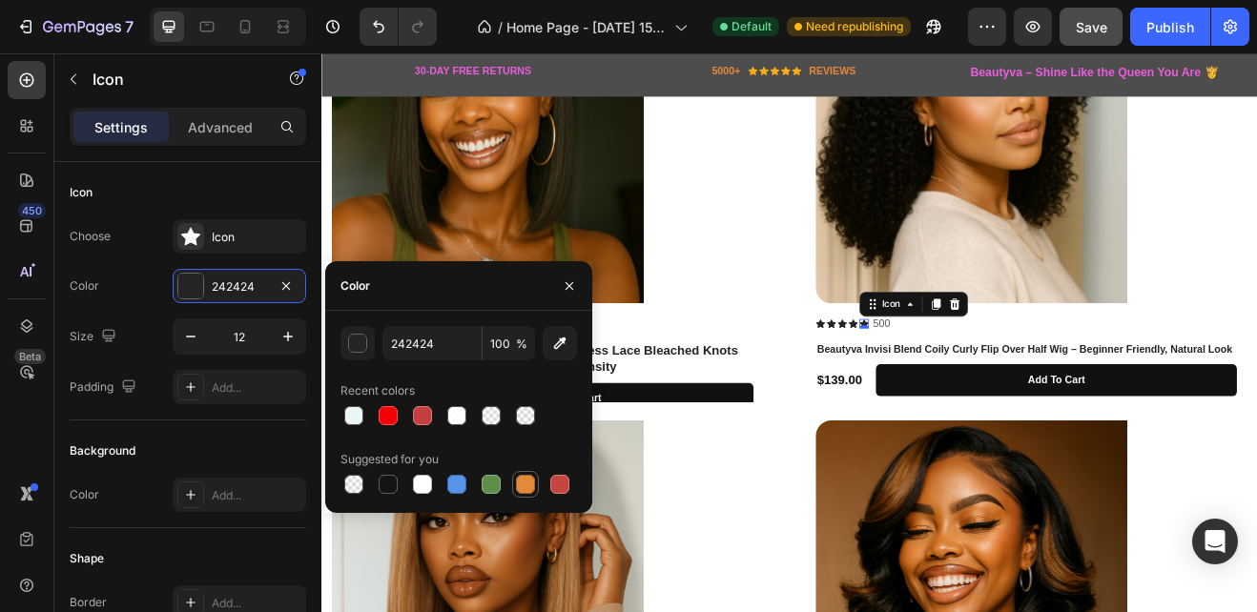
click at [525, 485] on div at bounding box center [525, 484] width 19 height 19
type input "E4893A"
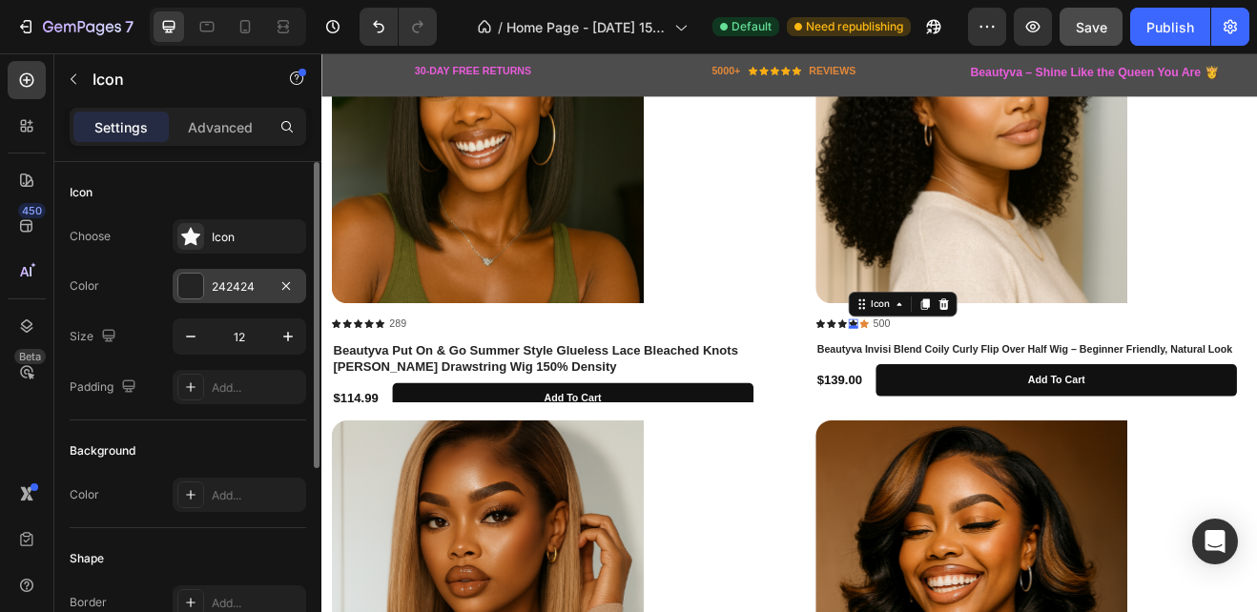
click at [196, 283] on div at bounding box center [190, 286] width 25 height 25
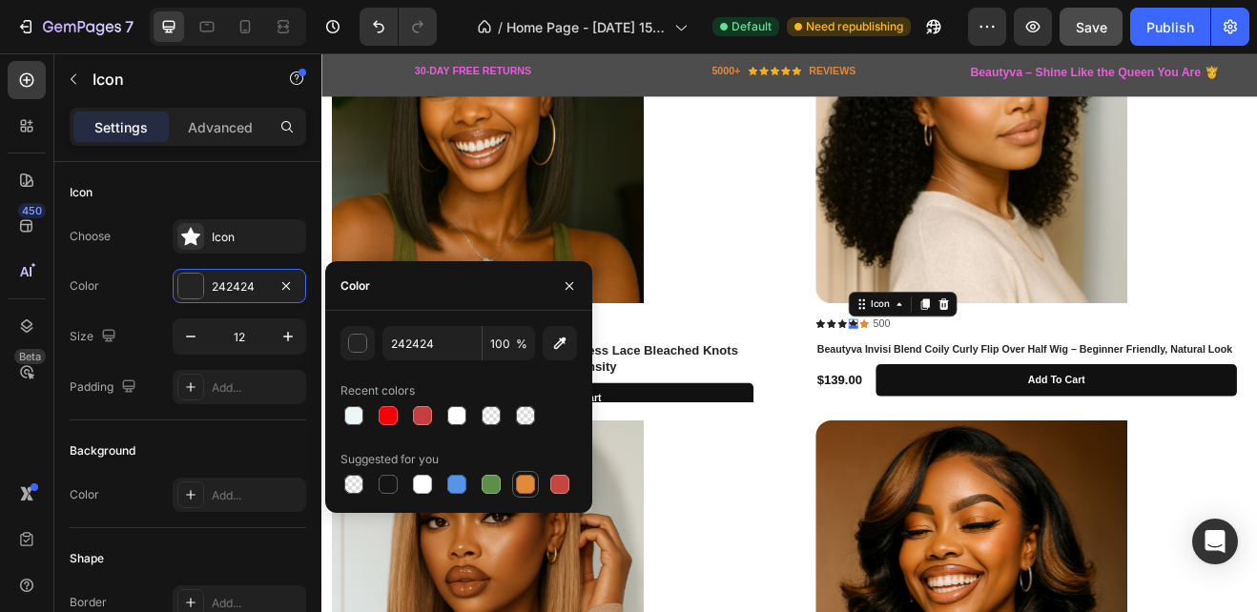
click at [527, 479] on div at bounding box center [525, 484] width 19 height 19
type input "E4893A"
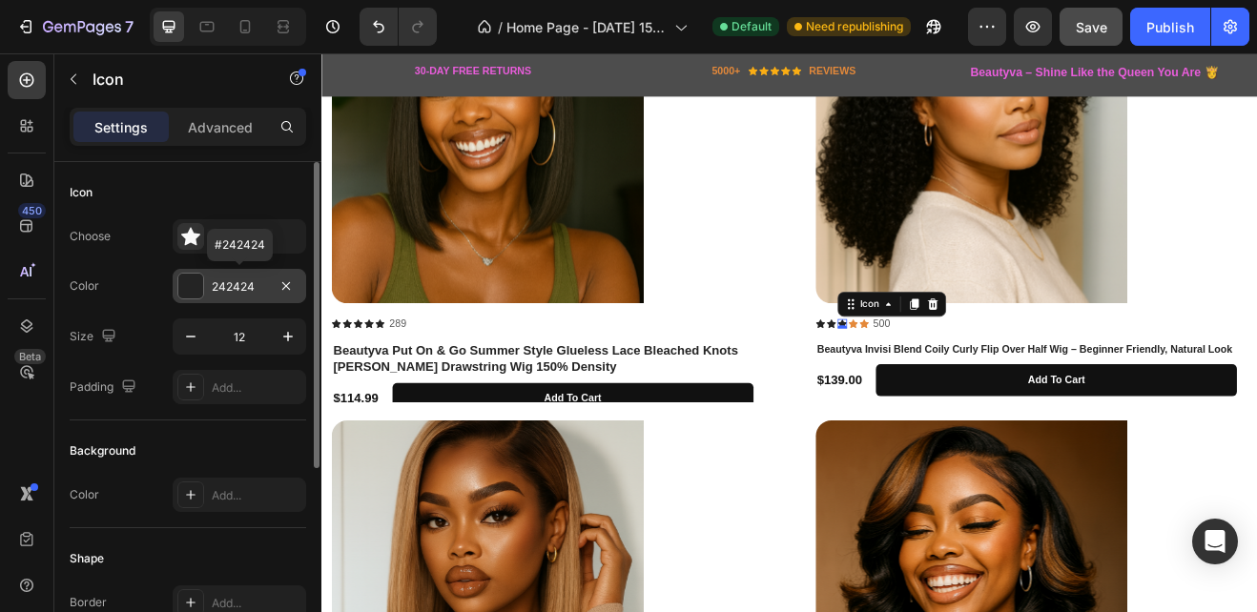
click at [196, 277] on div at bounding box center [190, 286] width 25 height 25
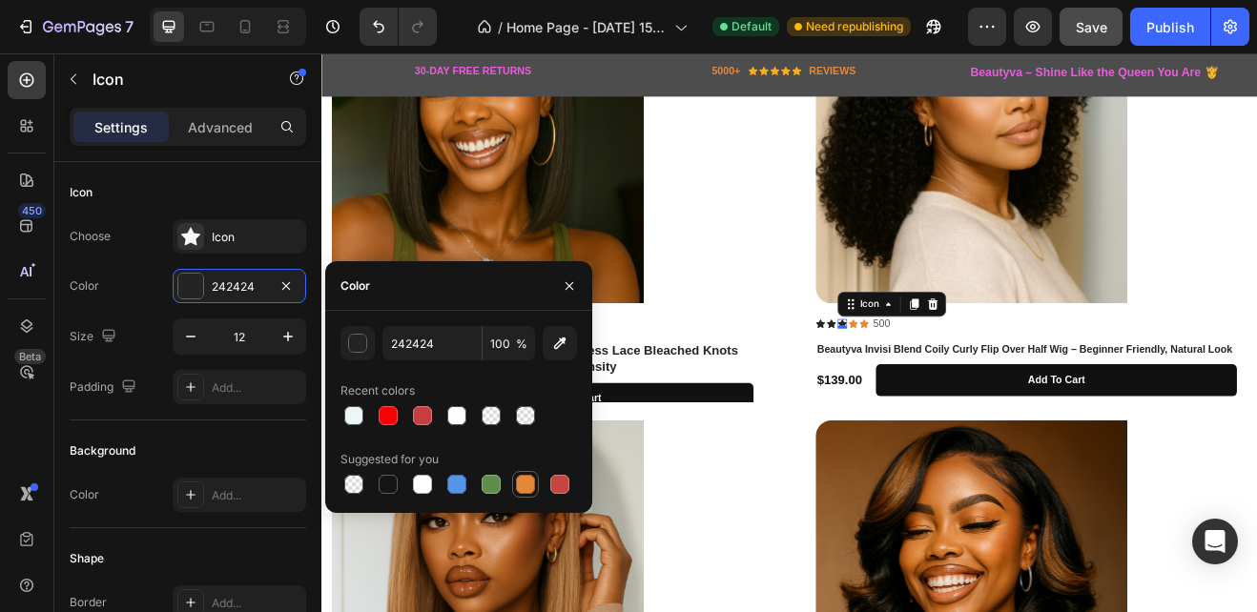
click at [527, 482] on div at bounding box center [525, 484] width 19 height 19
type input "E4893A"
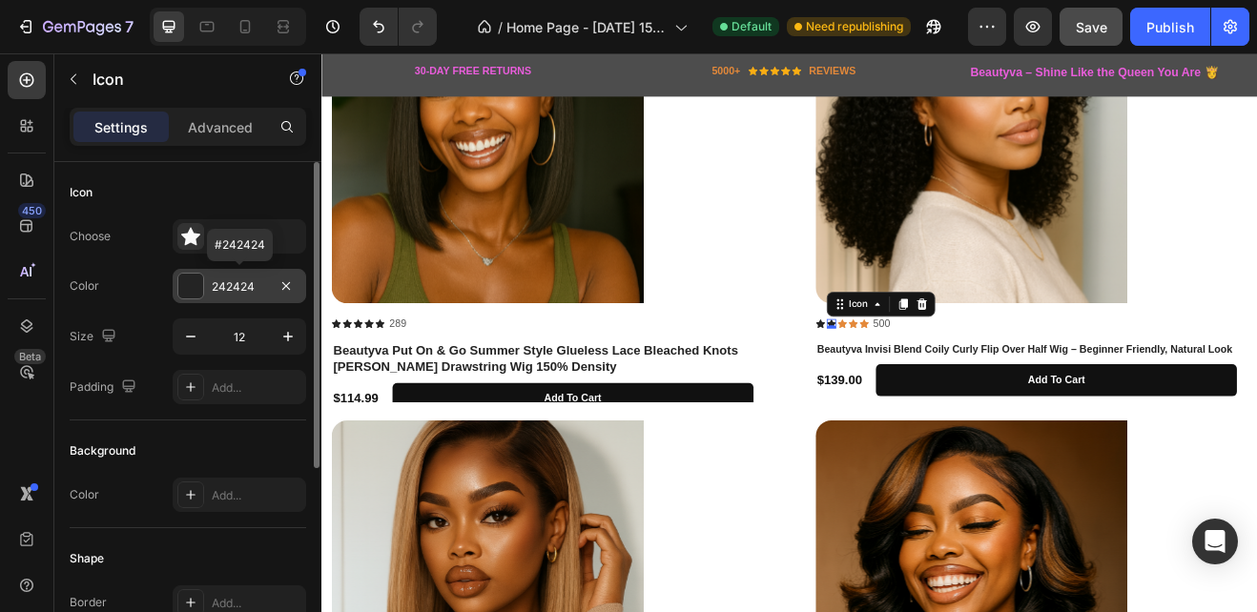
click at [186, 288] on div at bounding box center [190, 286] width 25 height 25
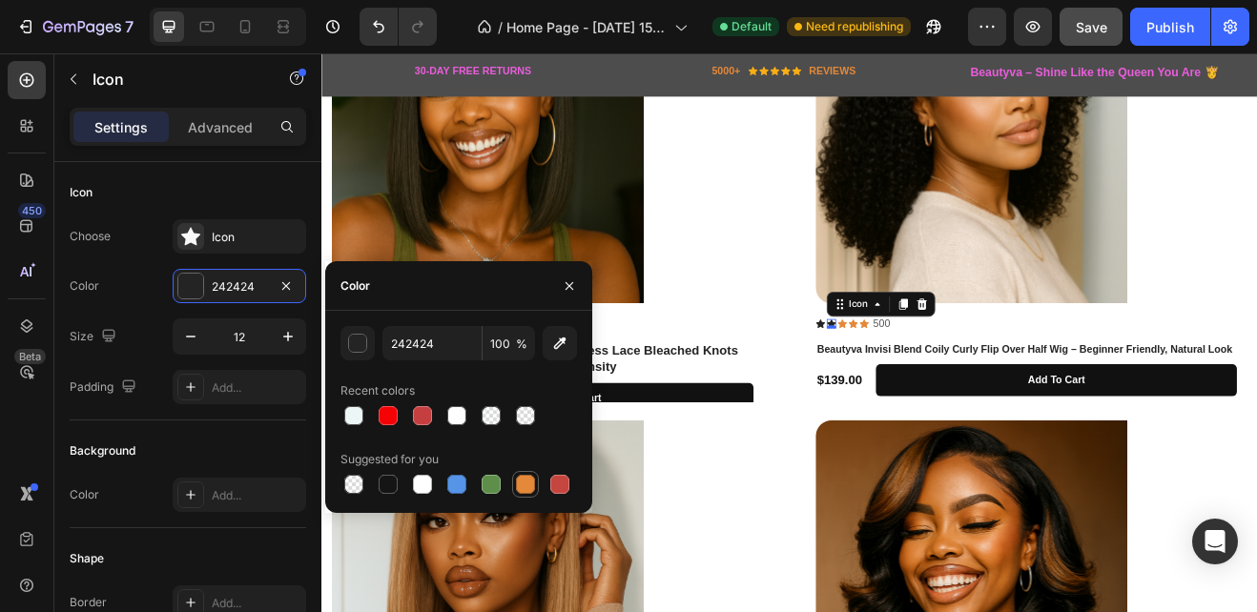
click at [526, 485] on div at bounding box center [525, 484] width 19 height 19
type input "E4893A"
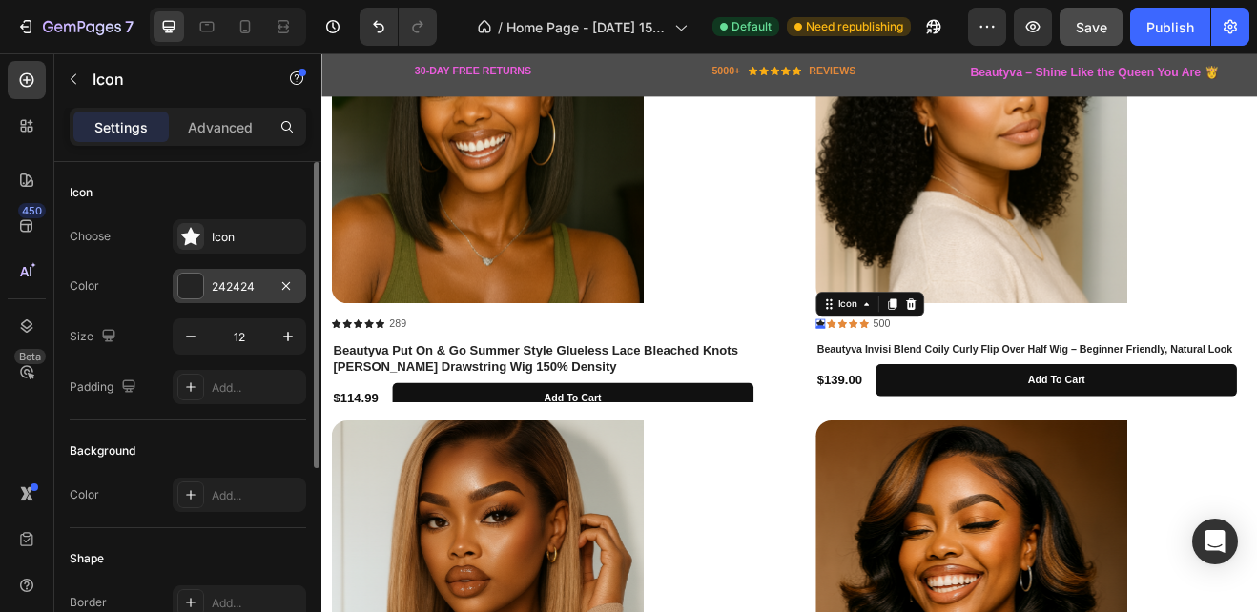
click at [173, 286] on div "242424" at bounding box center [240, 286] width 134 height 34
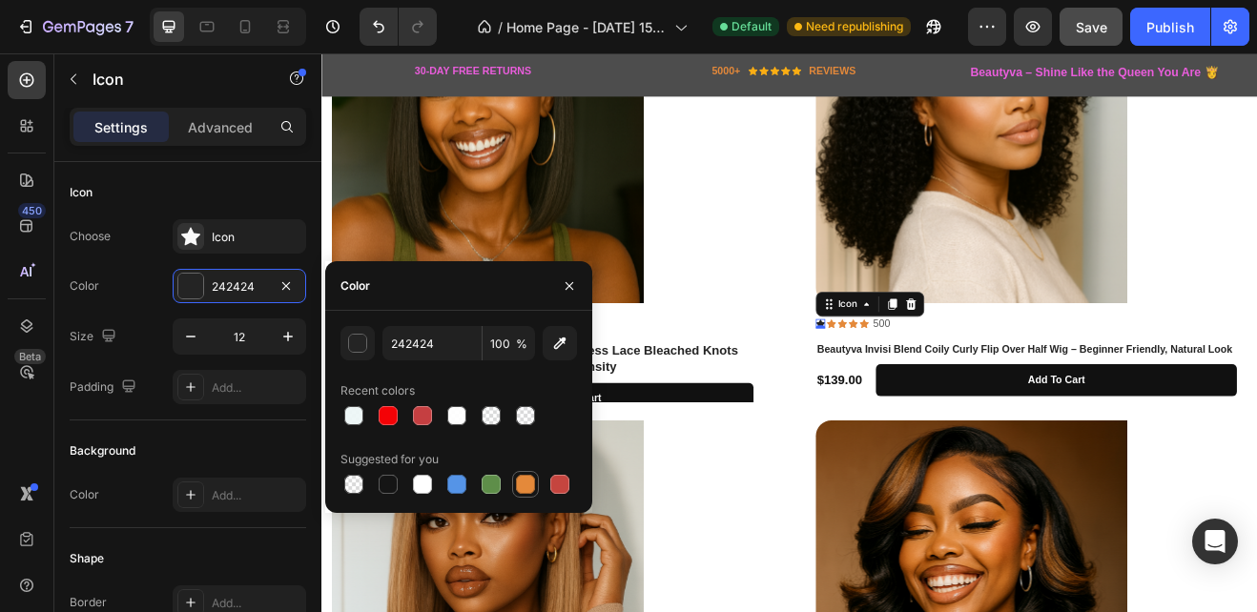
click at [530, 484] on div at bounding box center [525, 484] width 19 height 19
type input "E4893A"
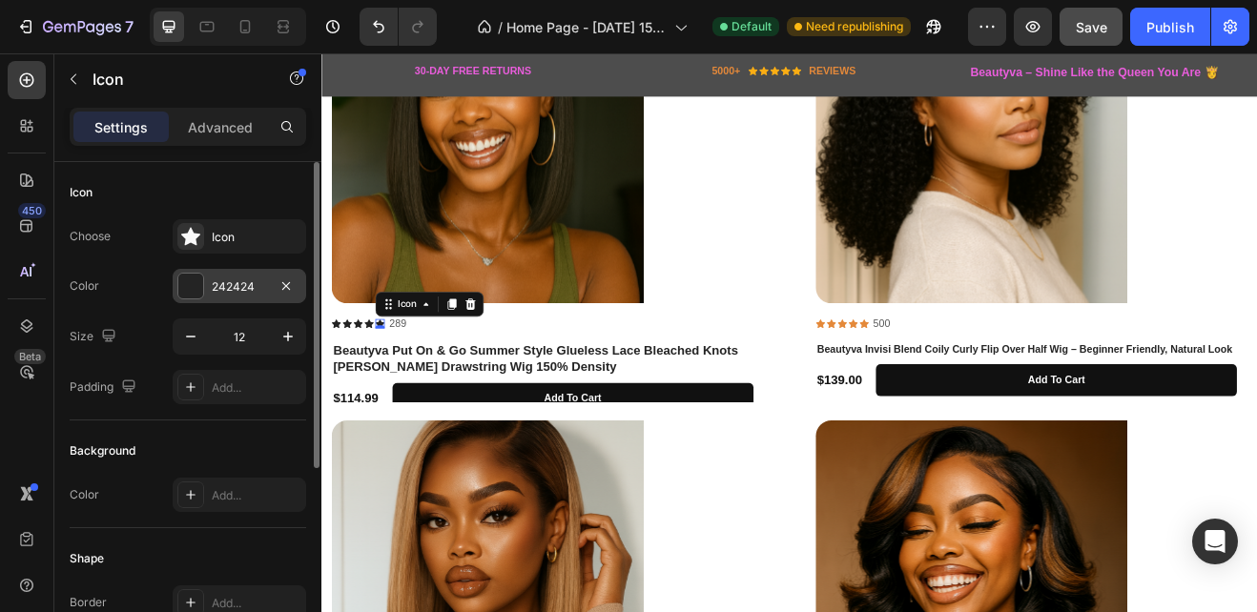
click at [198, 291] on div at bounding box center [190, 286] width 25 height 25
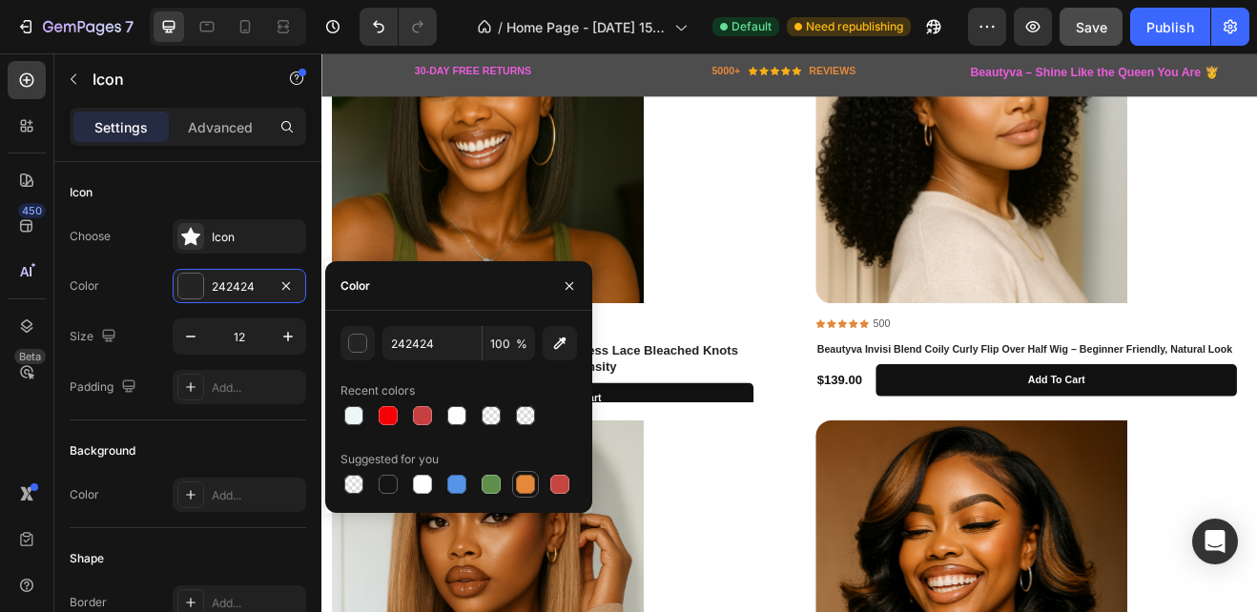
click at [520, 484] on div at bounding box center [525, 484] width 19 height 19
type input "E4893A"
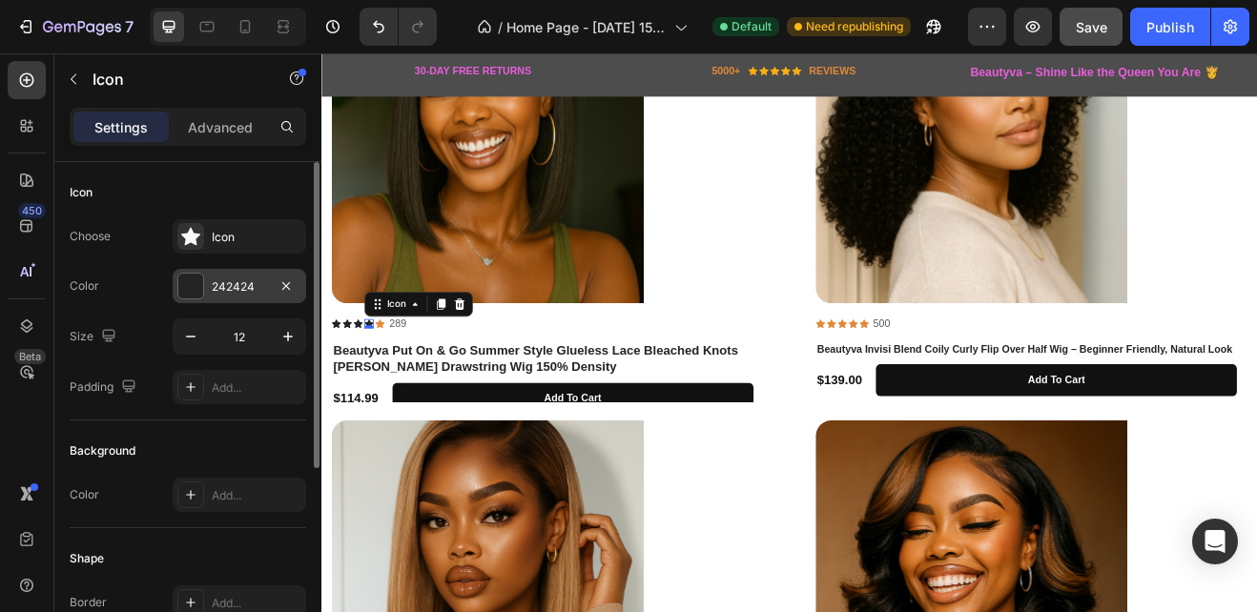
click at [196, 285] on div at bounding box center [190, 286] width 25 height 25
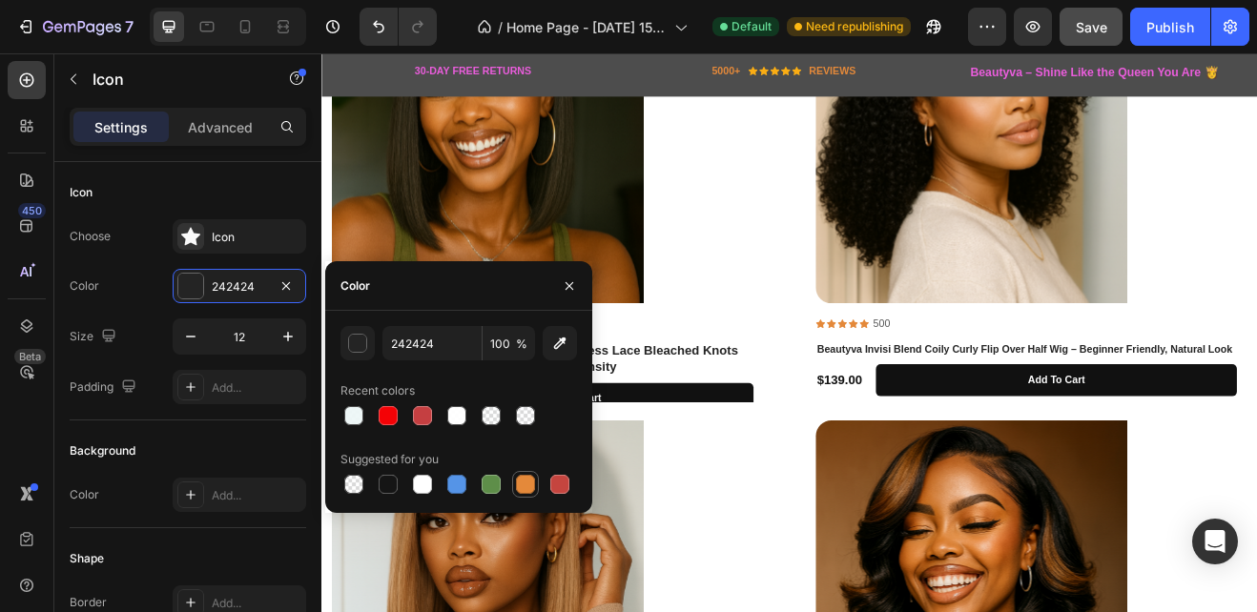
click at [521, 483] on div at bounding box center [525, 484] width 19 height 19
type input "E4893A"
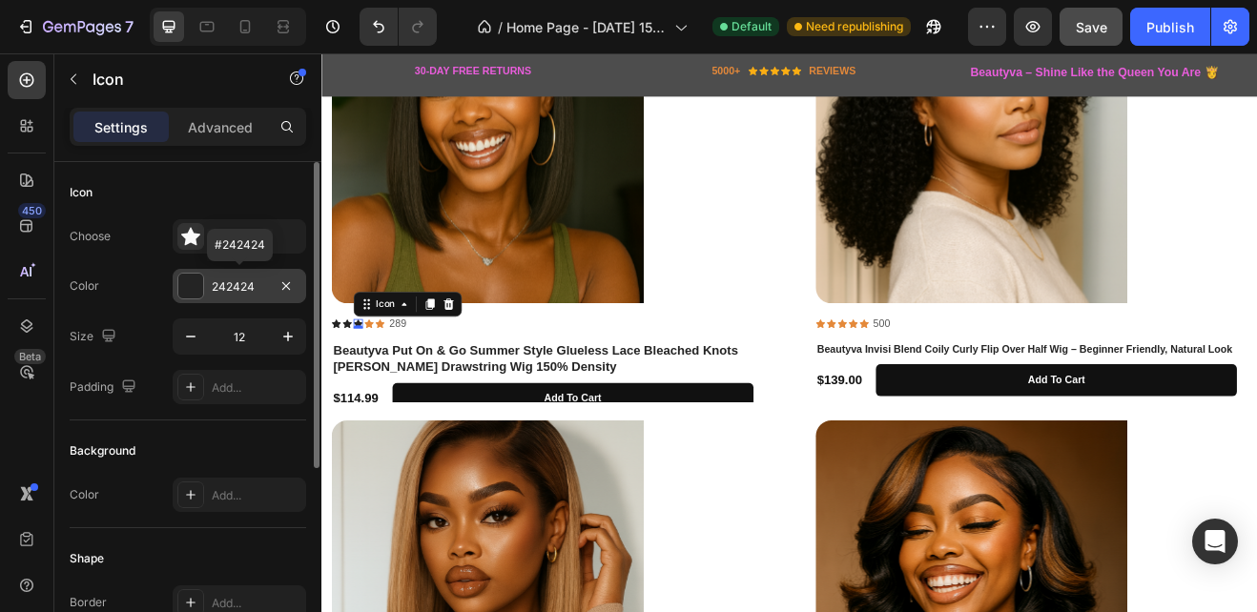
click at [196, 276] on div at bounding box center [190, 286] width 25 height 25
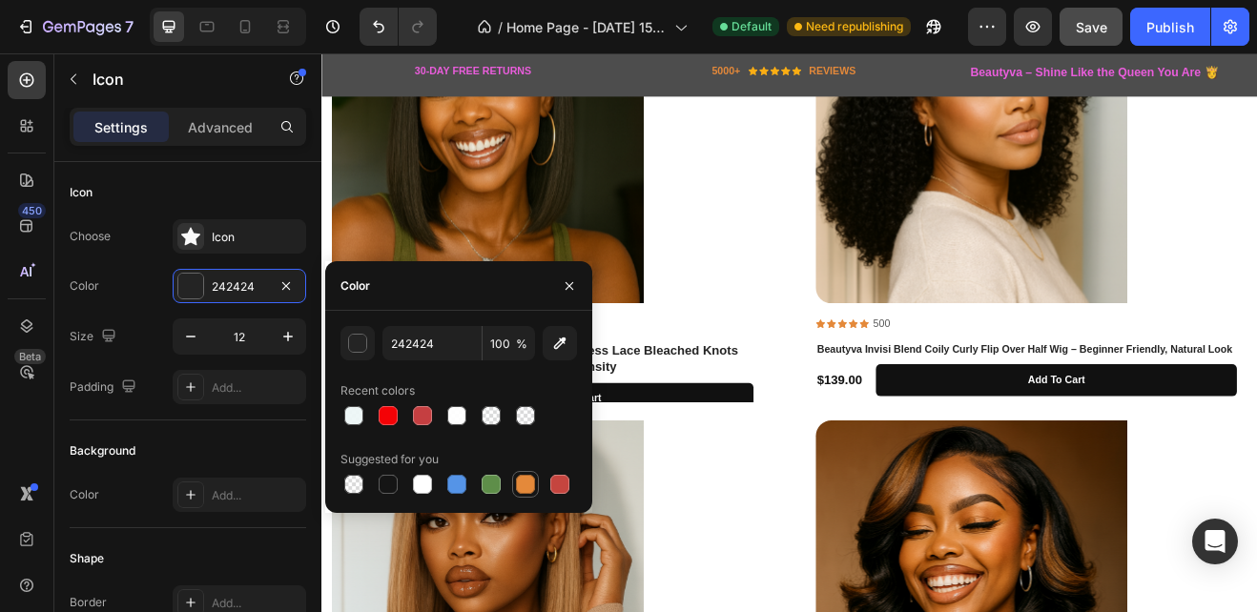
click at [520, 480] on div at bounding box center [525, 484] width 19 height 19
type input "E4893A"
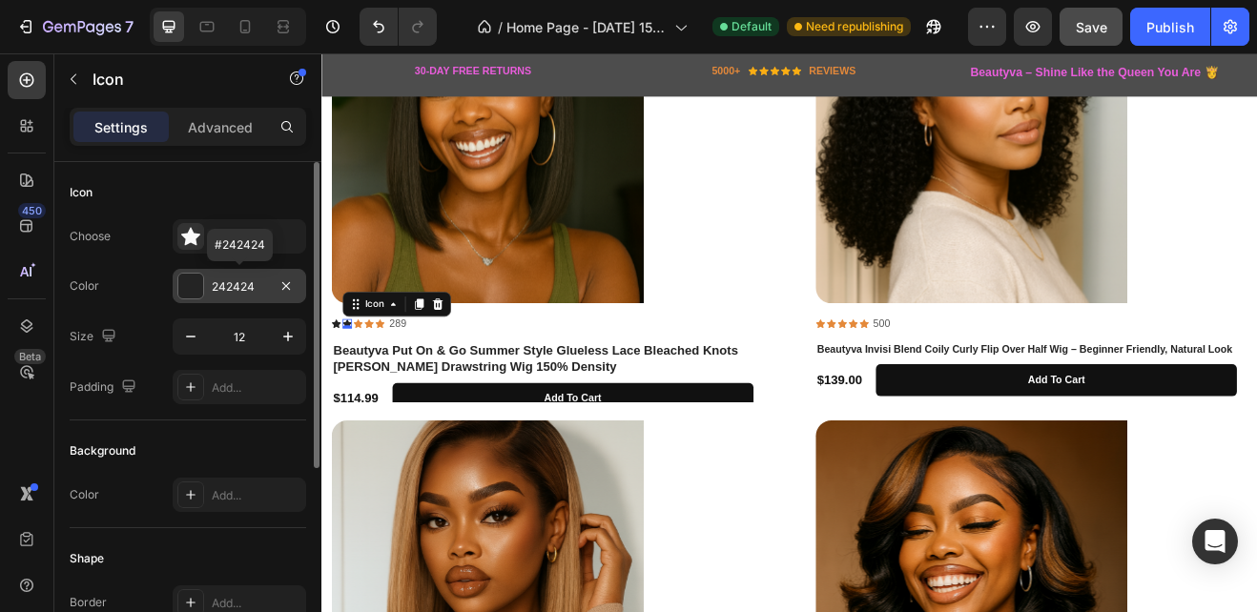
click at [196, 279] on div at bounding box center [190, 286] width 25 height 25
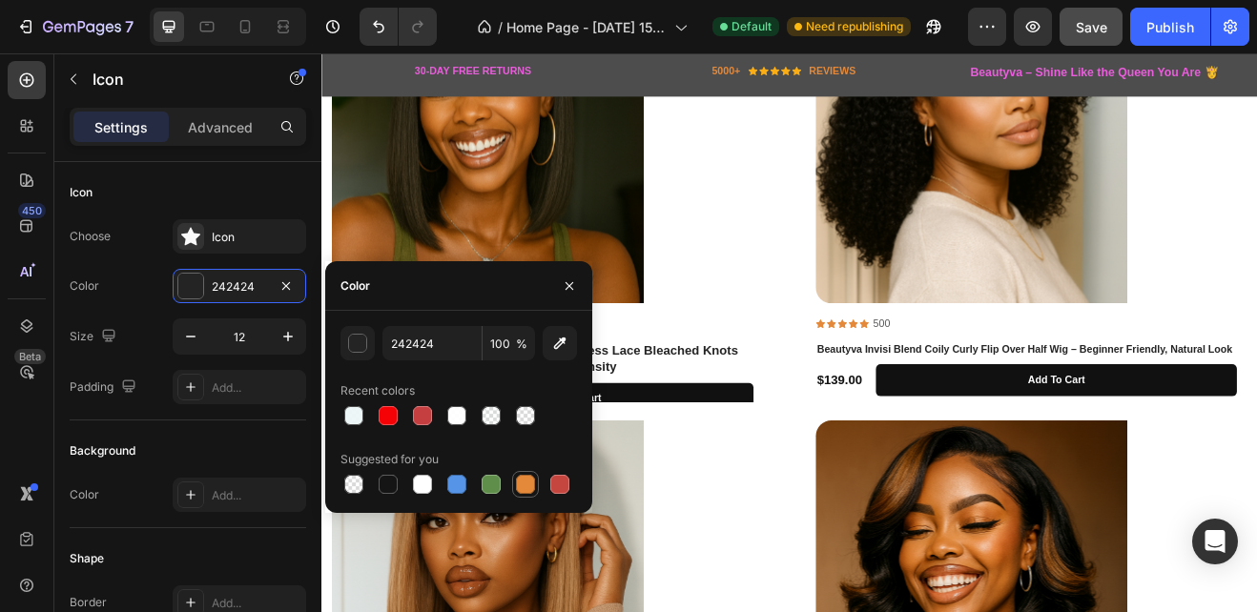
click at [520, 480] on div at bounding box center [525, 484] width 19 height 19
type input "E4893A"
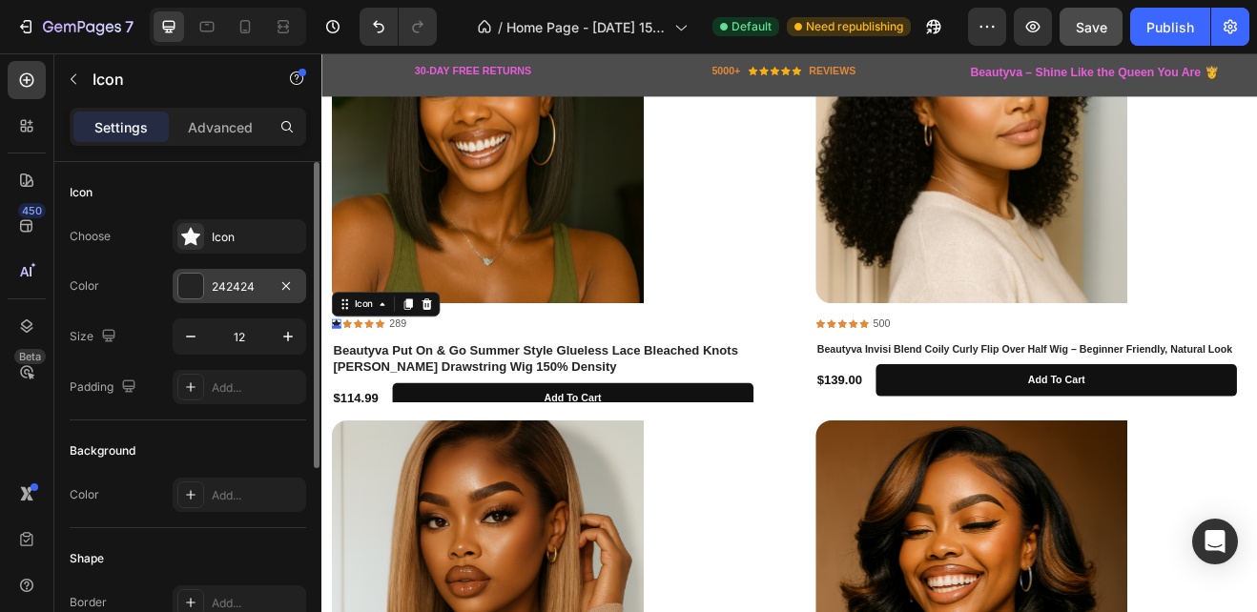
click at [197, 275] on div at bounding box center [190, 286] width 25 height 25
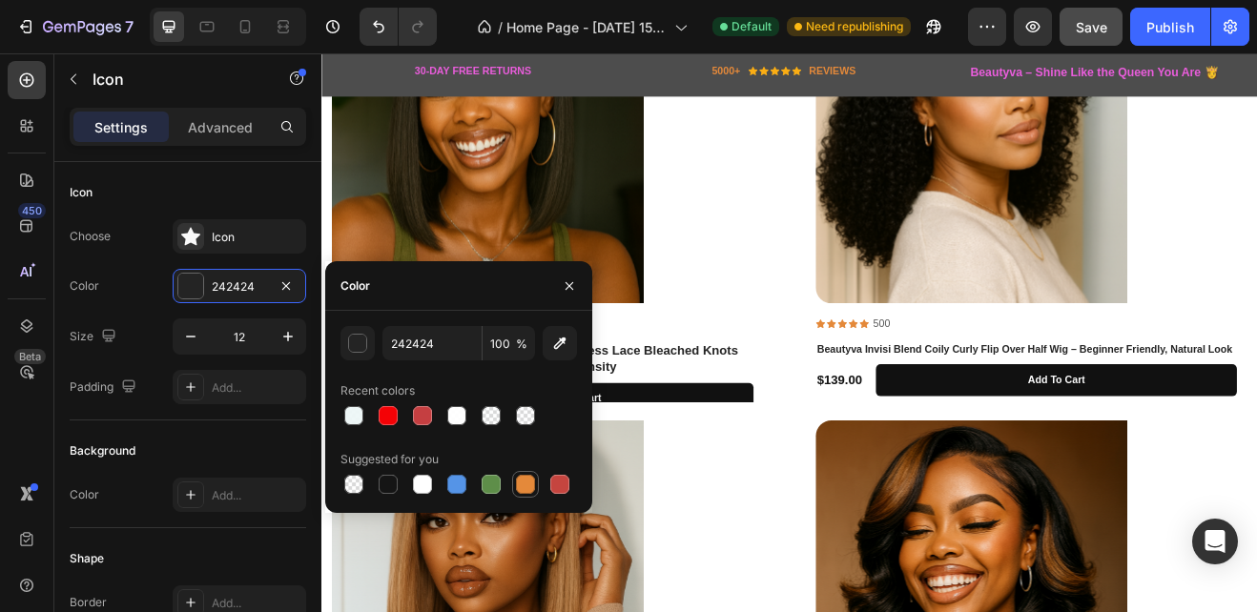
click at [526, 485] on div at bounding box center [525, 484] width 19 height 19
type input "E4893A"
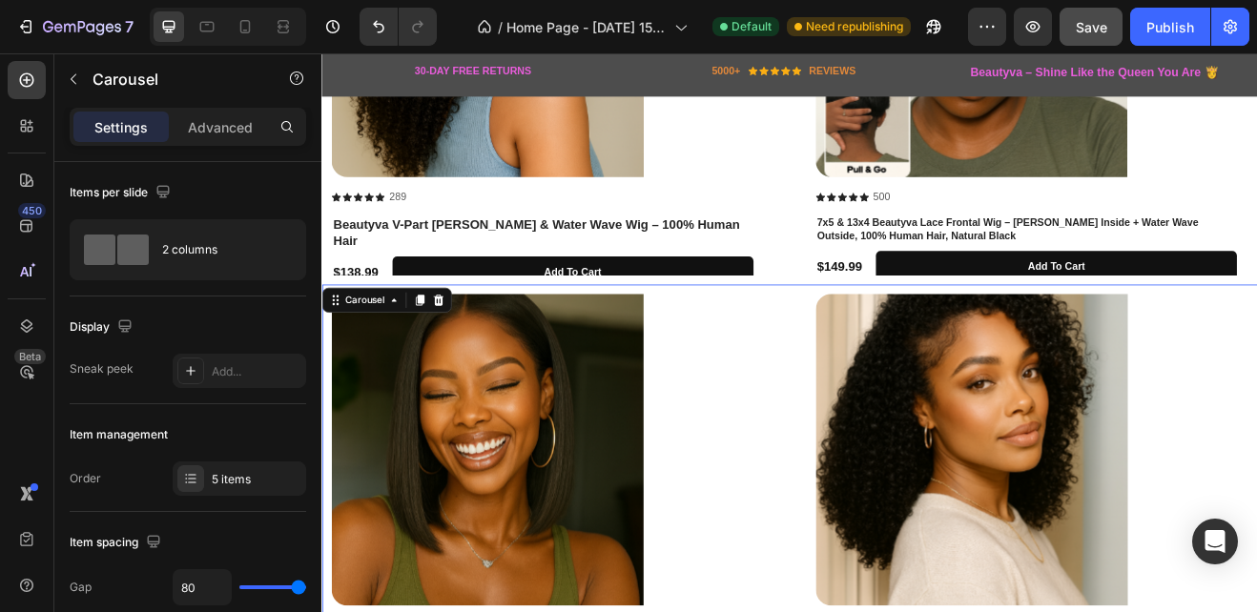
scroll to position [415, 0]
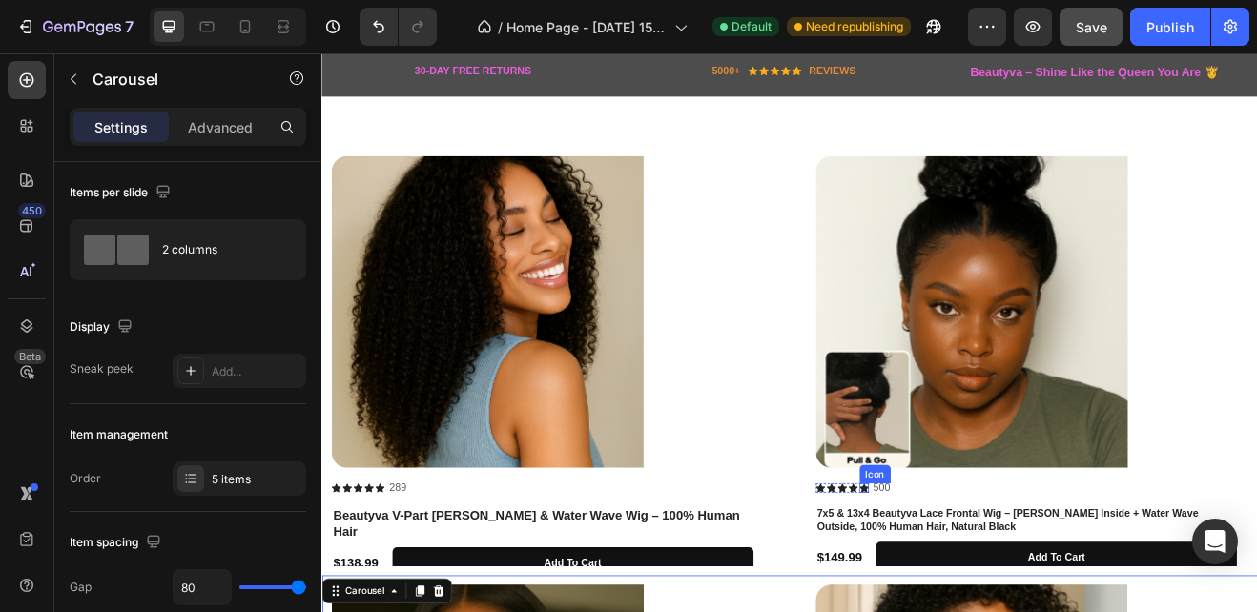
click at [986, 580] on icon at bounding box center [984, 585] width 11 height 10
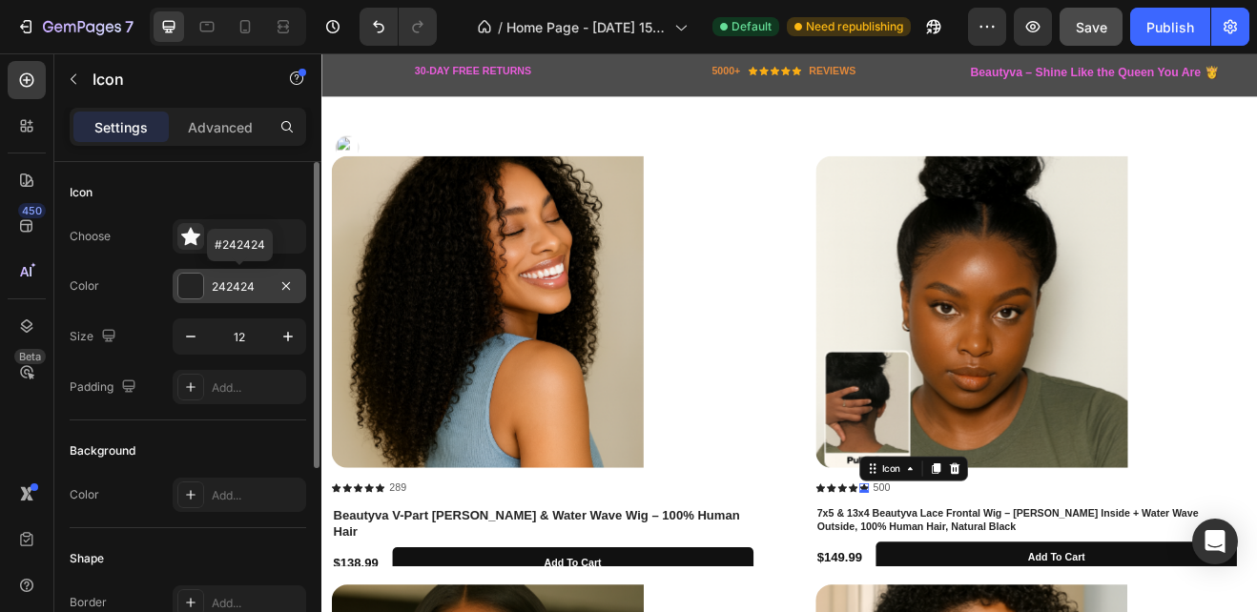
click at [193, 283] on div at bounding box center [190, 286] width 25 height 25
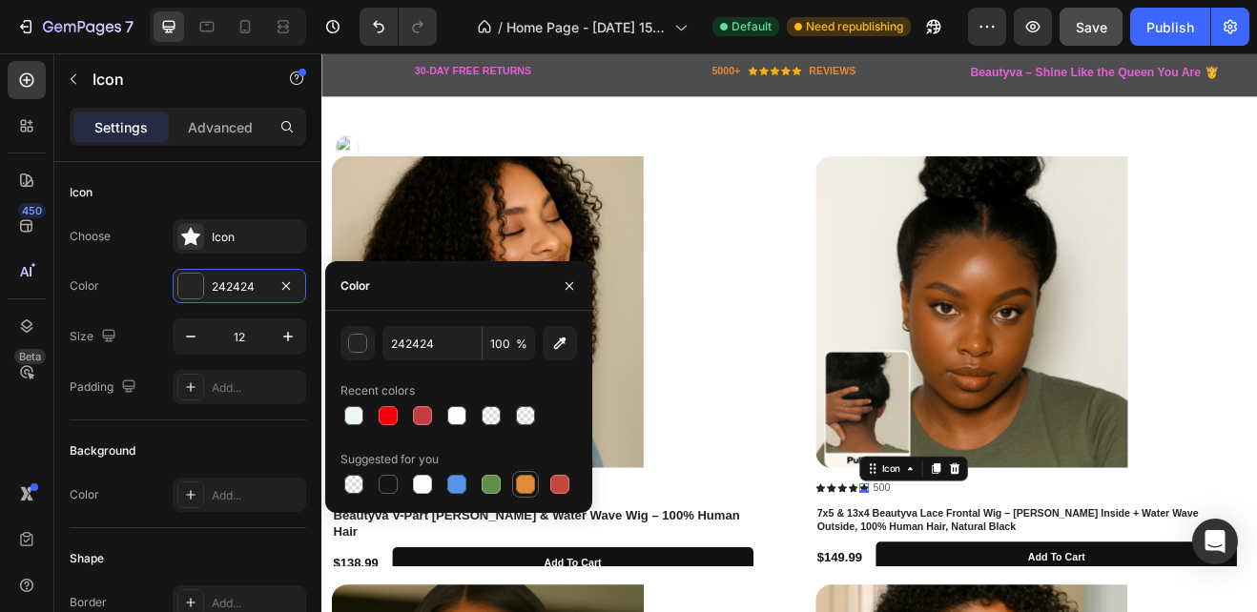
click at [521, 476] on div at bounding box center [525, 484] width 19 height 19
type input "E4893A"
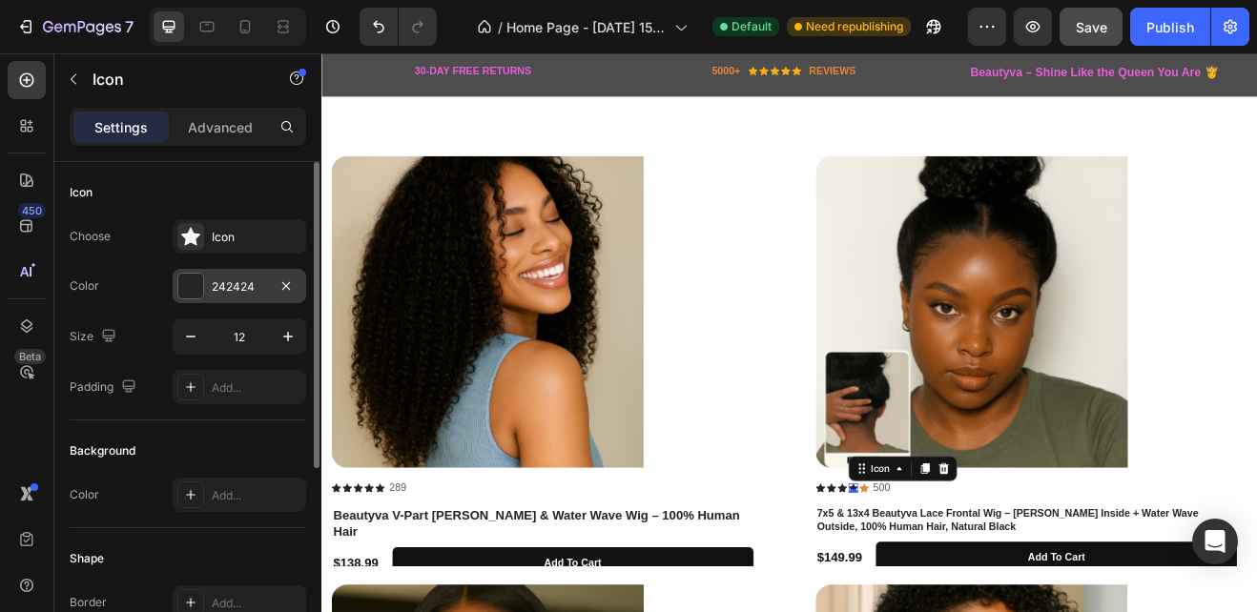
click at [196, 289] on div at bounding box center [190, 286] width 25 height 25
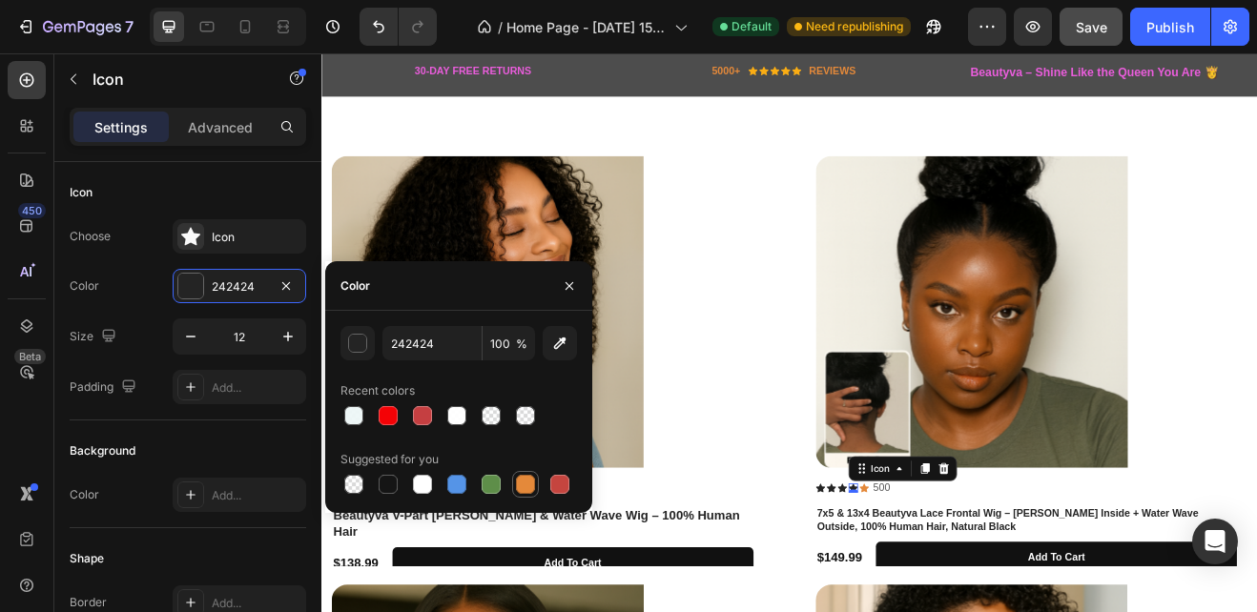
click at [528, 480] on div at bounding box center [525, 484] width 19 height 19
type input "E4893A"
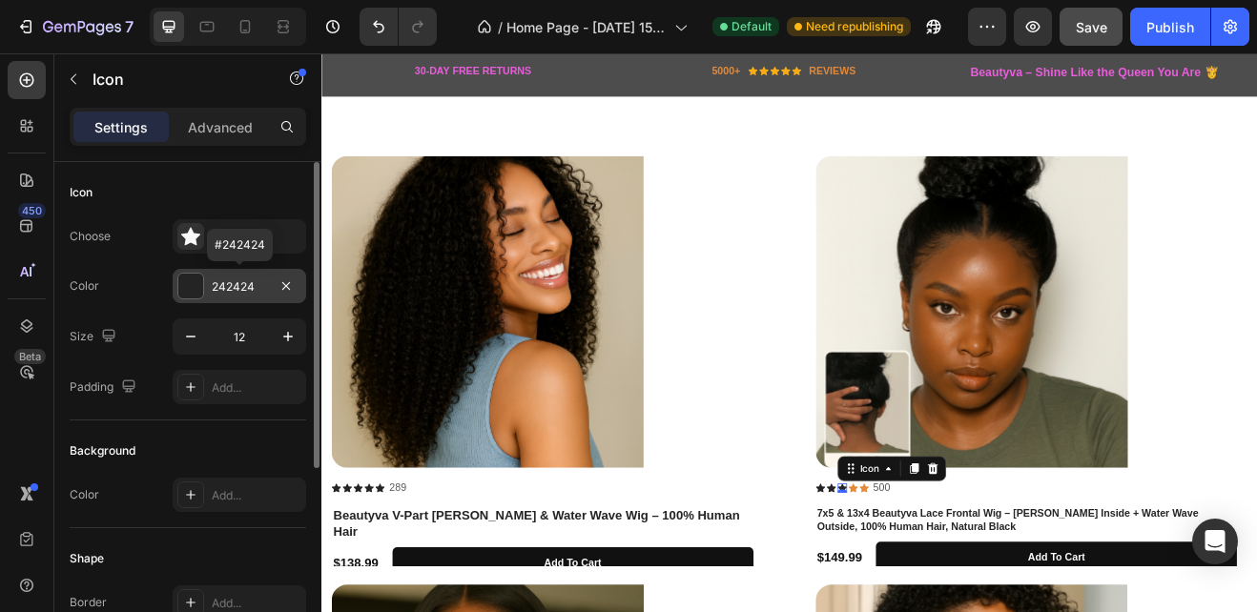
click at [189, 283] on div at bounding box center [190, 286] width 25 height 25
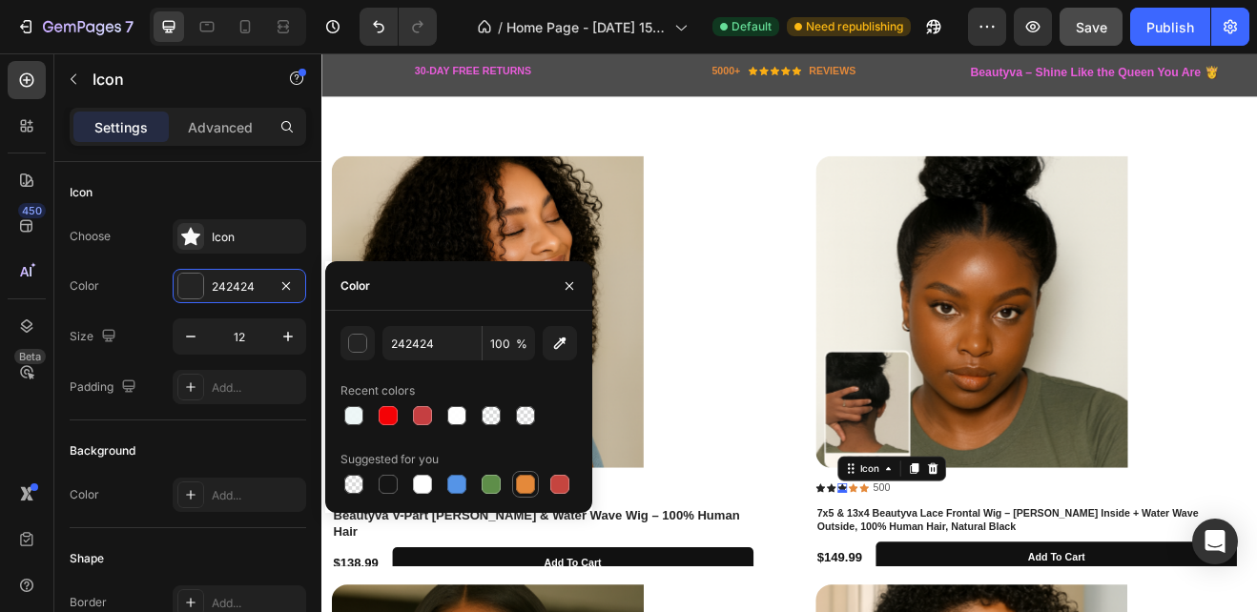
click at [527, 483] on div at bounding box center [525, 484] width 19 height 19
type input "E4893A"
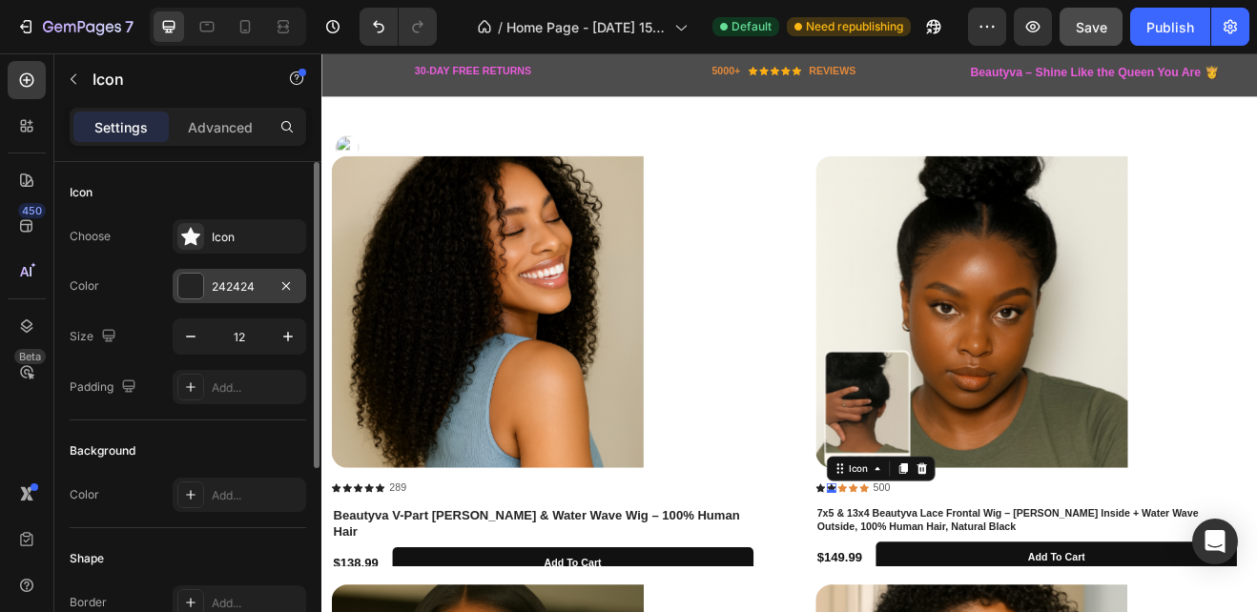
click at [197, 294] on div at bounding box center [190, 286] width 25 height 25
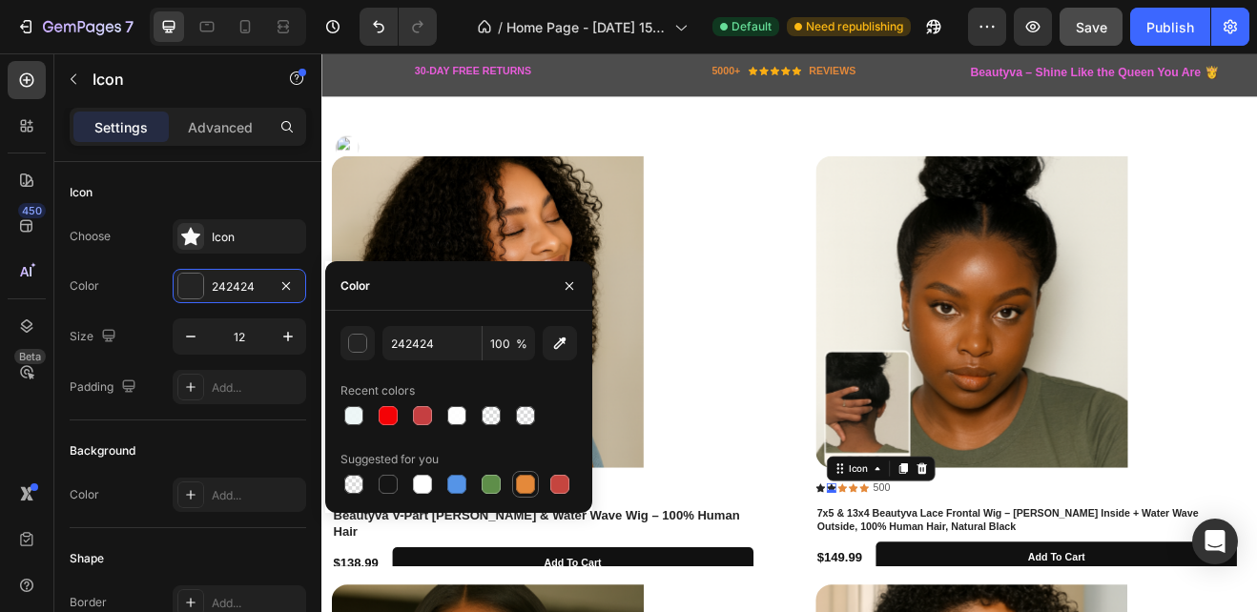
click at [523, 482] on div at bounding box center [525, 484] width 19 height 19
type input "E4893A"
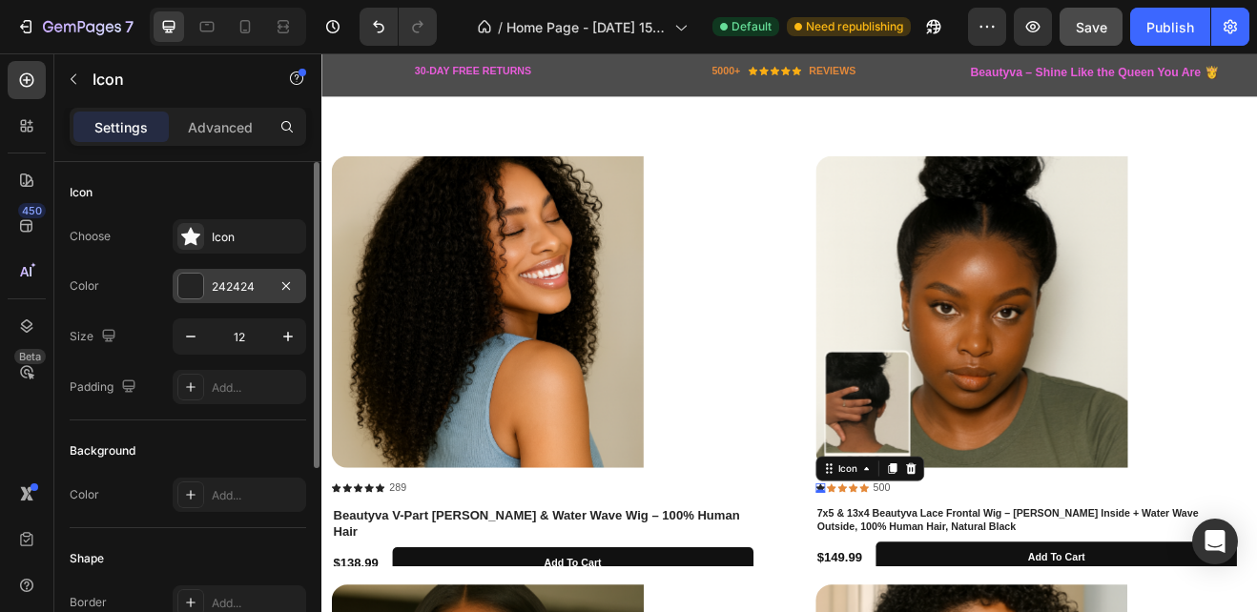
click at [196, 285] on div at bounding box center [190, 286] width 25 height 25
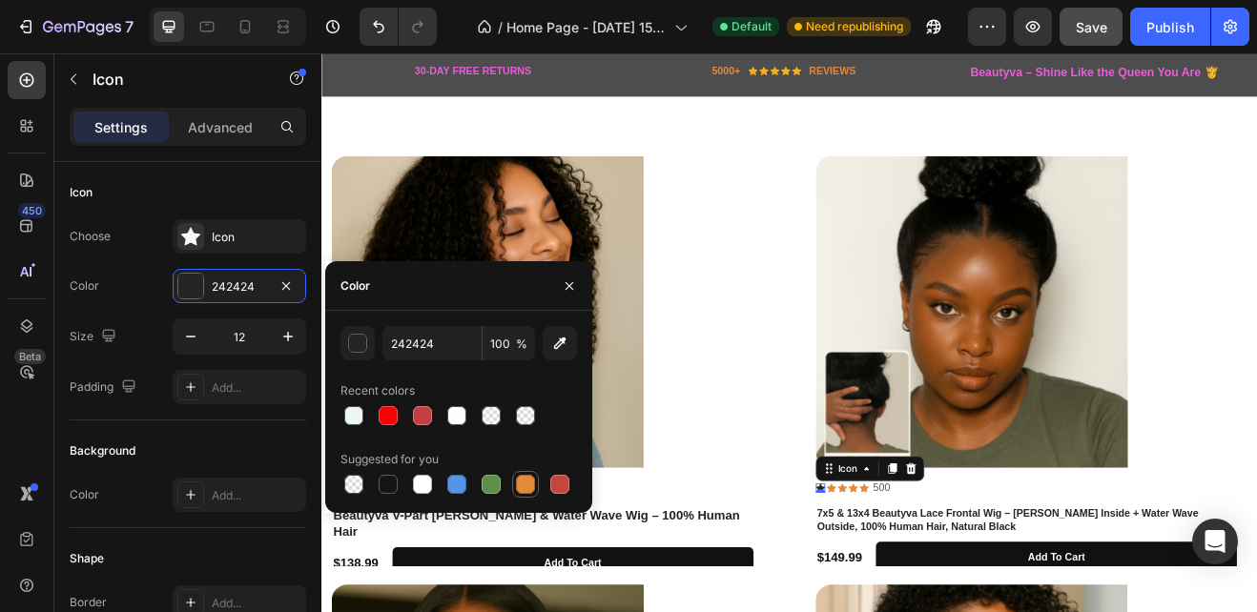
click at [527, 485] on div at bounding box center [525, 484] width 19 height 19
type input "E4893A"
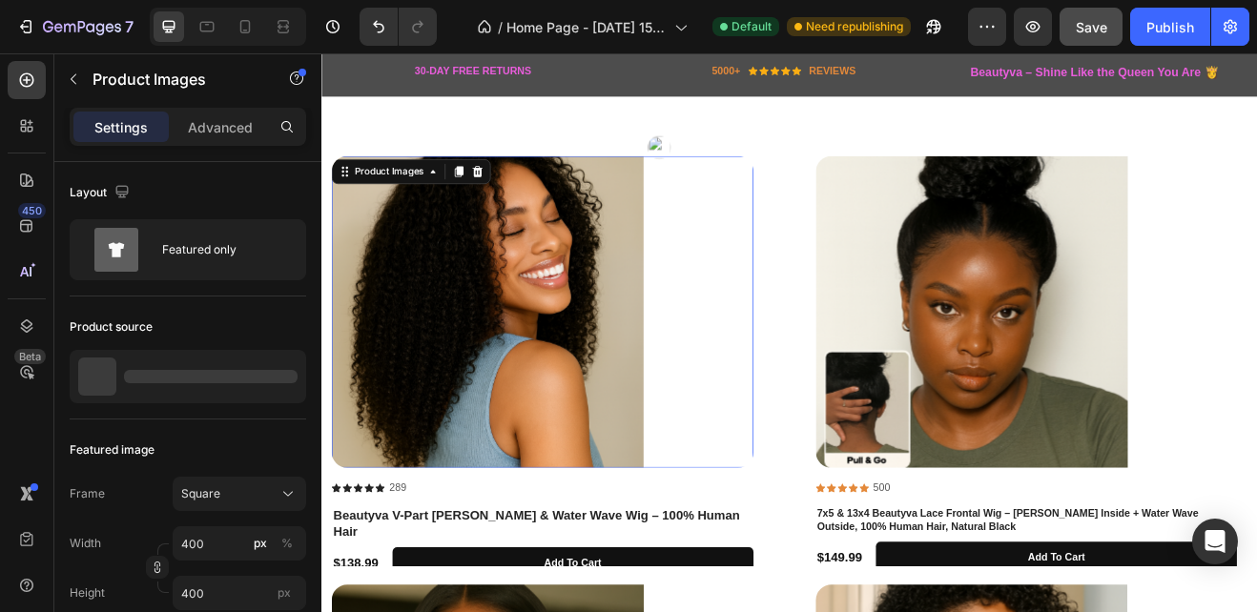
click at [818, 498] on div at bounding box center [591, 369] width 516 height 382
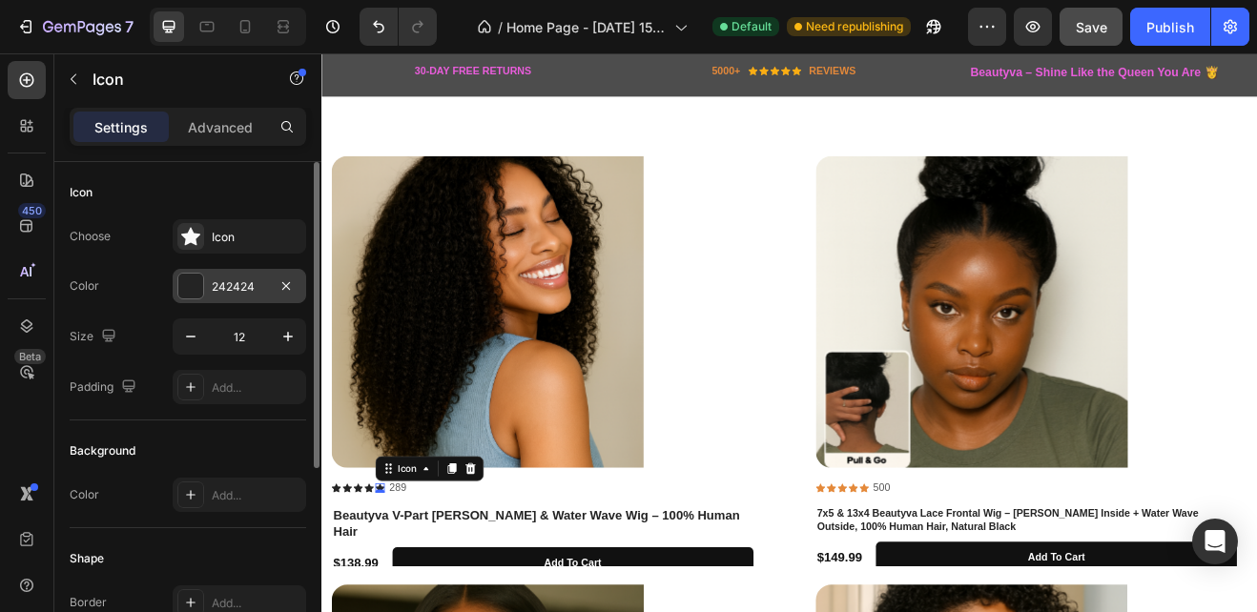
click at [190, 296] on div at bounding box center [190, 286] width 25 height 25
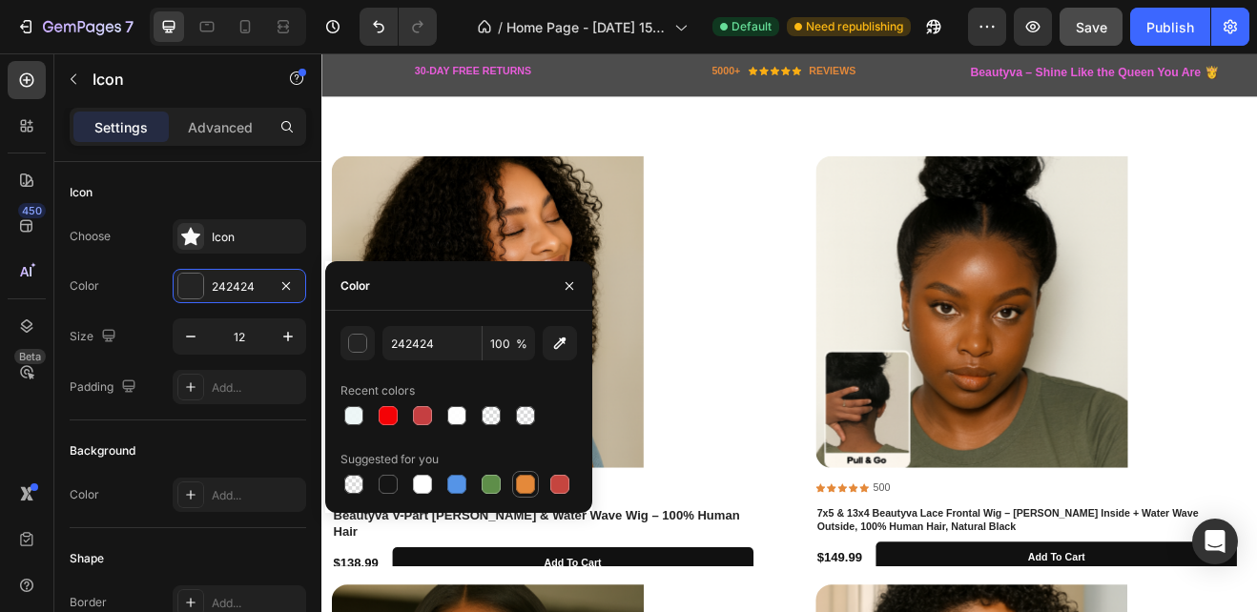
click at [522, 480] on div at bounding box center [525, 484] width 19 height 19
type input "E4893A"
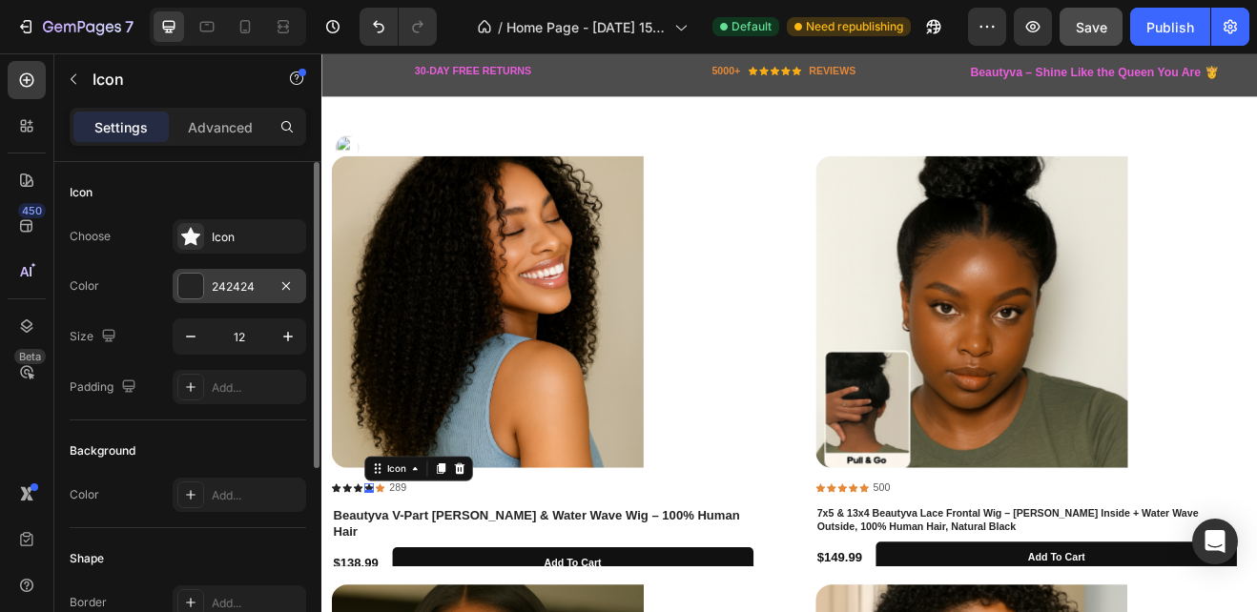
click at [197, 295] on div at bounding box center [190, 286] width 25 height 25
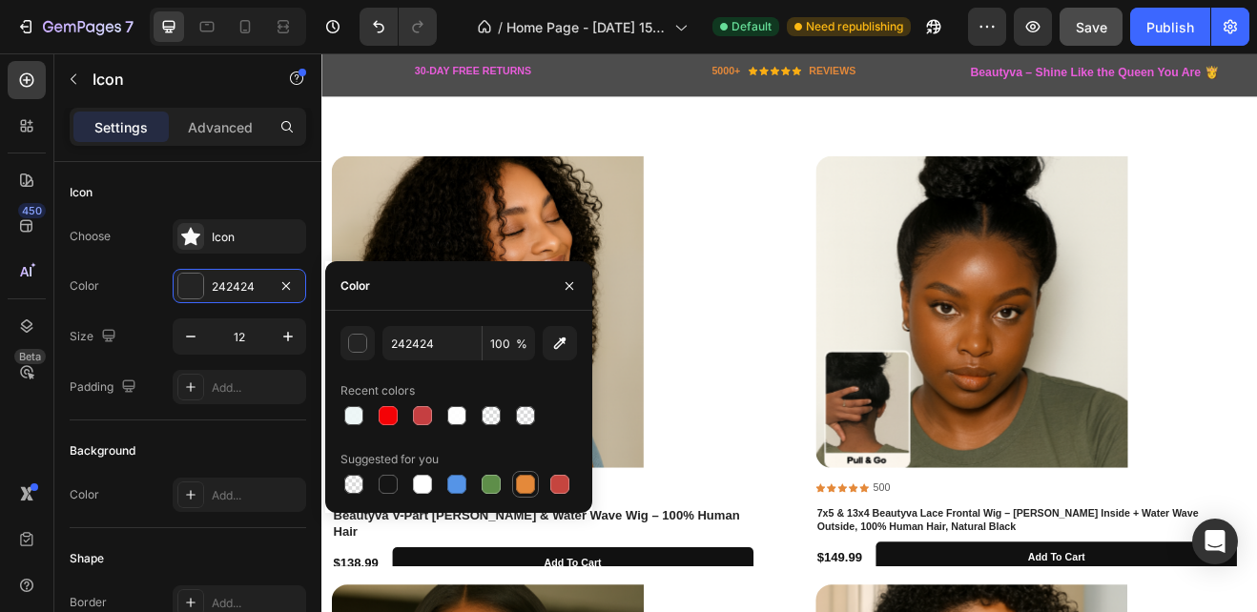
click at [522, 480] on div at bounding box center [525, 484] width 19 height 19
type input "E4893A"
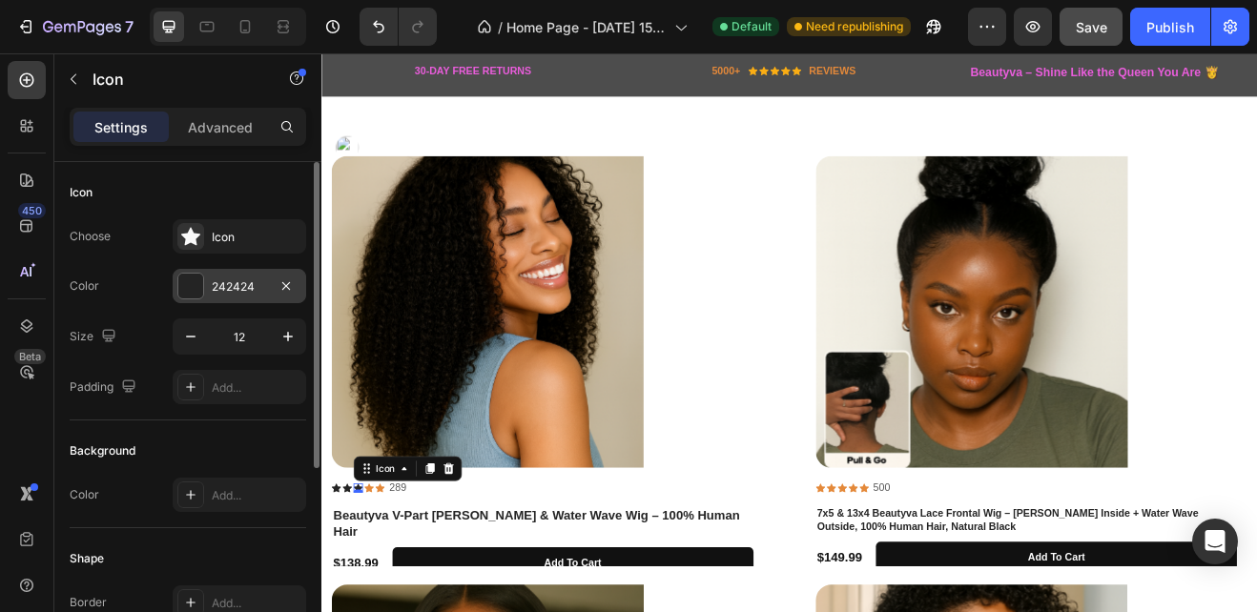
click at [198, 288] on div at bounding box center [190, 286] width 25 height 25
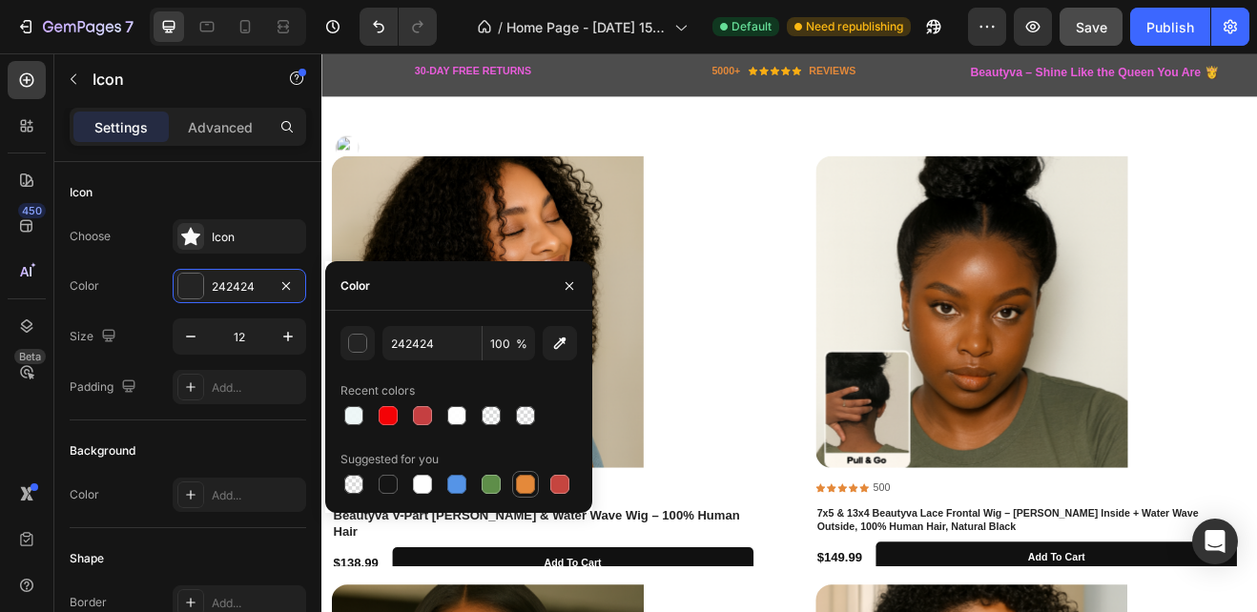
click at [526, 485] on div at bounding box center [525, 484] width 19 height 19
type input "E4893A"
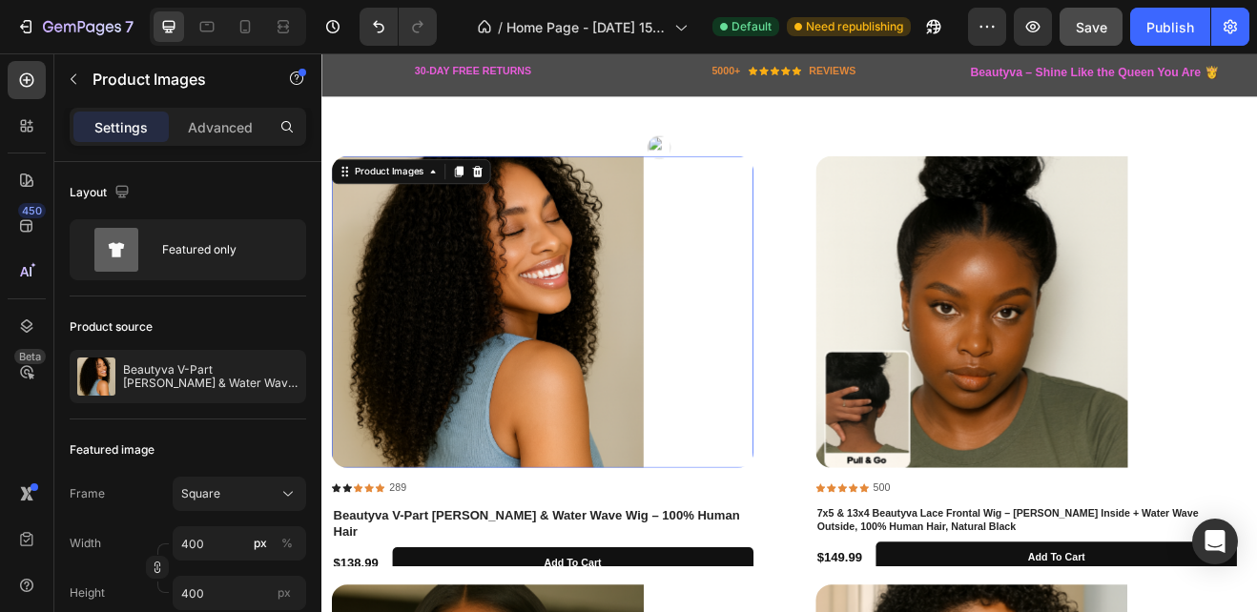
click at [791, 529] on div "Product Images 0" at bounding box center [591, 369] width 516 height 382
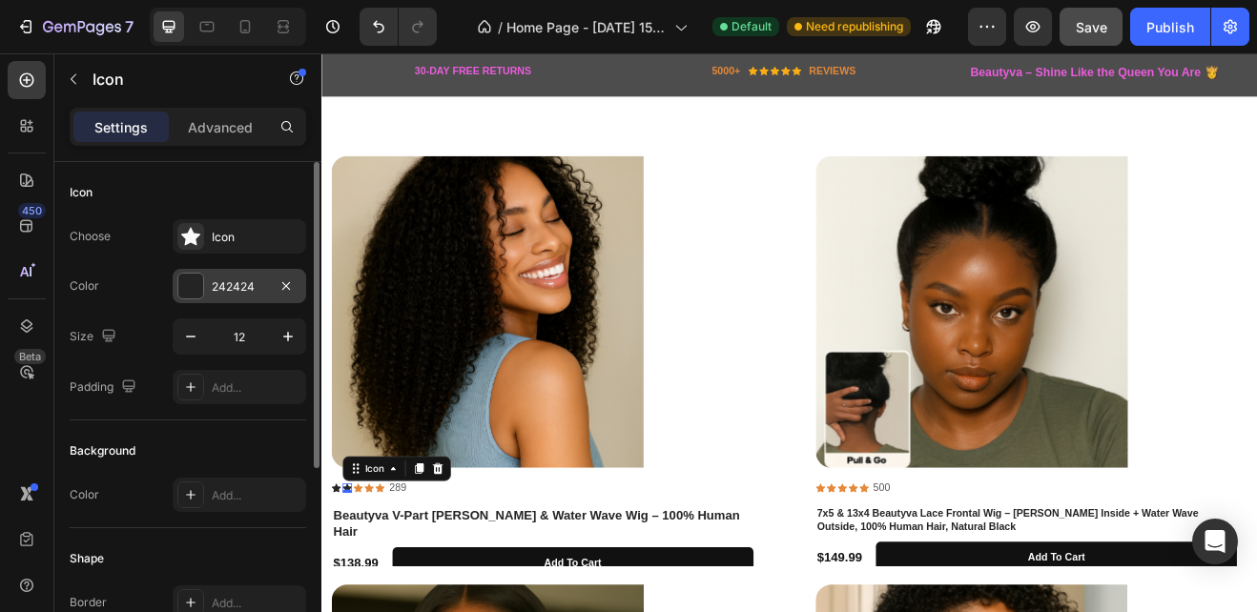
click at [196, 286] on div at bounding box center [190, 286] width 25 height 25
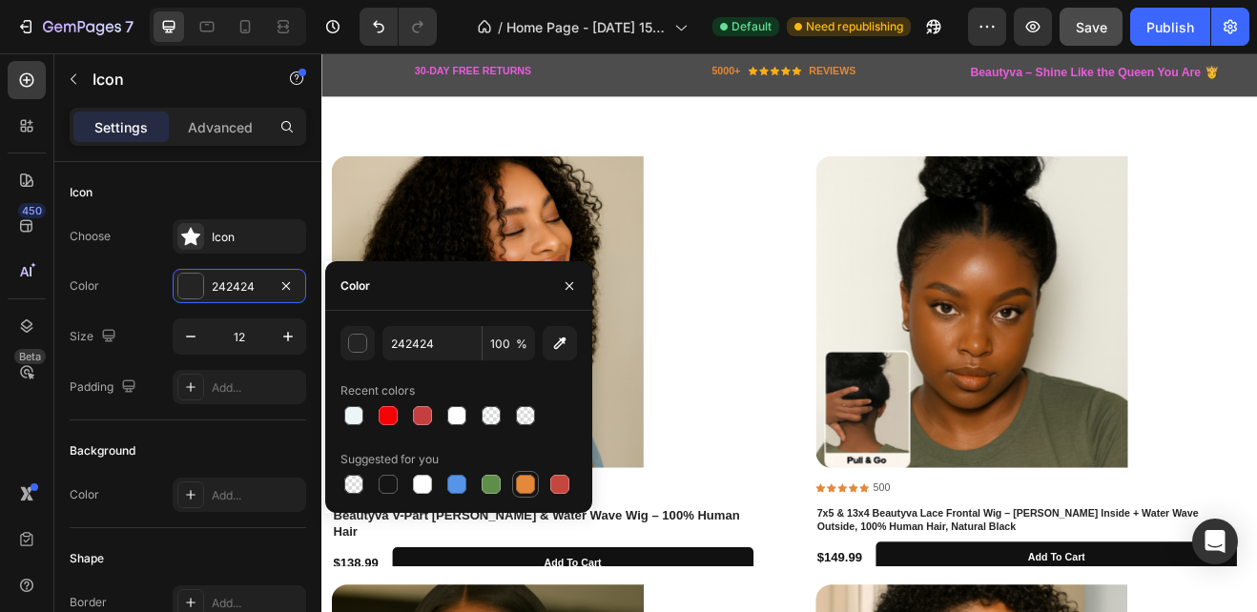
click at [535, 488] on div at bounding box center [525, 484] width 23 height 23
type input "E4893A"
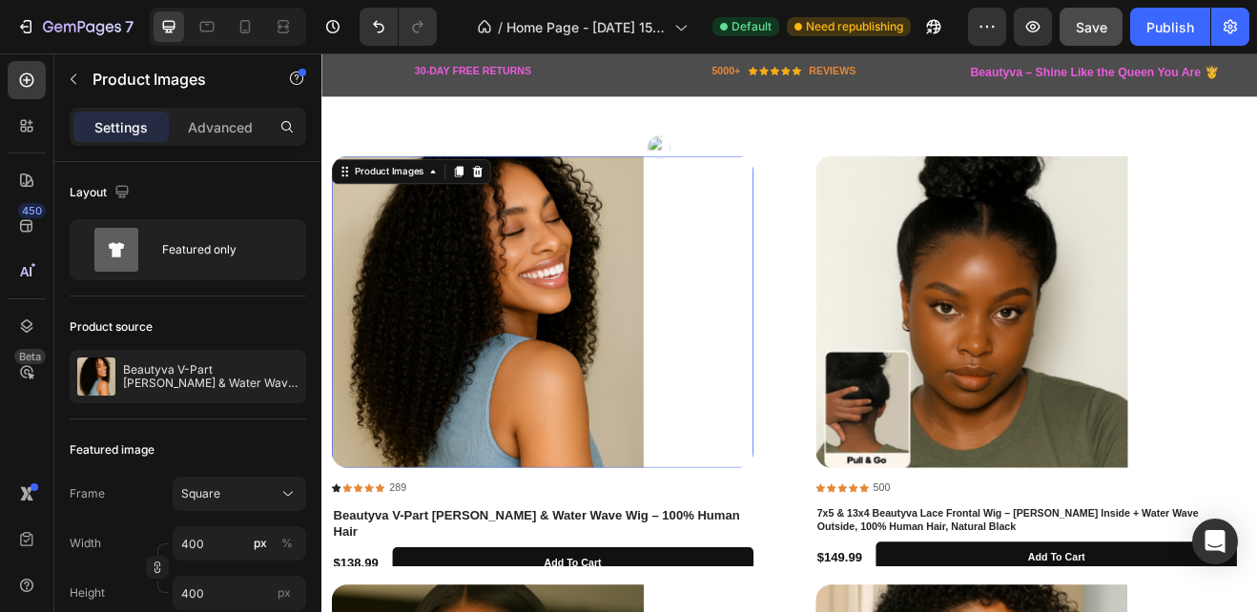
click at [754, 527] on div at bounding box center [591, 369] width 516 height 382
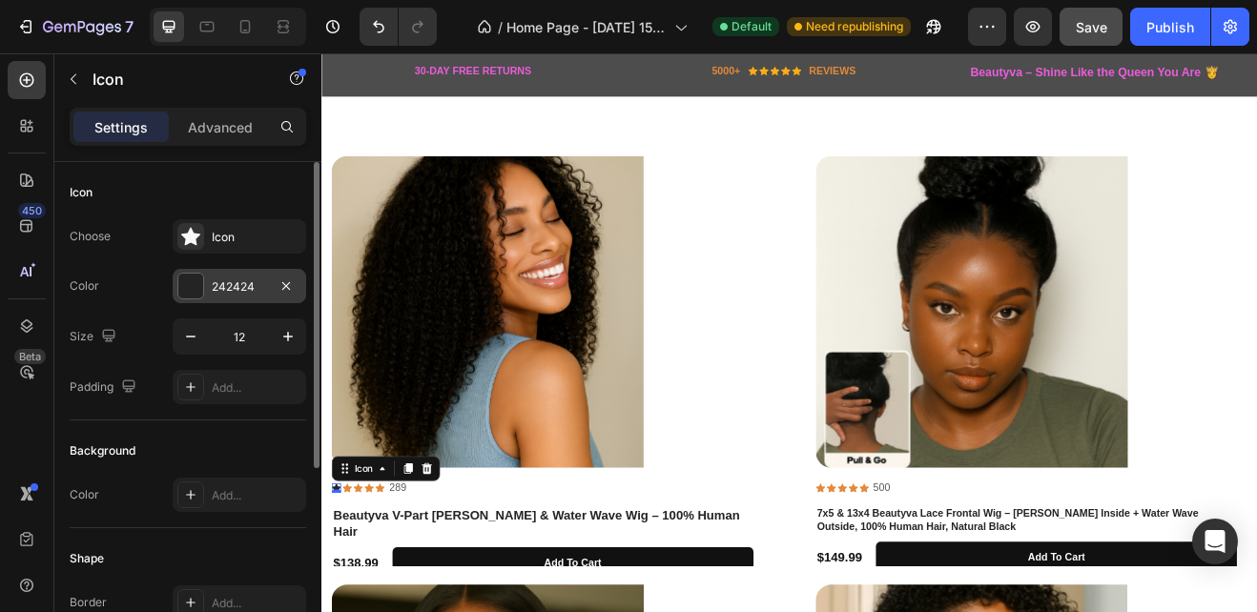
click at [189, 294] on div at bounding box center [190, 286] width 25 height 25
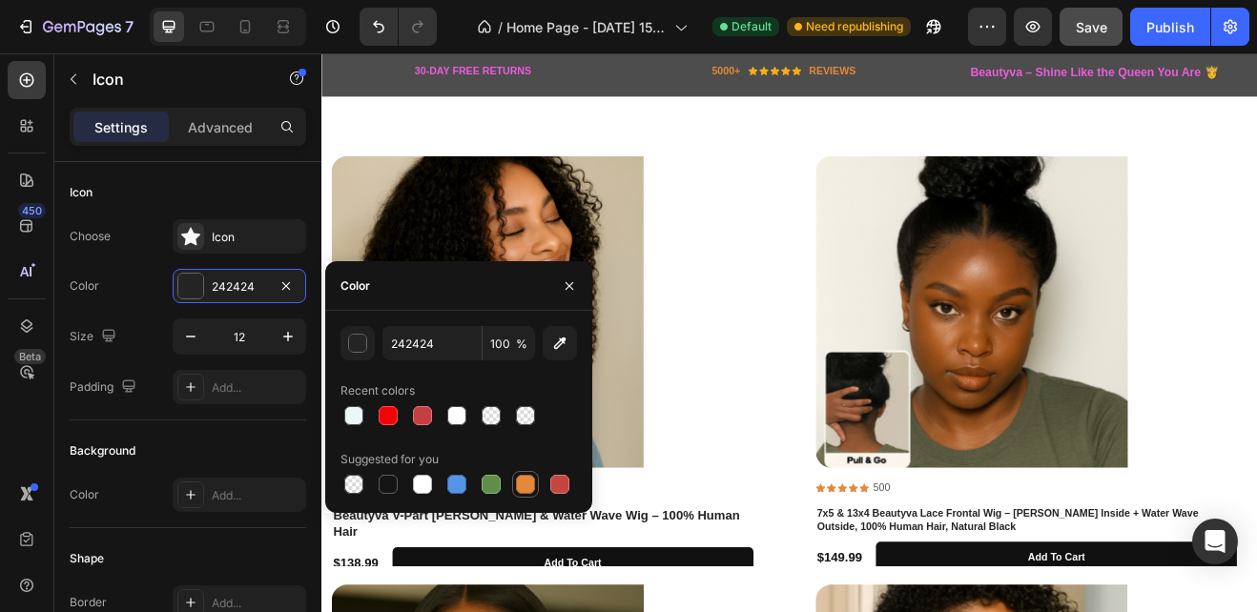
click at [526, 483] on div at bounding box center [525, 484] width 19 height 19
type input "E4893A"
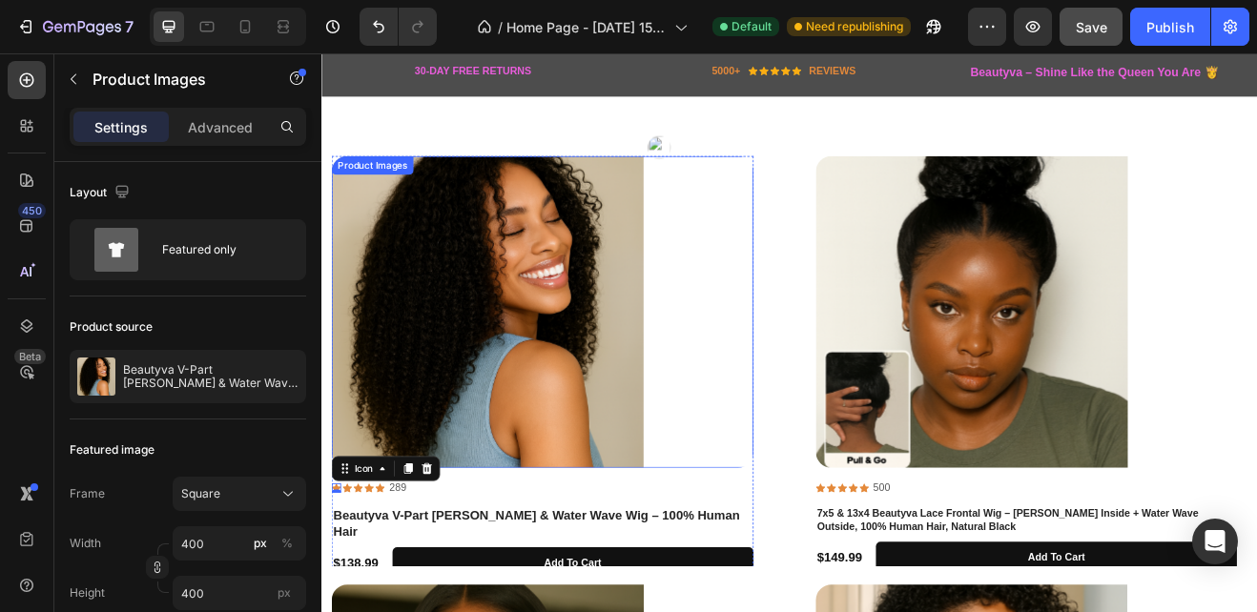
click at [845, 412] on div at bounding box center [591, 369] width 516 height 382
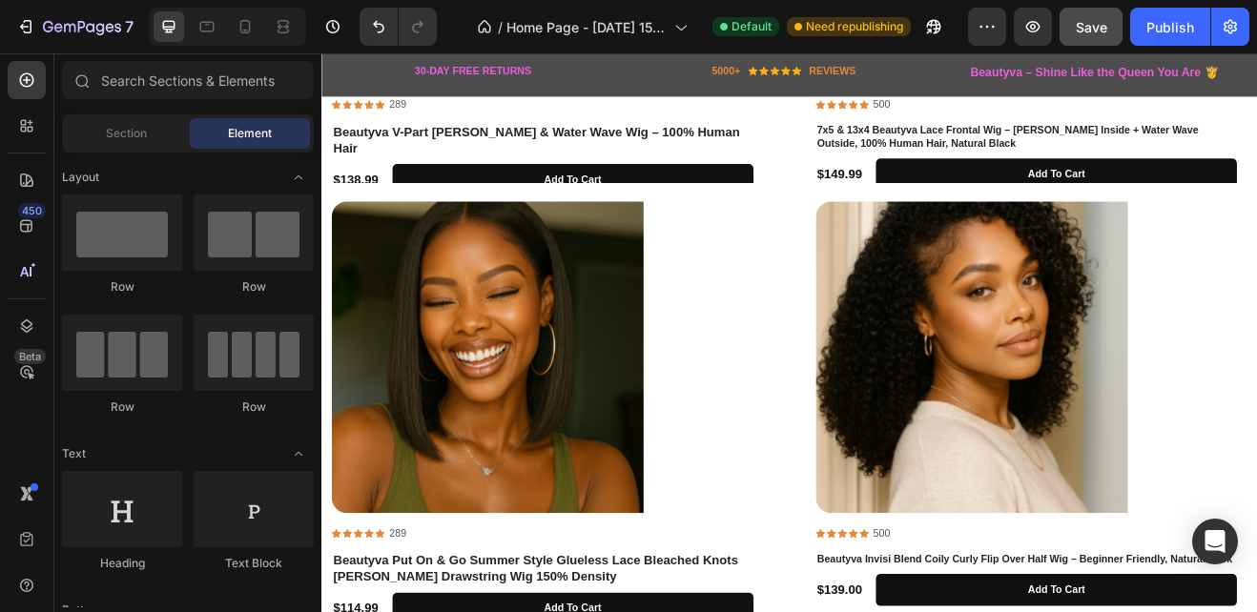
scroll to position [896, 0]
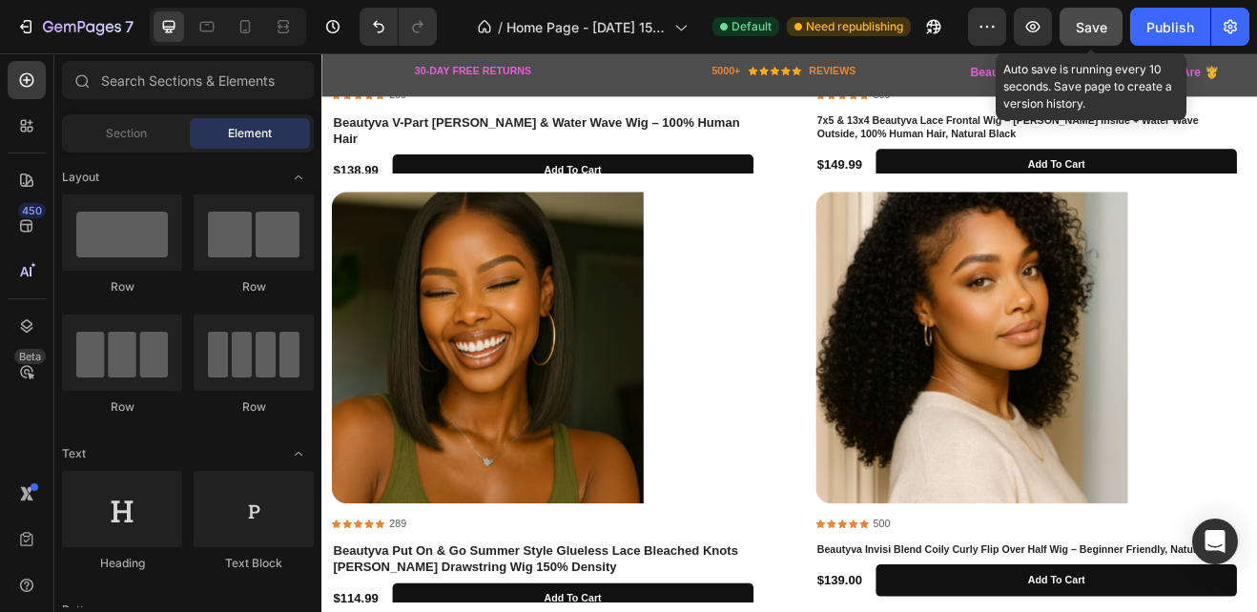
click at [1102, 25] on span "Save" at bounding box center [1091, 27] width 31 height 16
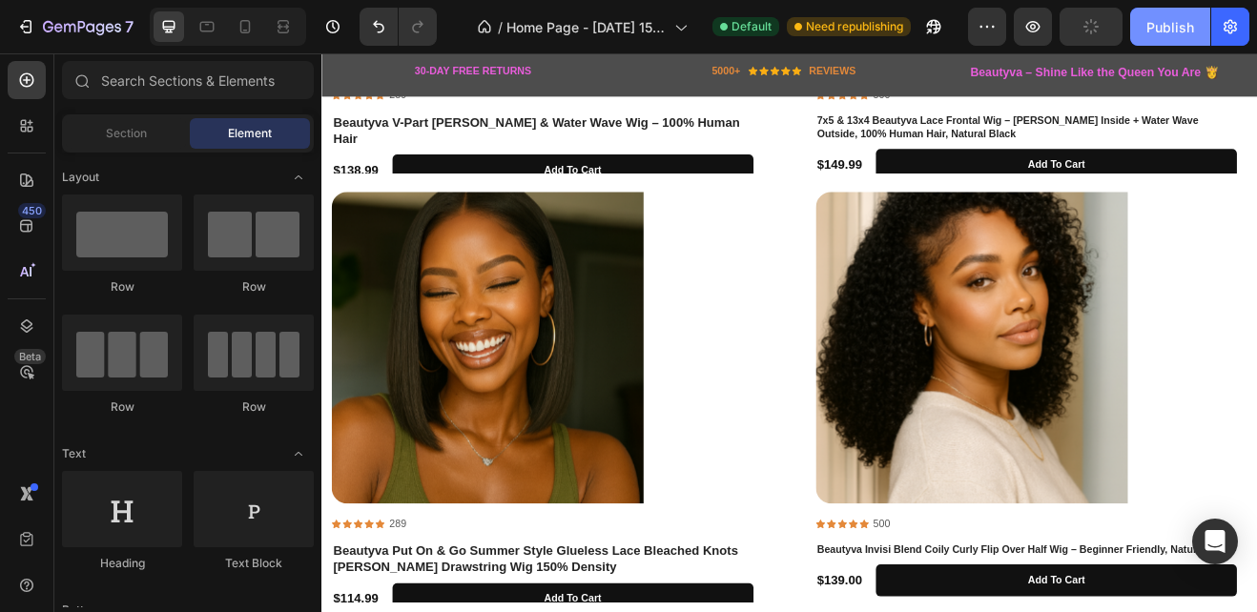
click at [1154, 32] on div "Publish" at bounding box center [1170, 27] width 48 height 20
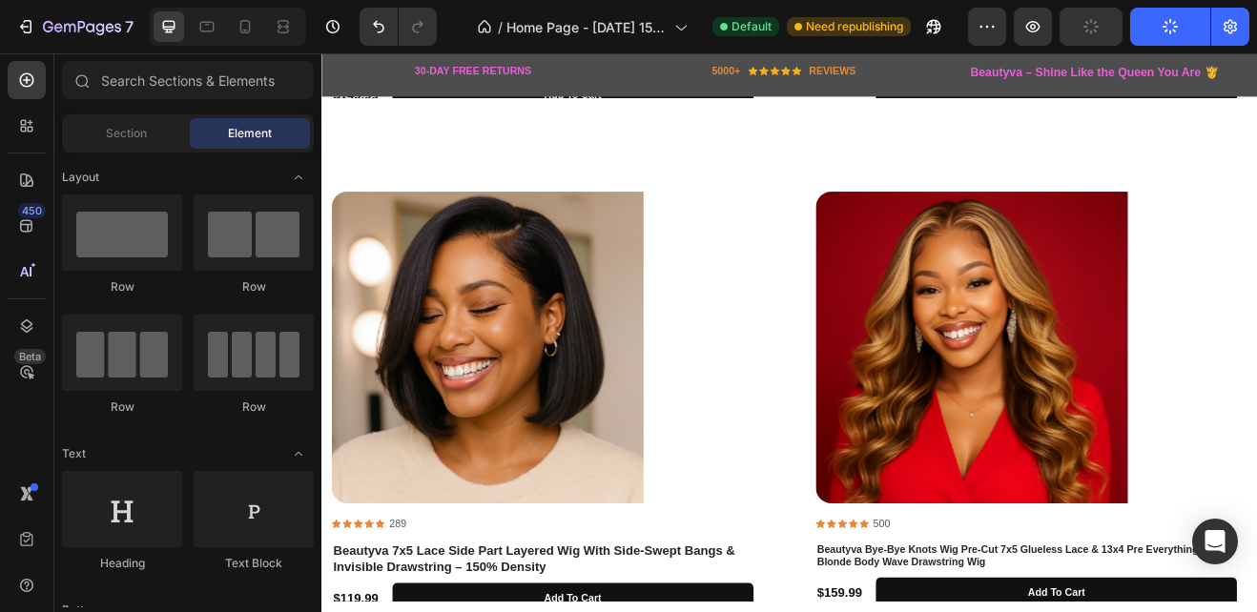
scroll to position [1774, 0]
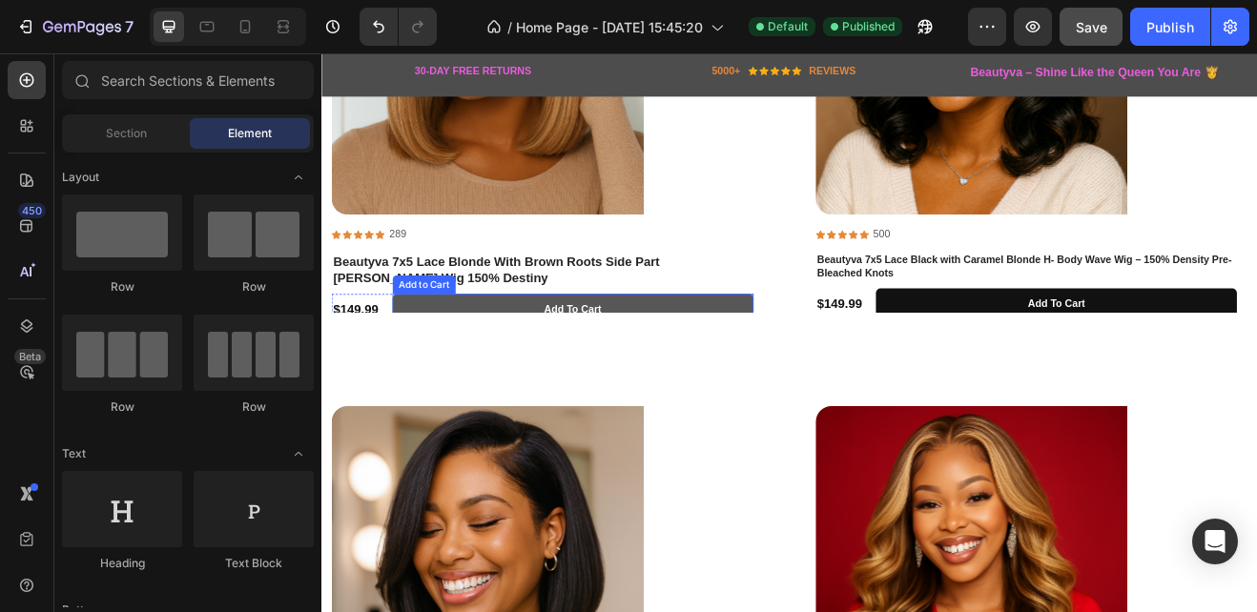
click at [779, 347] on button "Add to Cart" at bounding box center [628, 366] width 442 height 39
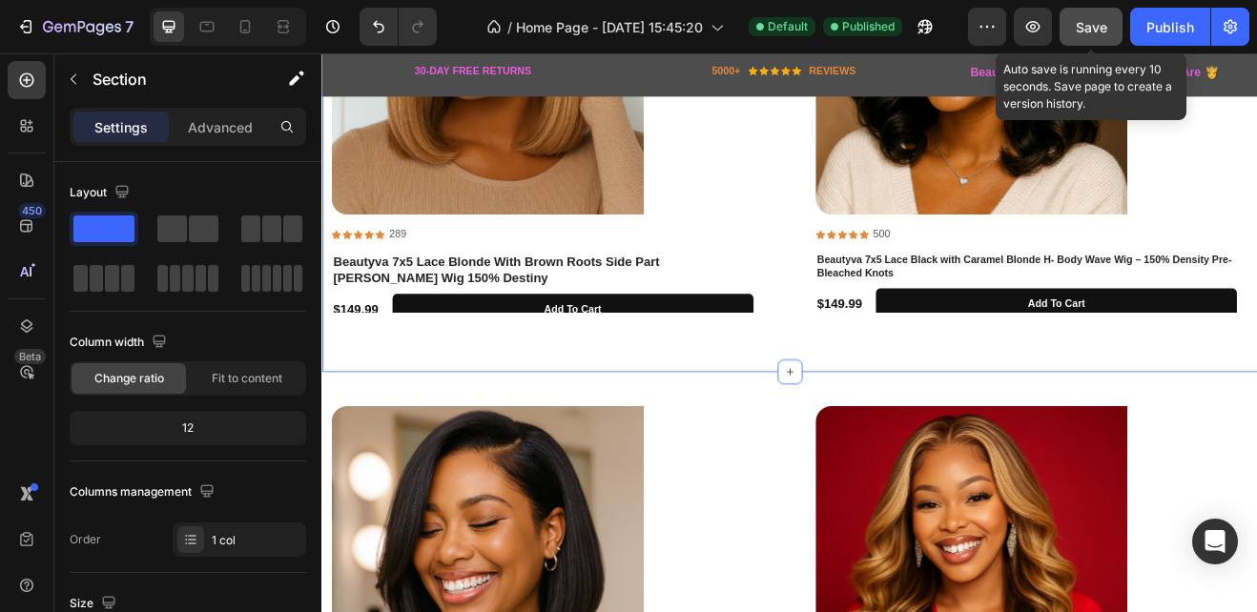
click at [1090, 31] on span "Save" at bounding box center [1091, 27] width 31 height 16
